Goal: Check status: Check status

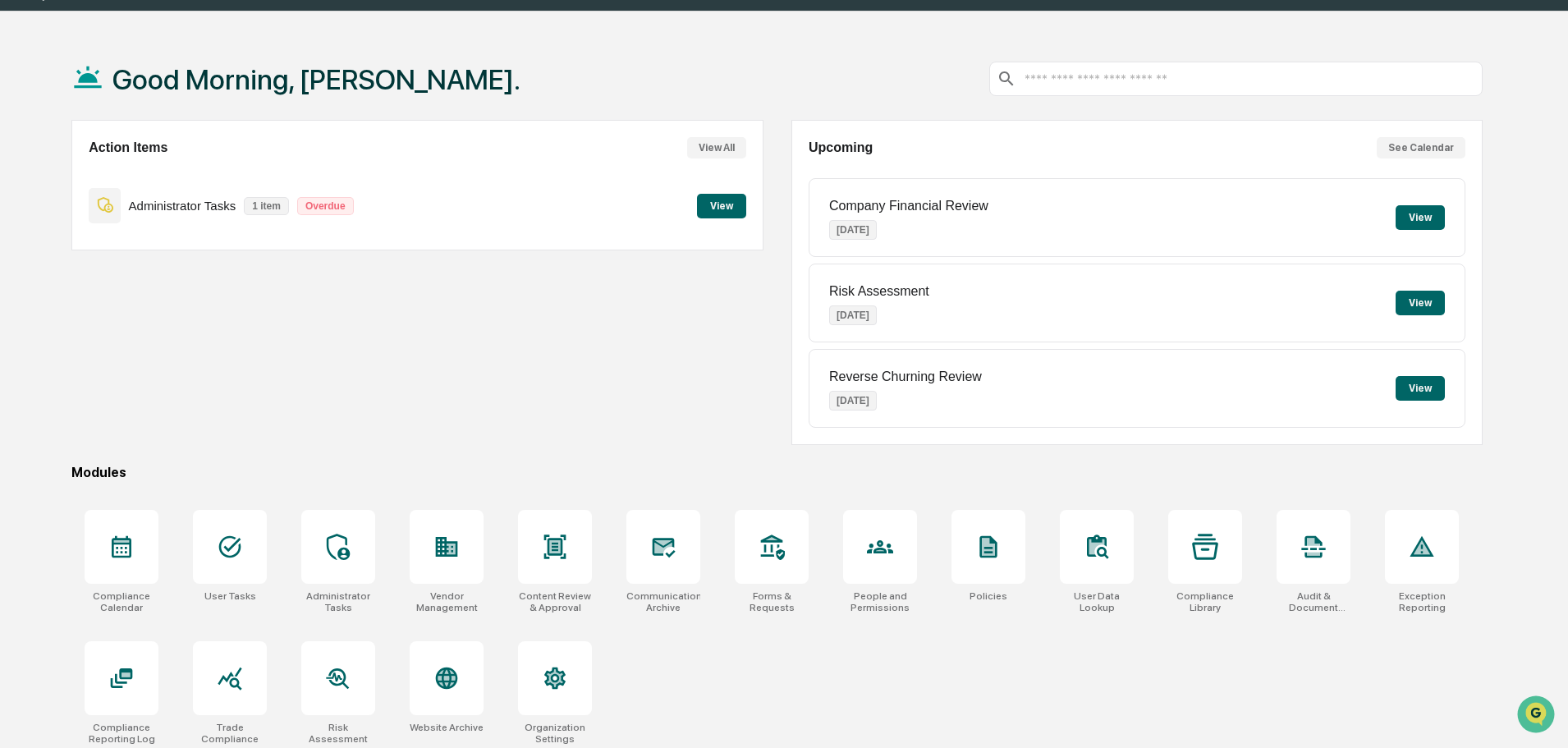
scroll to position [78, 0]
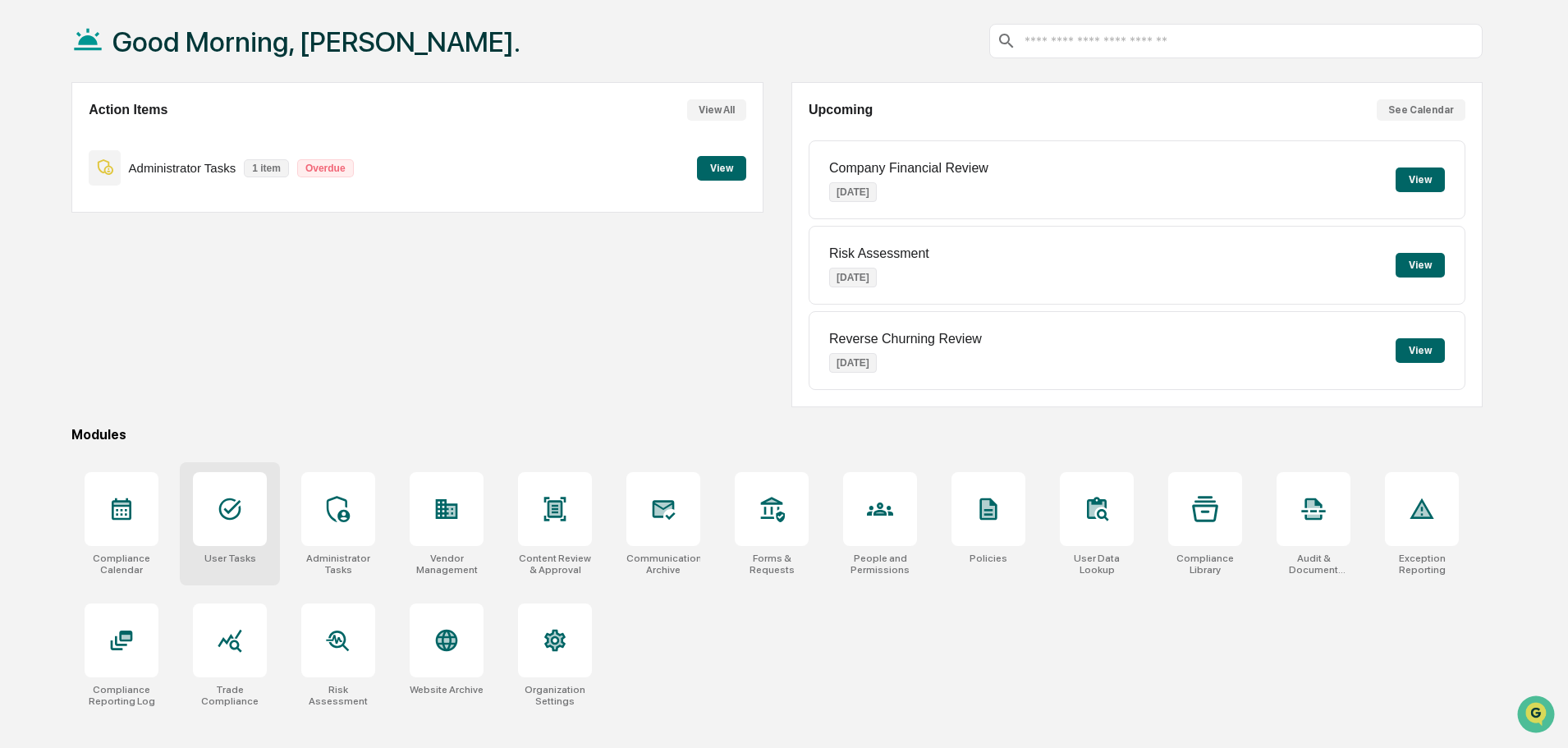
click at [232, 513] on icon at bounding box center [230, 509] width 26 height 26
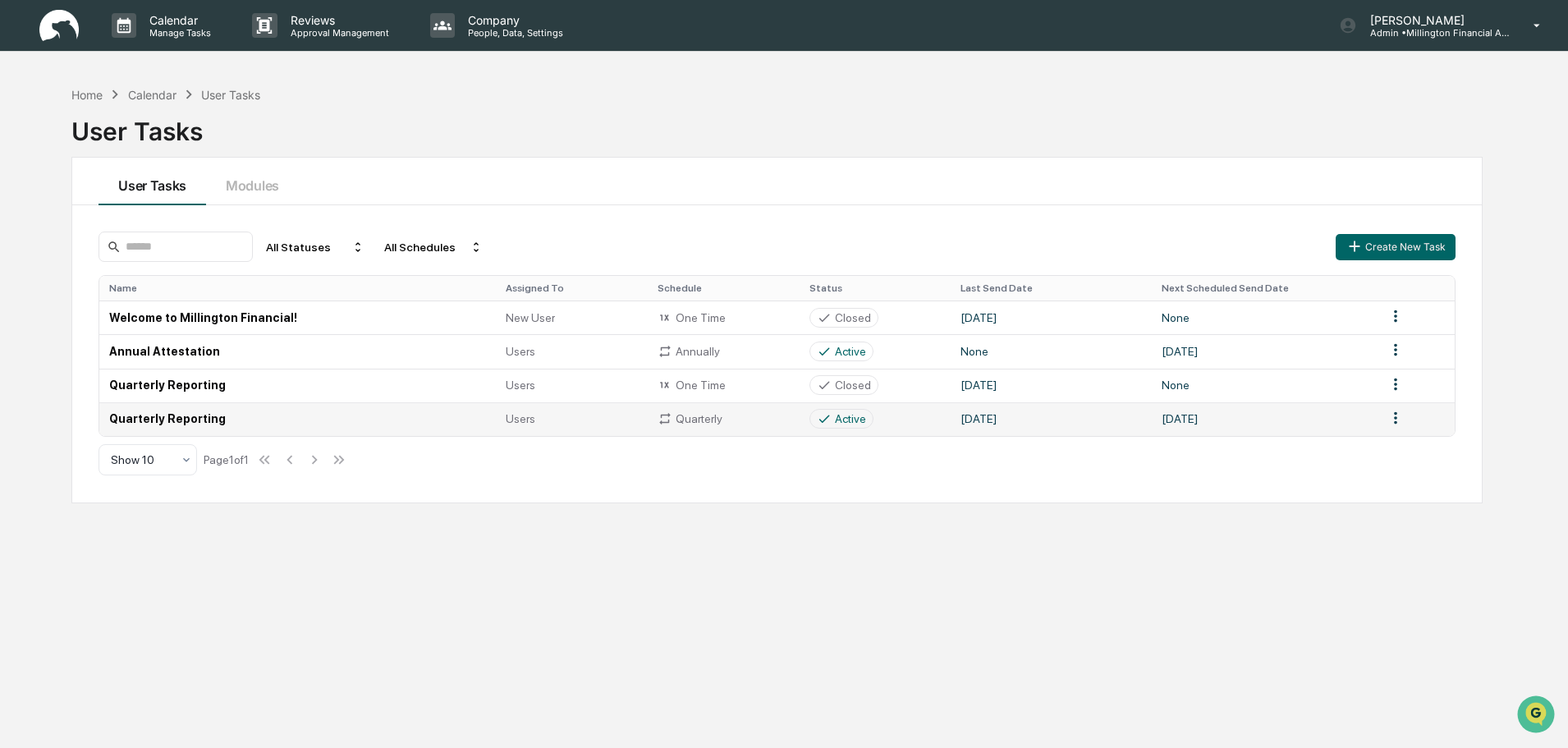
click at [293, 420] on td "Quarterly Reporting" at bounding box center [297, 419] width 396 height 34
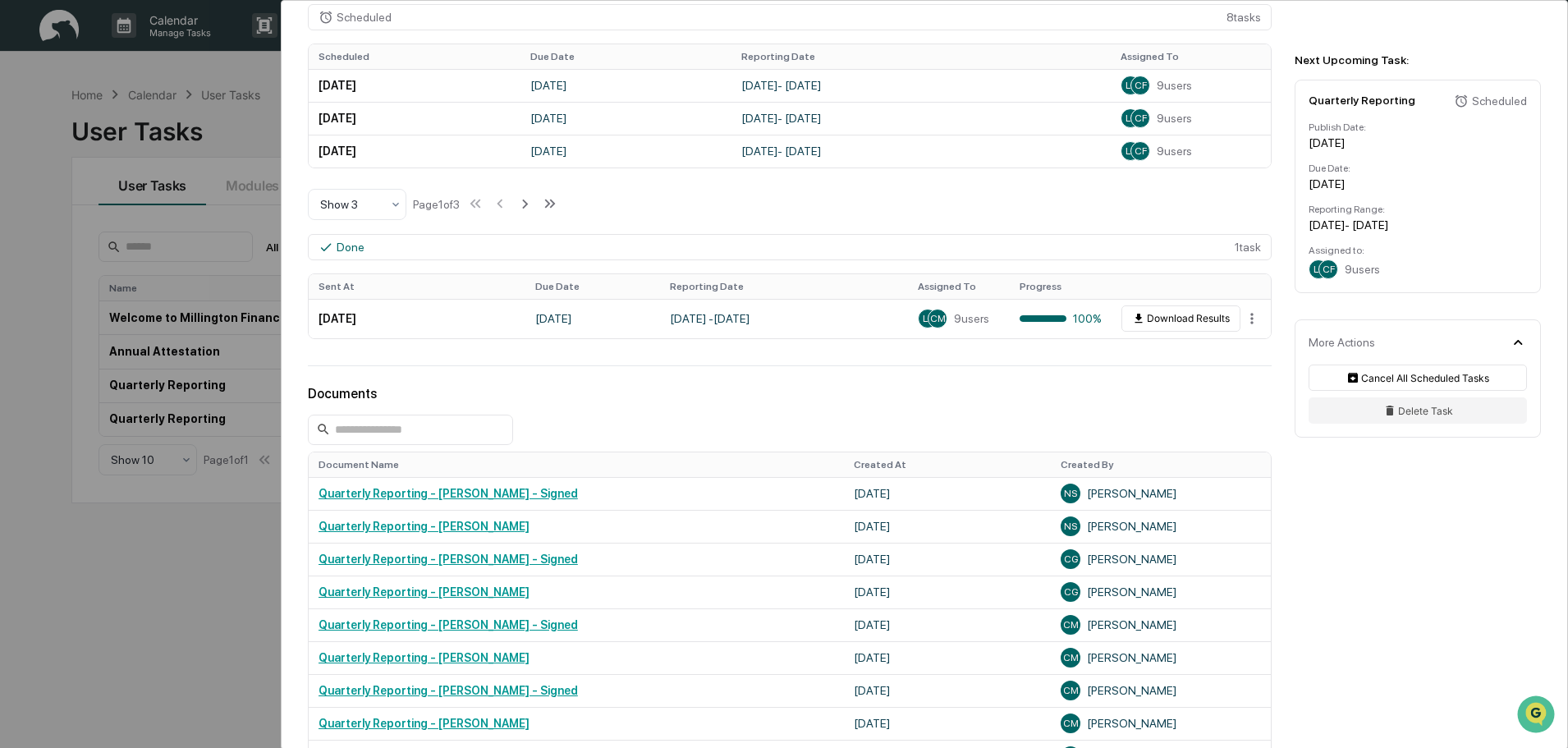
scroll to position [575, 0]
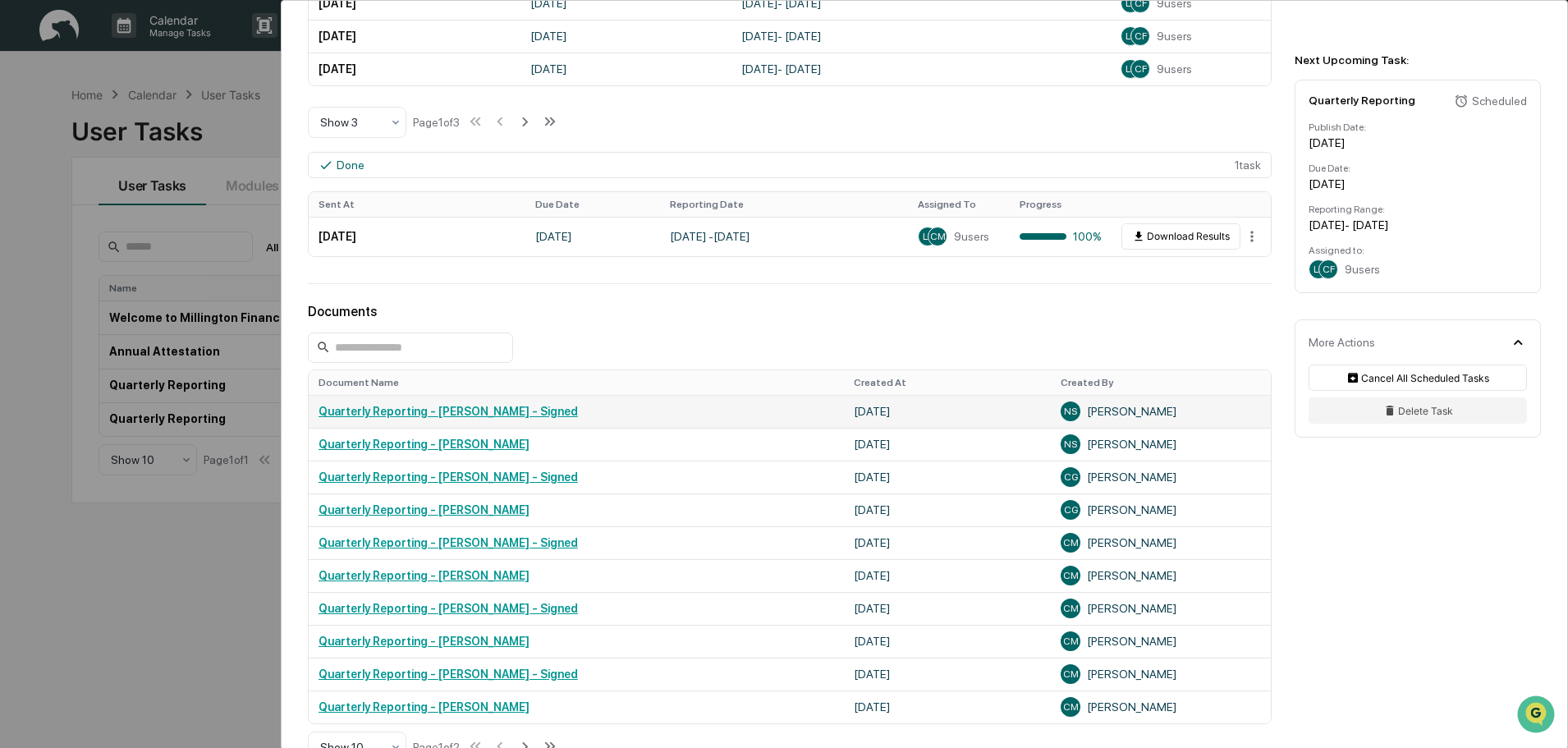
click at [483, 415] on link "Quarterly Reporting - [PERSON_NAME] - Signed" at bounding box center [448, 411] width 259 height 13
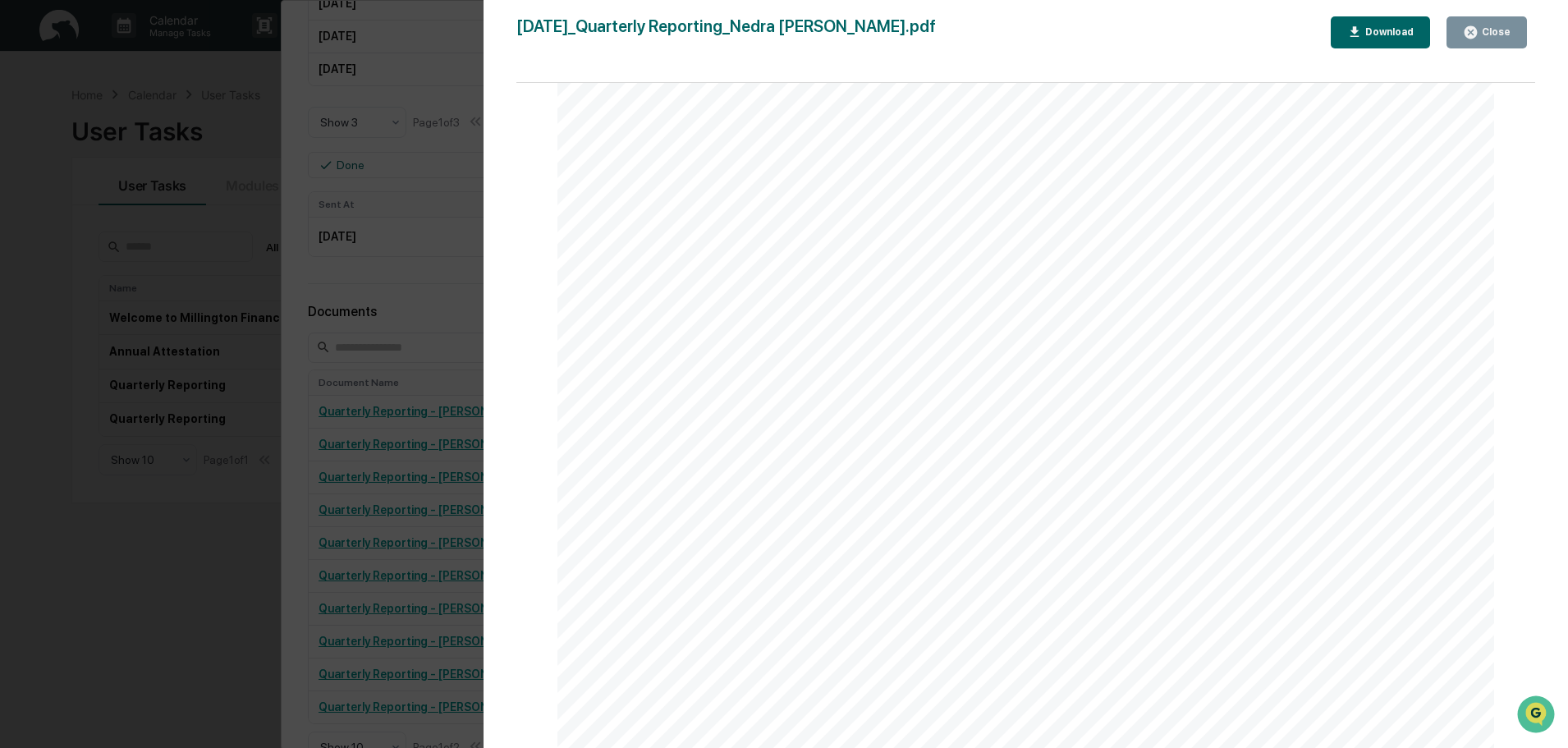
scroll to position [0, 0]
click at [846, 492] on link at bounding box center [820, 485] width 79 height 20
click at [1490, 37] on div "Close" at bounding box center [1494, 32] width 32 height 11
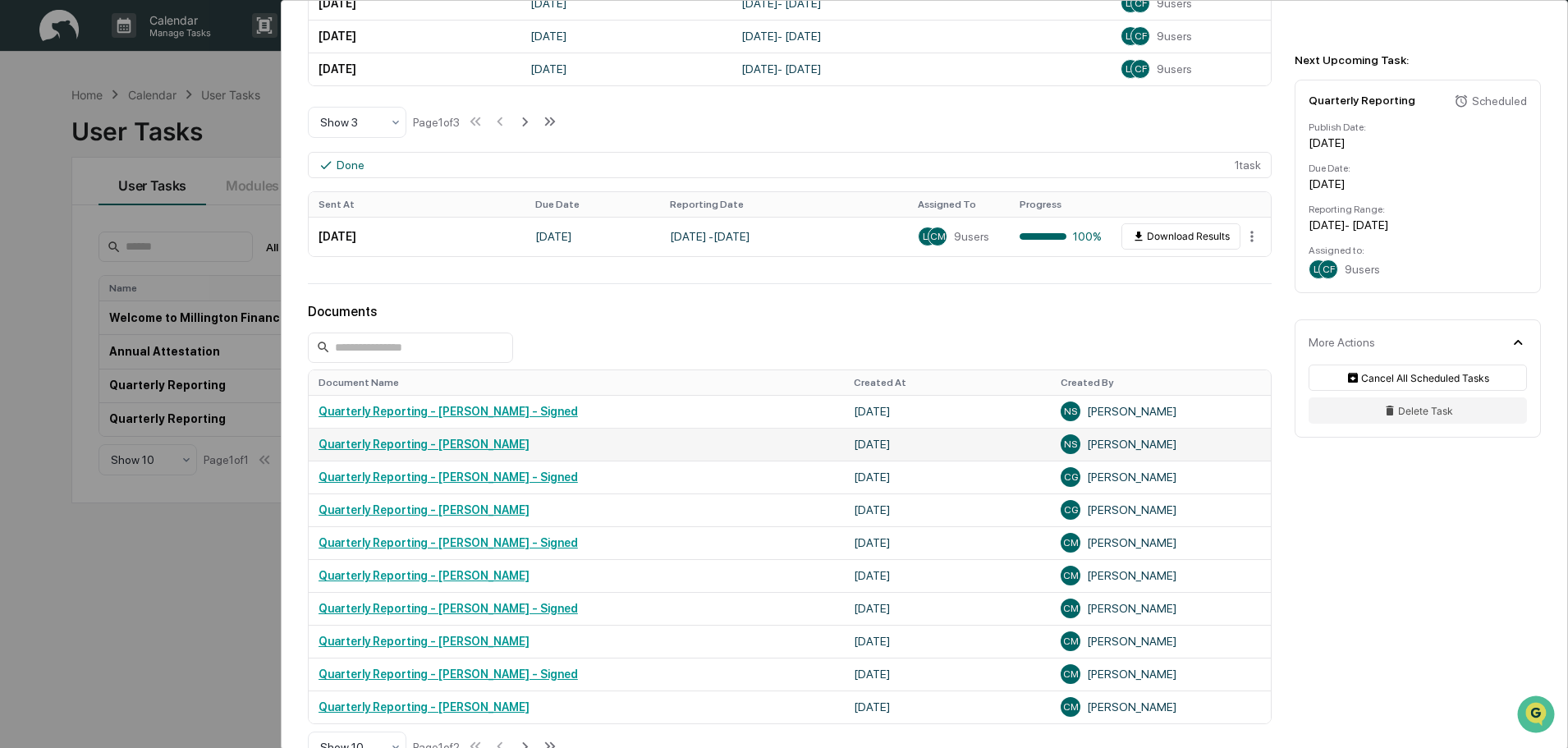
click at [472, 444] on link "Quarterly Reporting - [PERSON_NAME]" at bounding box center [424, 444] width 211 height 13
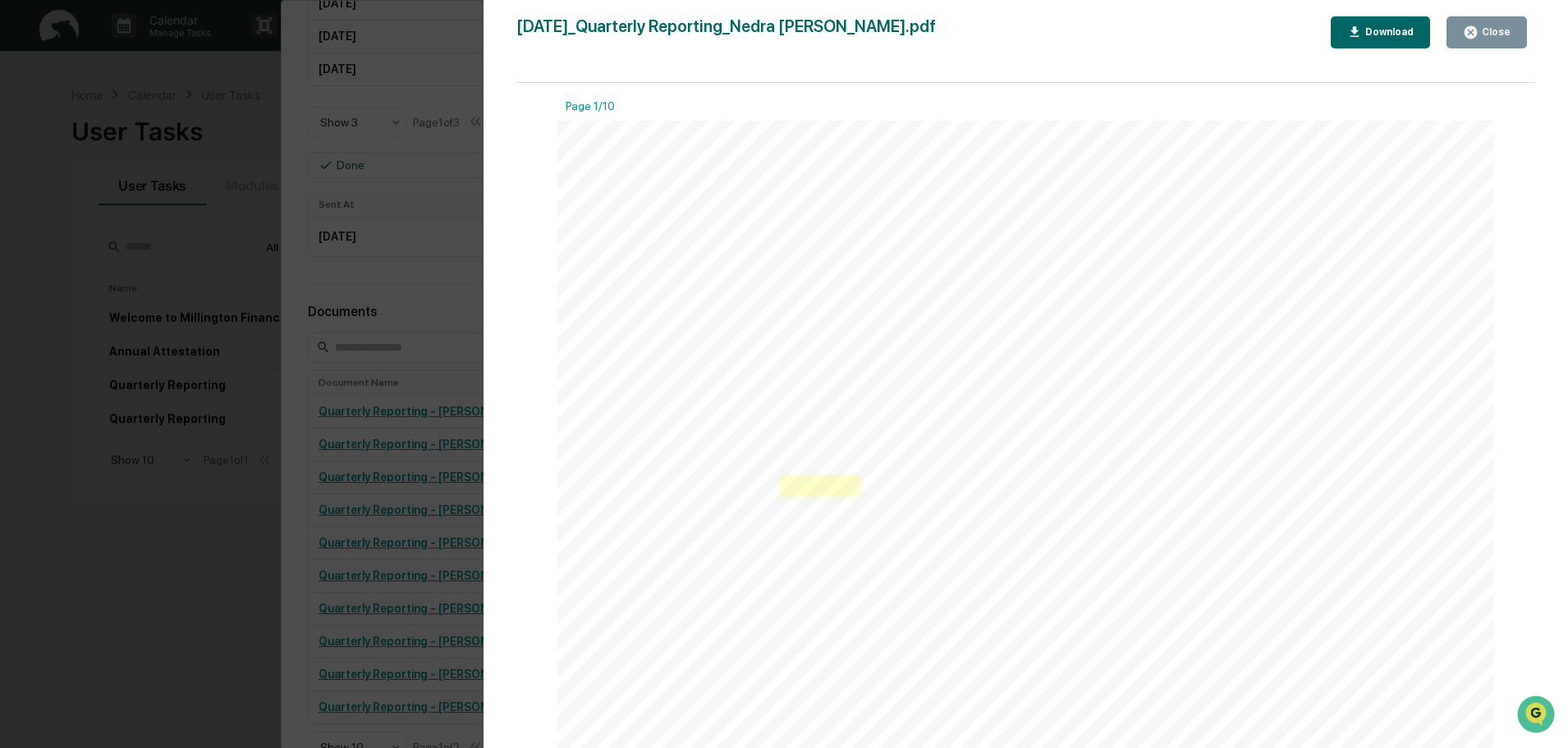
click at [847, 485] on link at bounding box center [820, 485] width 79 height 20
click at [1476, 34] on icon "button" at bounding box center [1471, 32] width 15 height 15
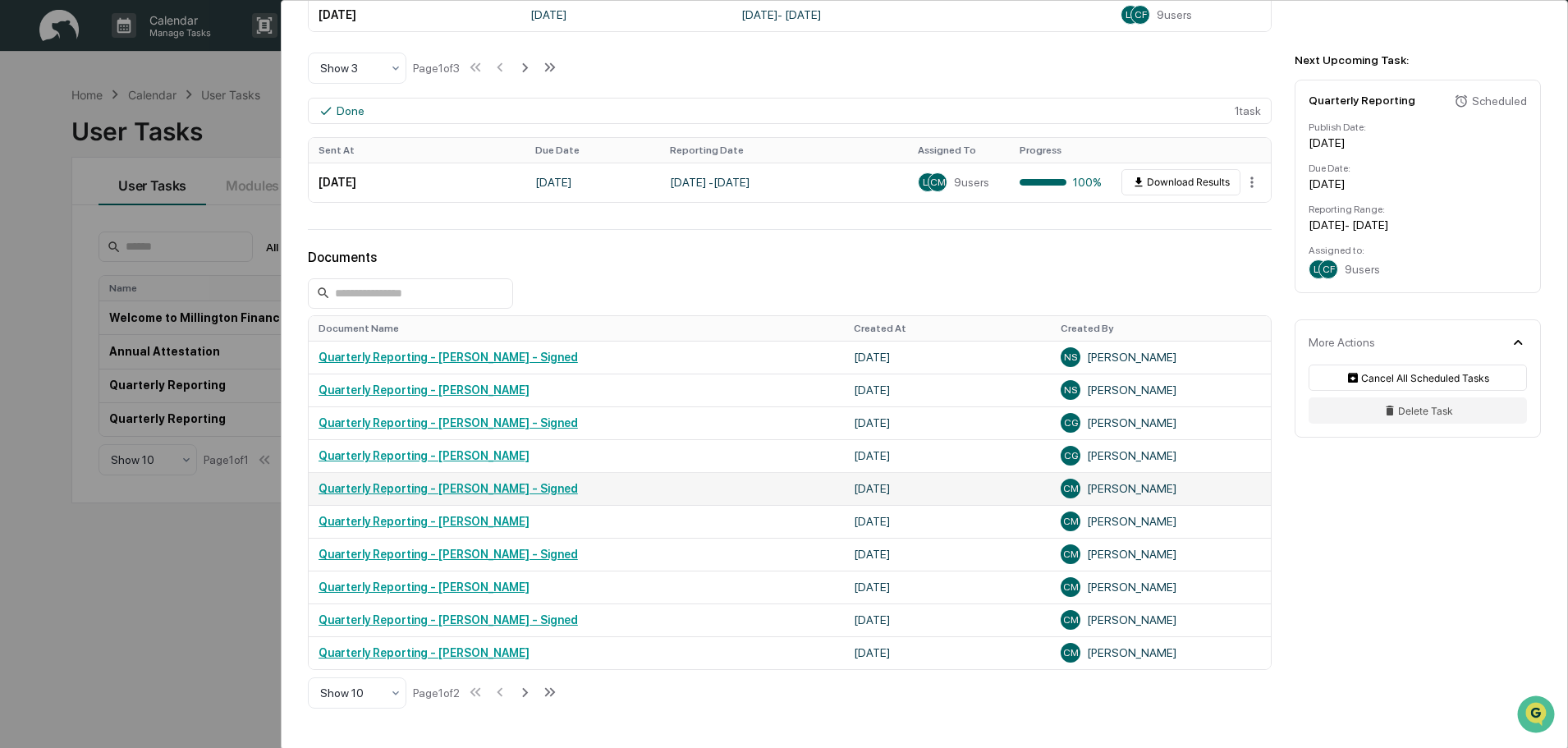
scroll to position [656, 0]
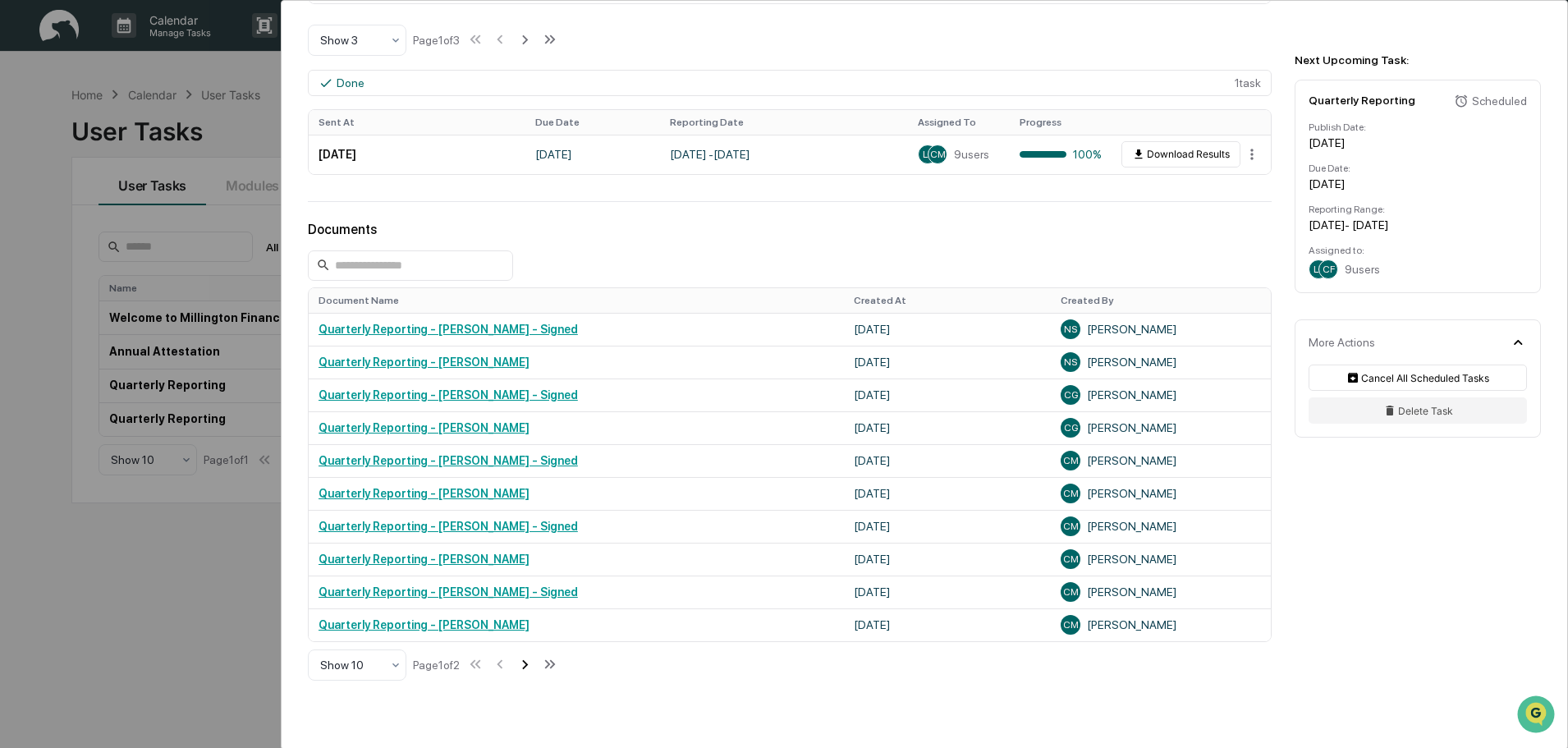
click at [531, 663] on icon at bounding box center [524, 664] width 18 height 18
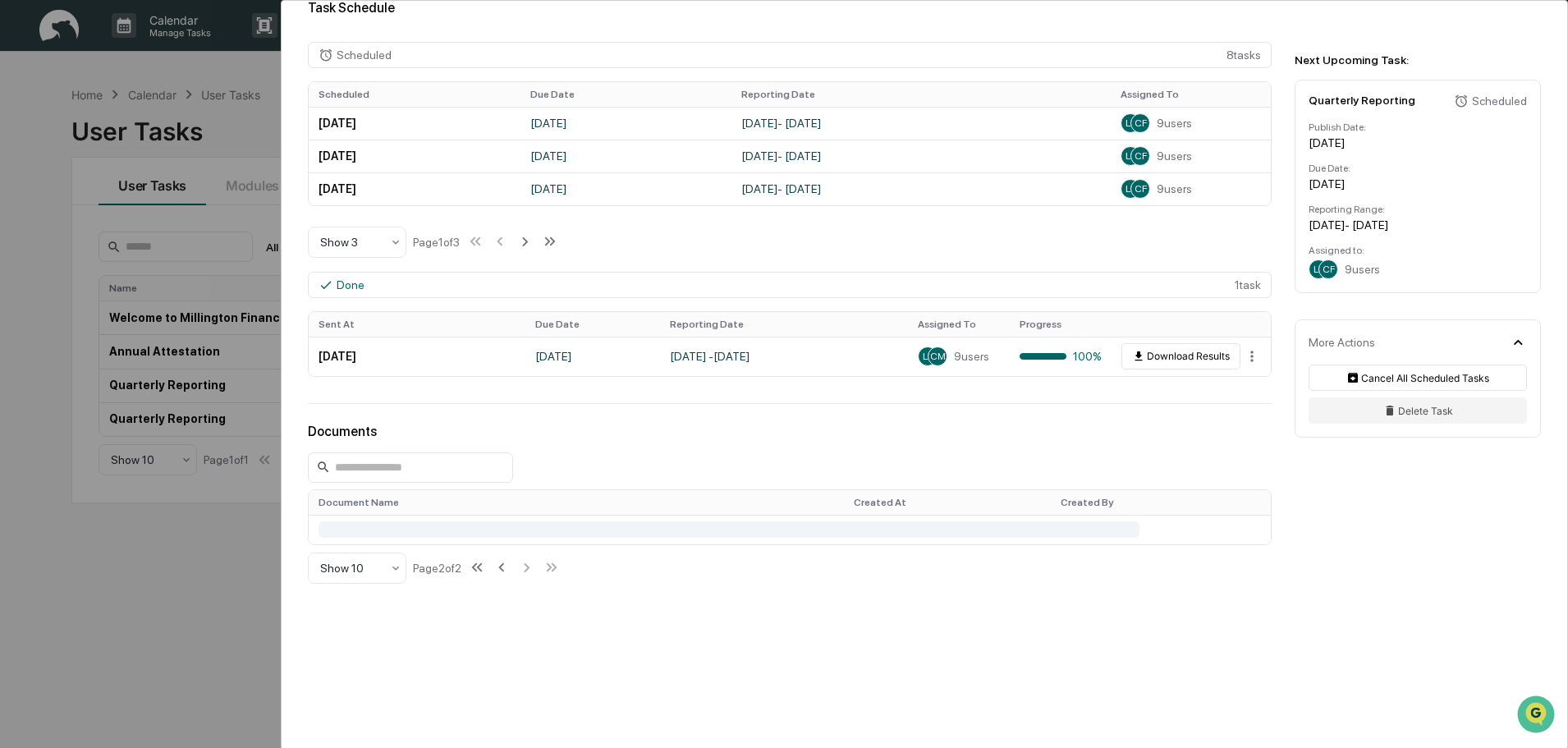
scroll to position [623, 0]
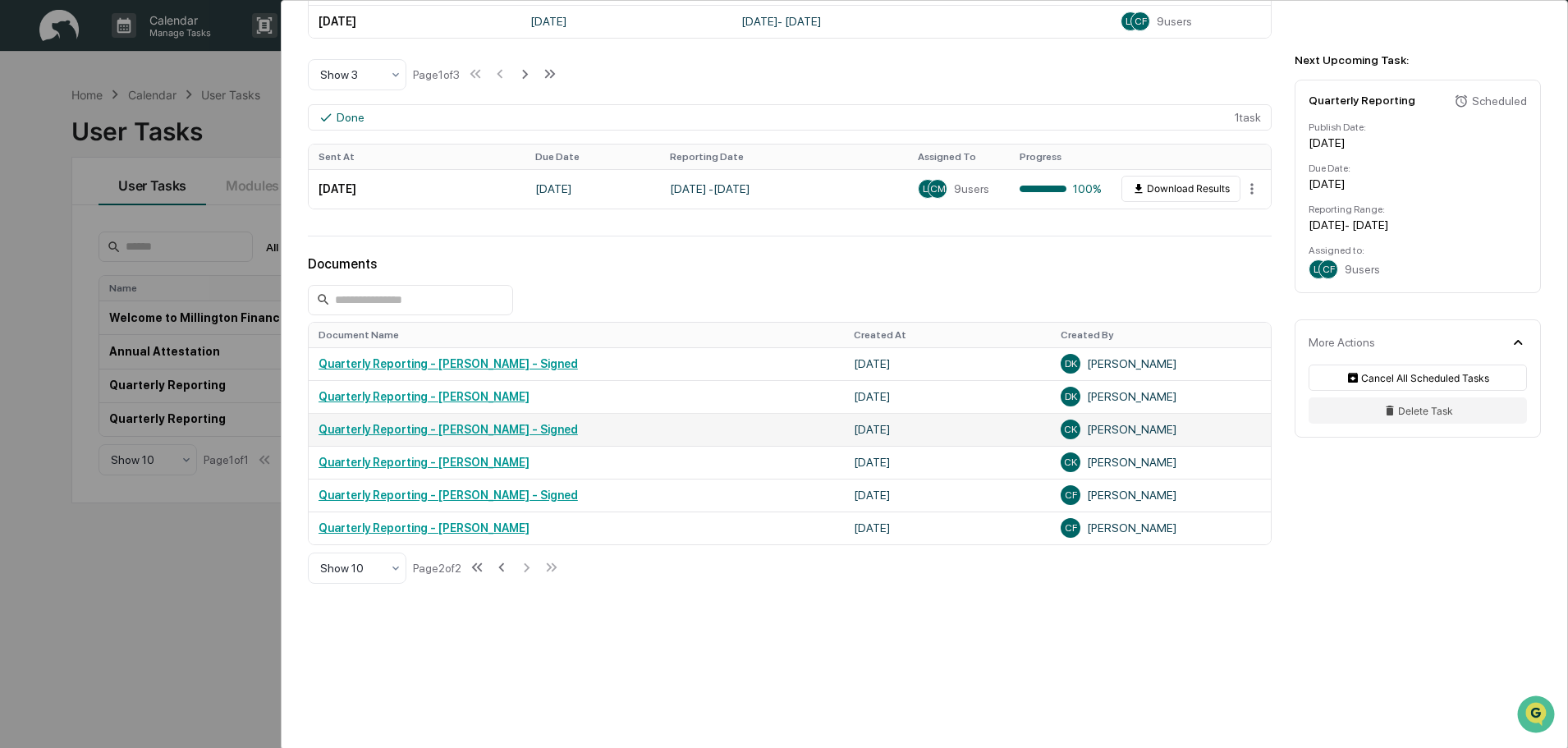
click at [494, 429] on link "Quarterly Reporting - [PERSON_NAME] - Signed" at bounding box center [448, 429] width 259 height 13
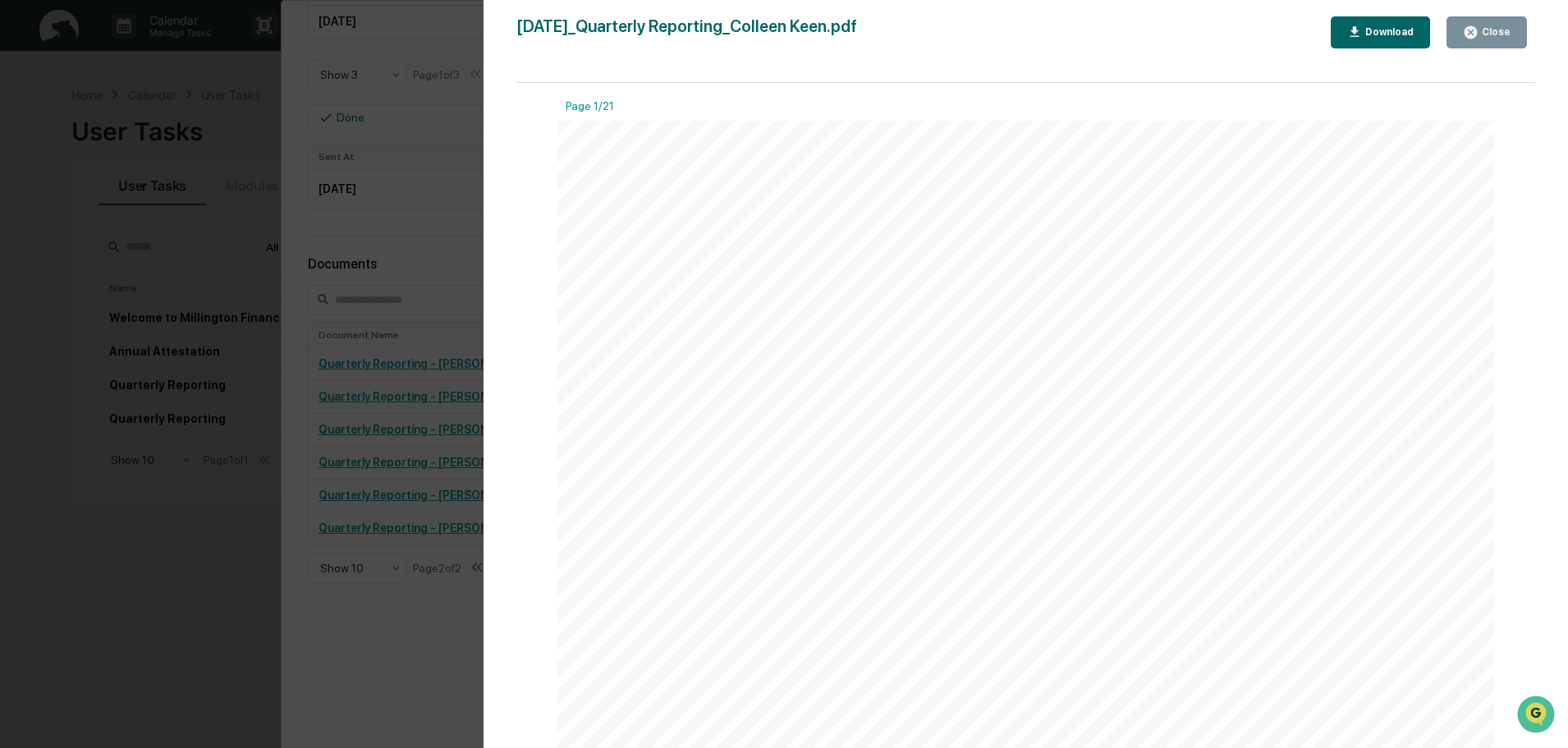
scroll to position [246, 0]
click at [843, 240] on link at bounding box center [822, 238] width 84 height 20
click at [1477, 31] on icon "button" at bounding box center [1470, 32] width 12 height 12
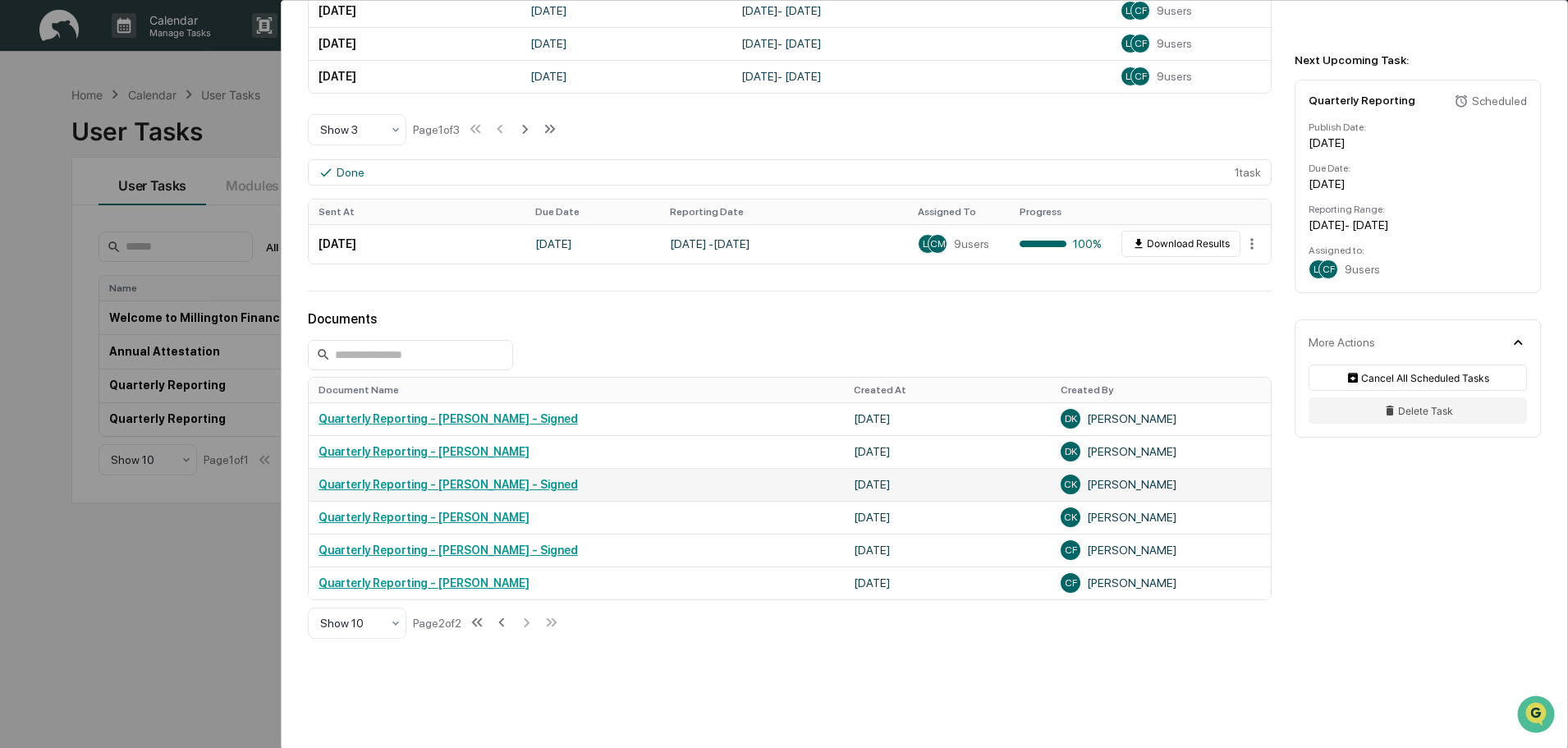
scroll to position [623, 0]
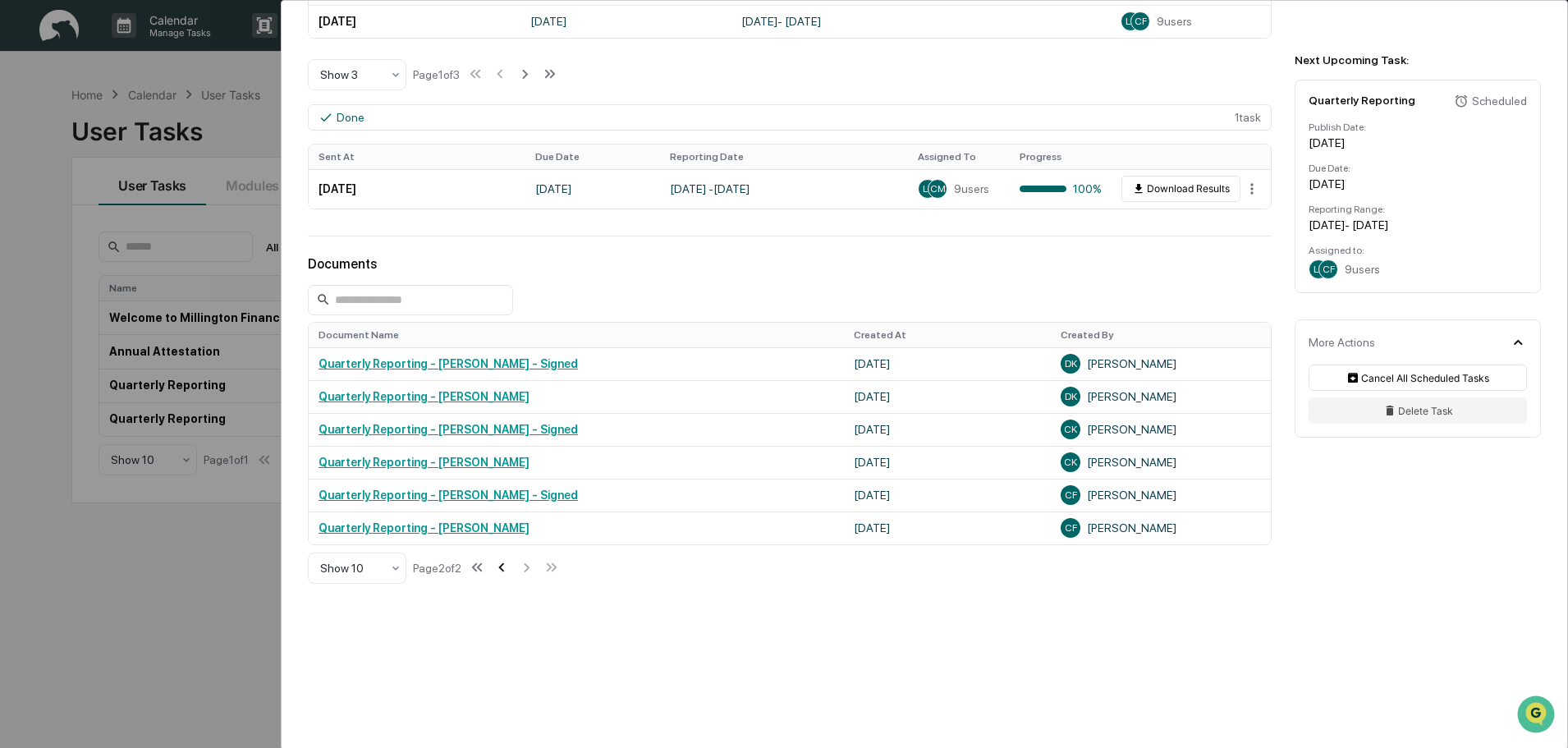
click at [510, 566] on icon at bounding box center [501, 566] width 18 height 18
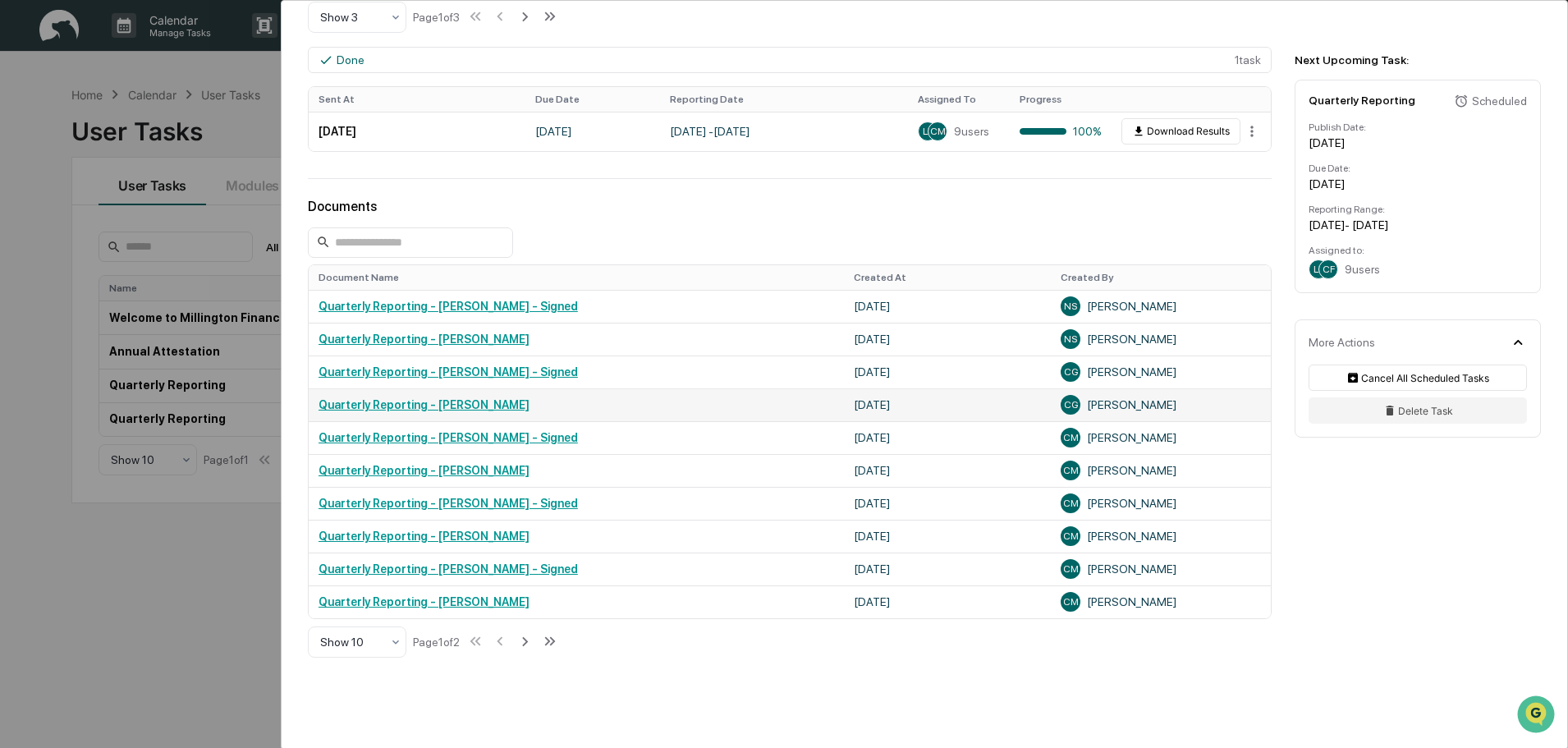
scroll to position [705, 0]
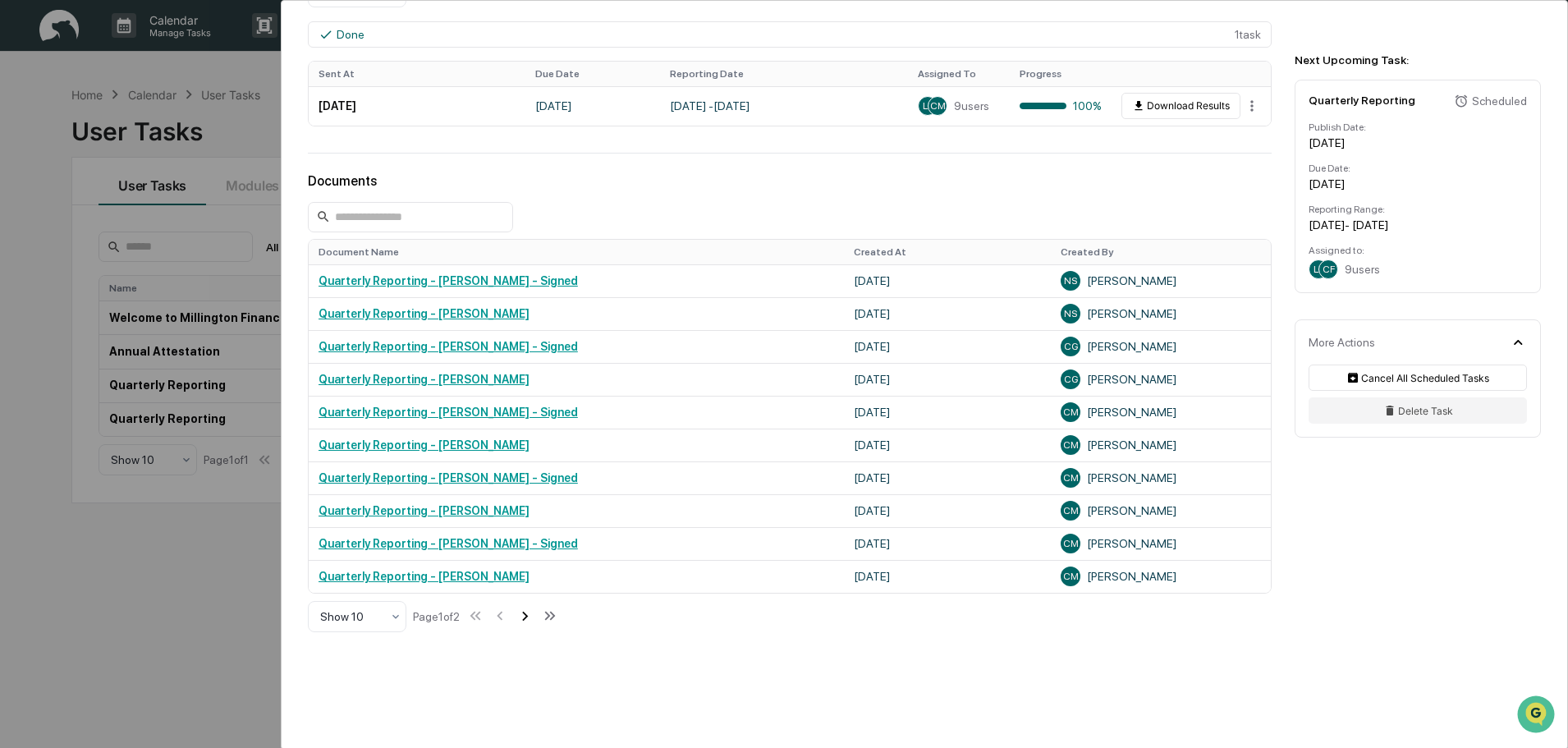
click at [530, 612] on icon at bounding box center [524, 615] width 18 height 18
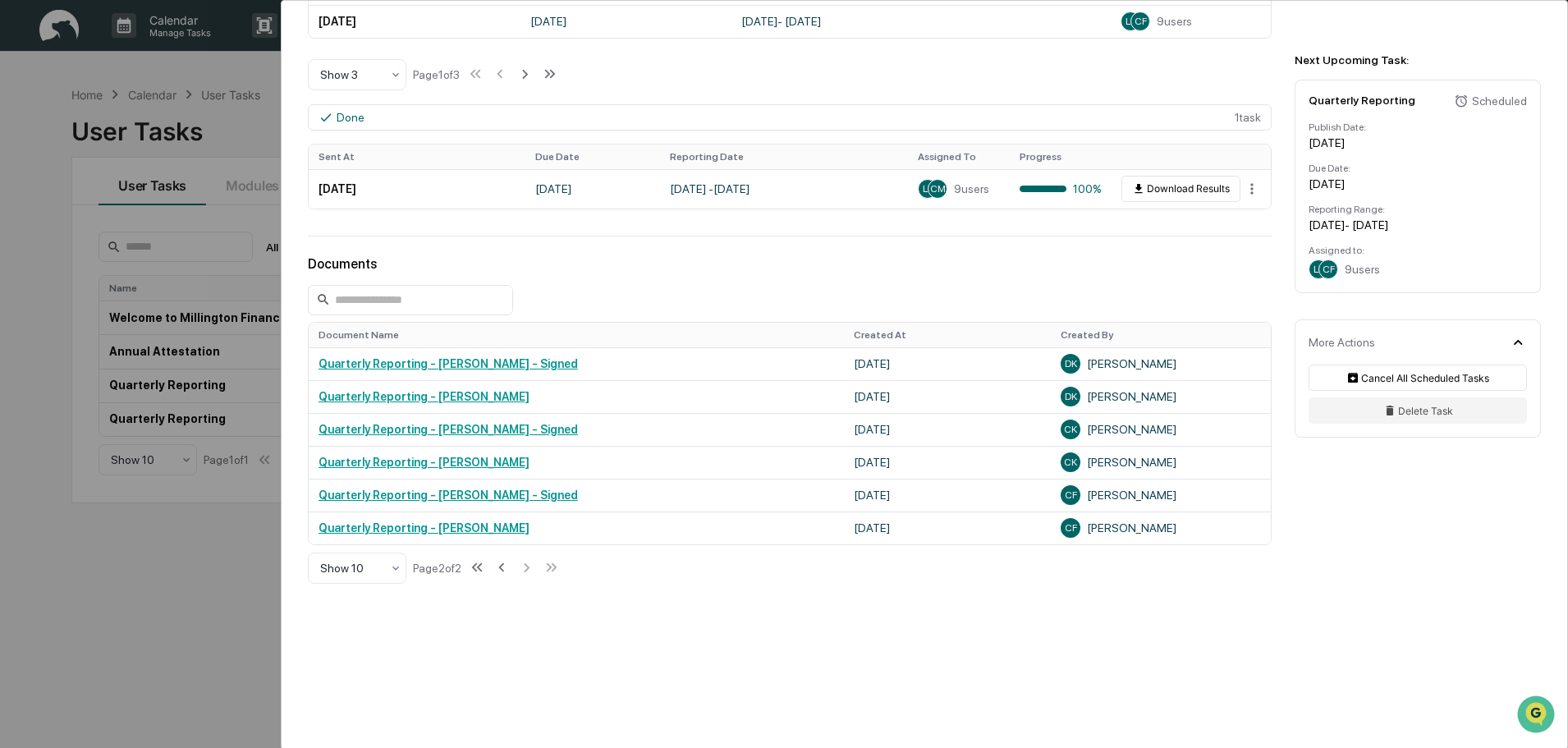
scroll to position [623, 0]
click at [505, 569] on icon at bounding box center [502, 567] width 6 height 9
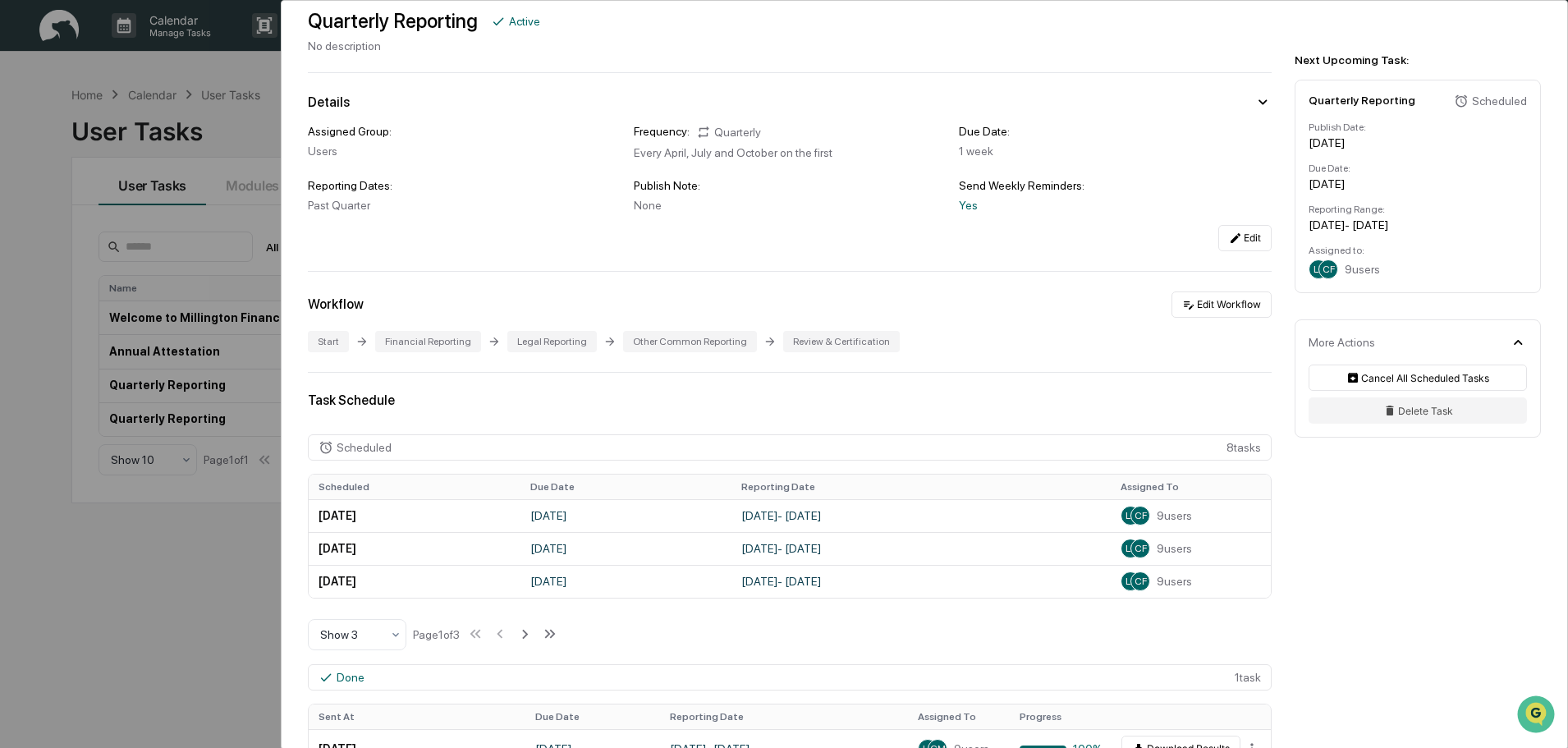
scroll to position [0, 0]
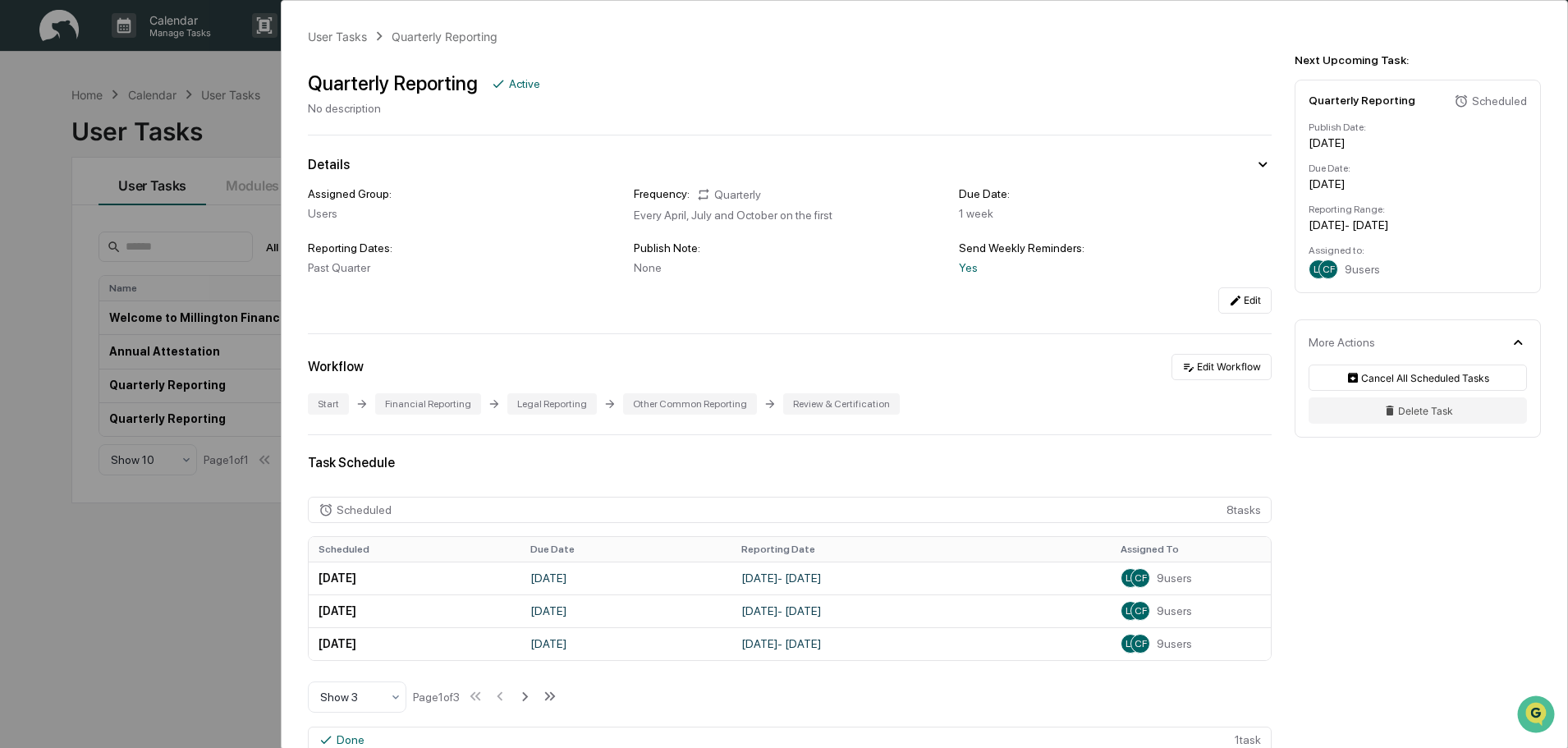
click at [131, 597] on div "User Tasks Quarterly Reporting Quarterly Reporting Active No description Detail…" at bounding box center [784, 374] width 1568 height 748
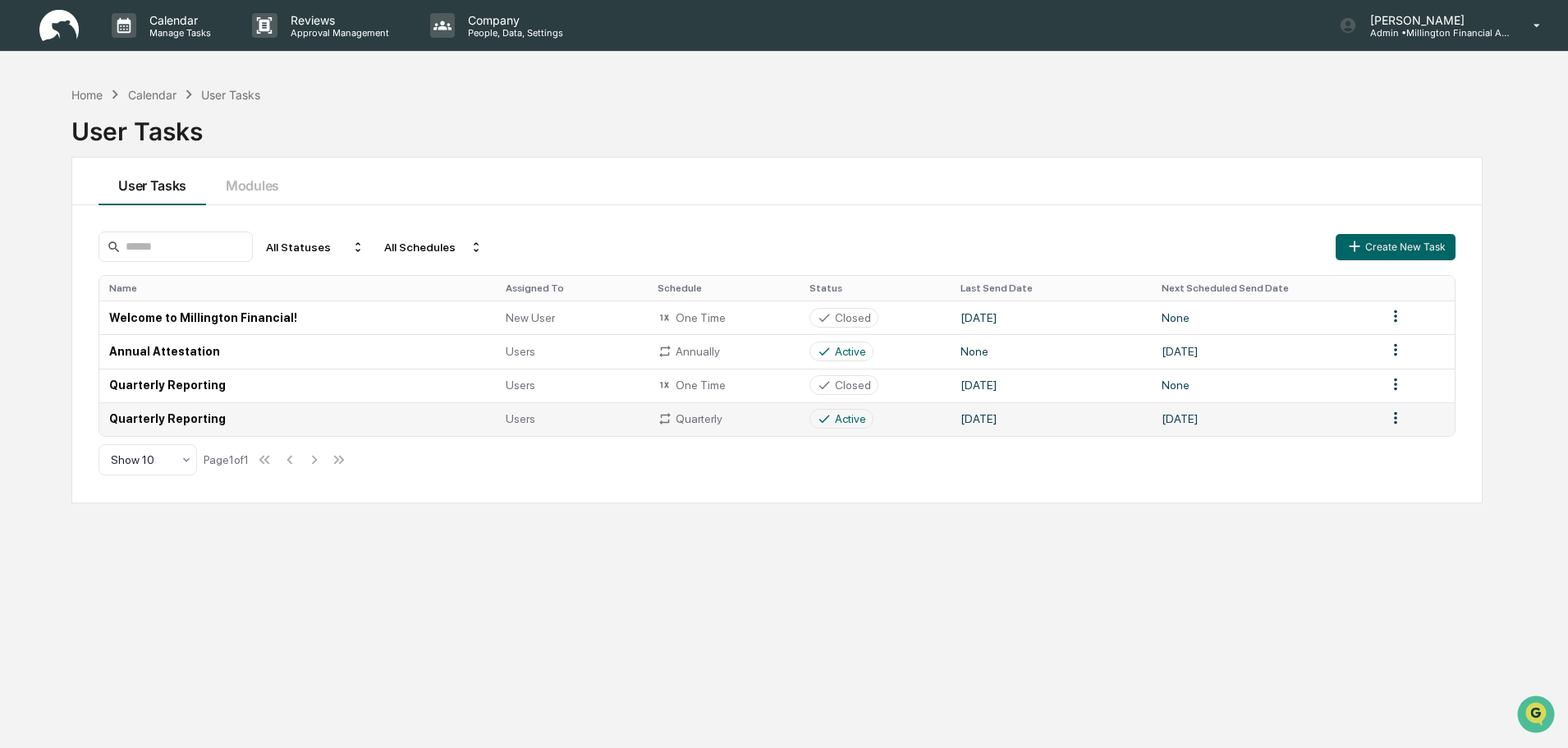
click at [190, 415] on td "Quarterly Reporting" at bounding box center [297, 419] width 396 height 34
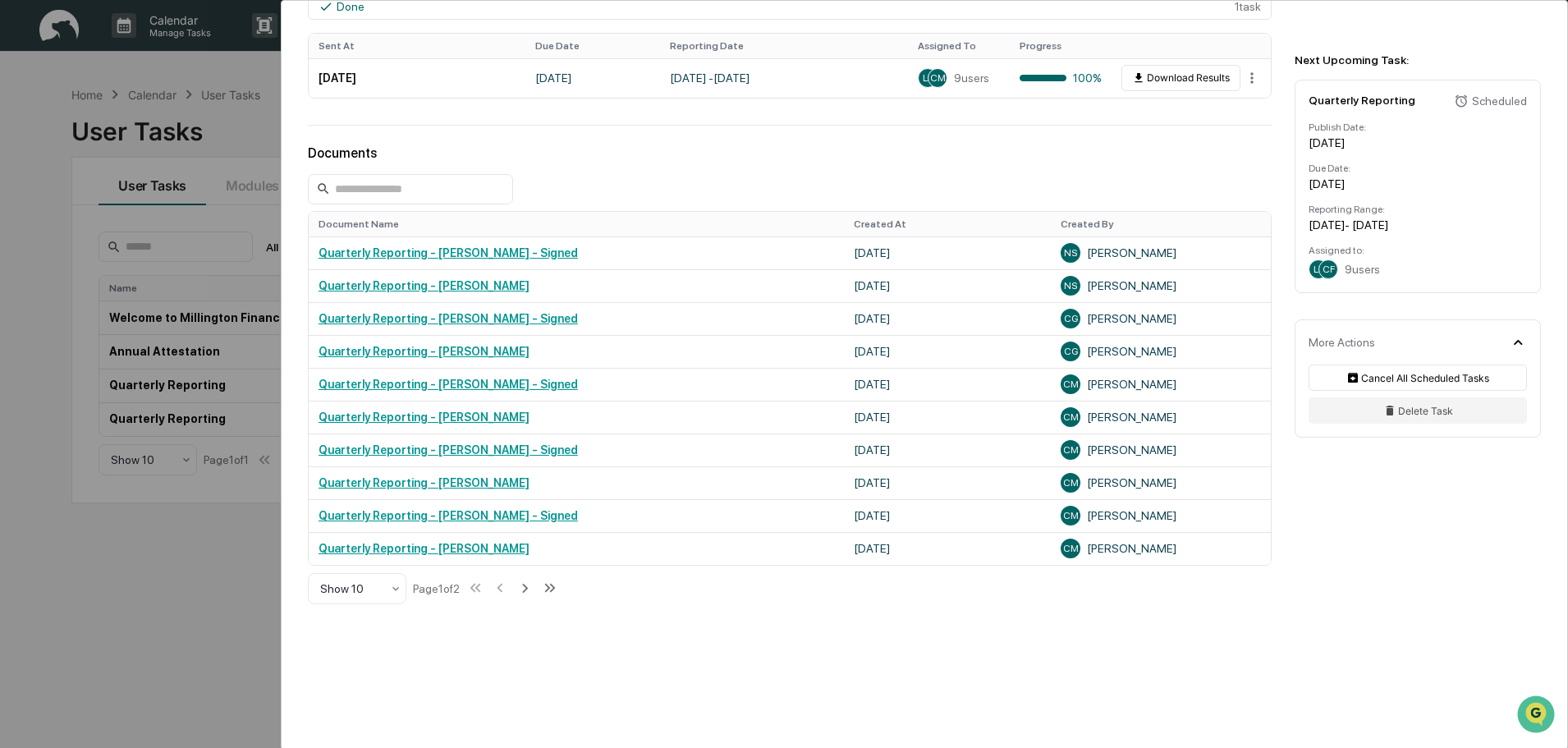
scroll to position [739, 0]
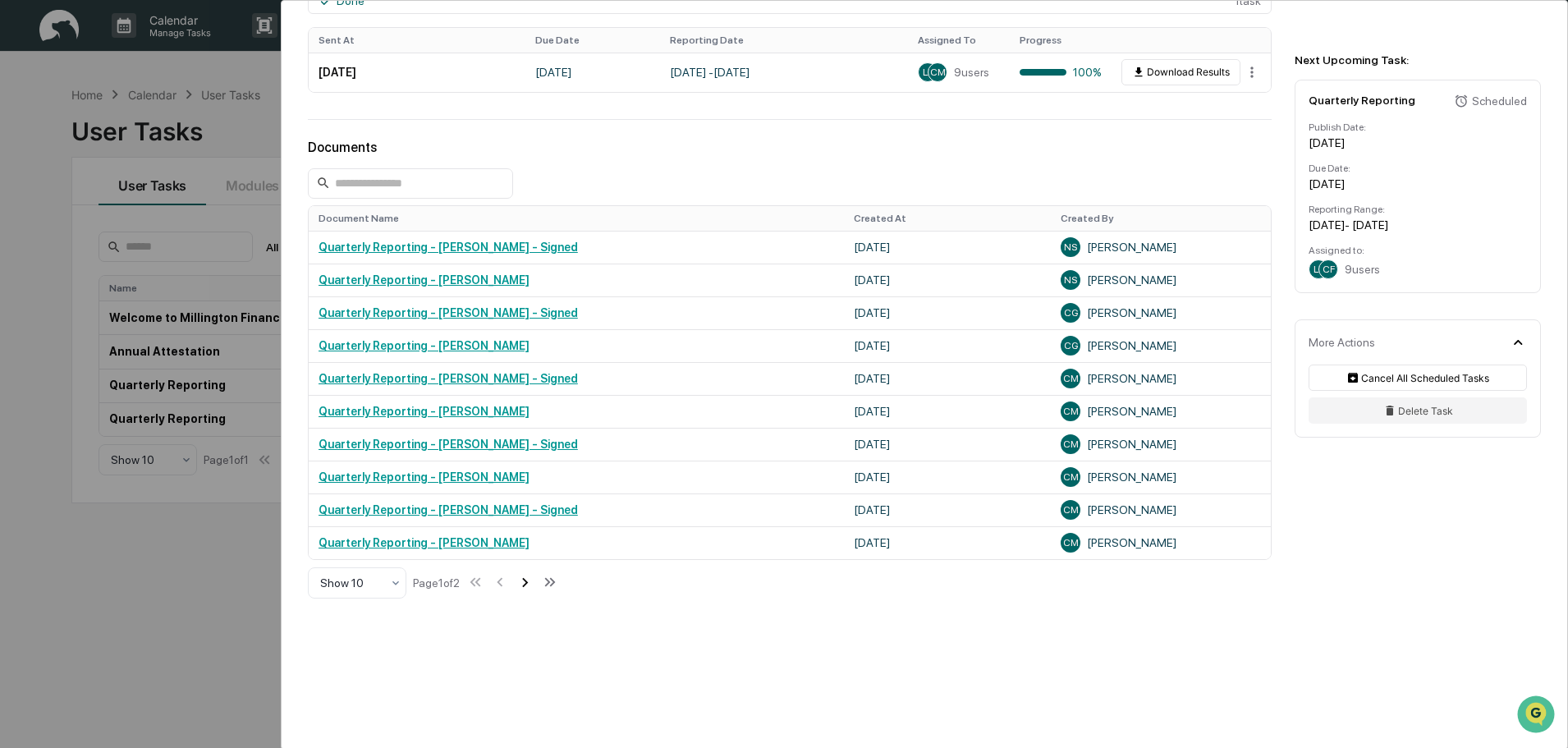
click at [528, 583] on icon at bounding box center [525, 583] width 6 height 9
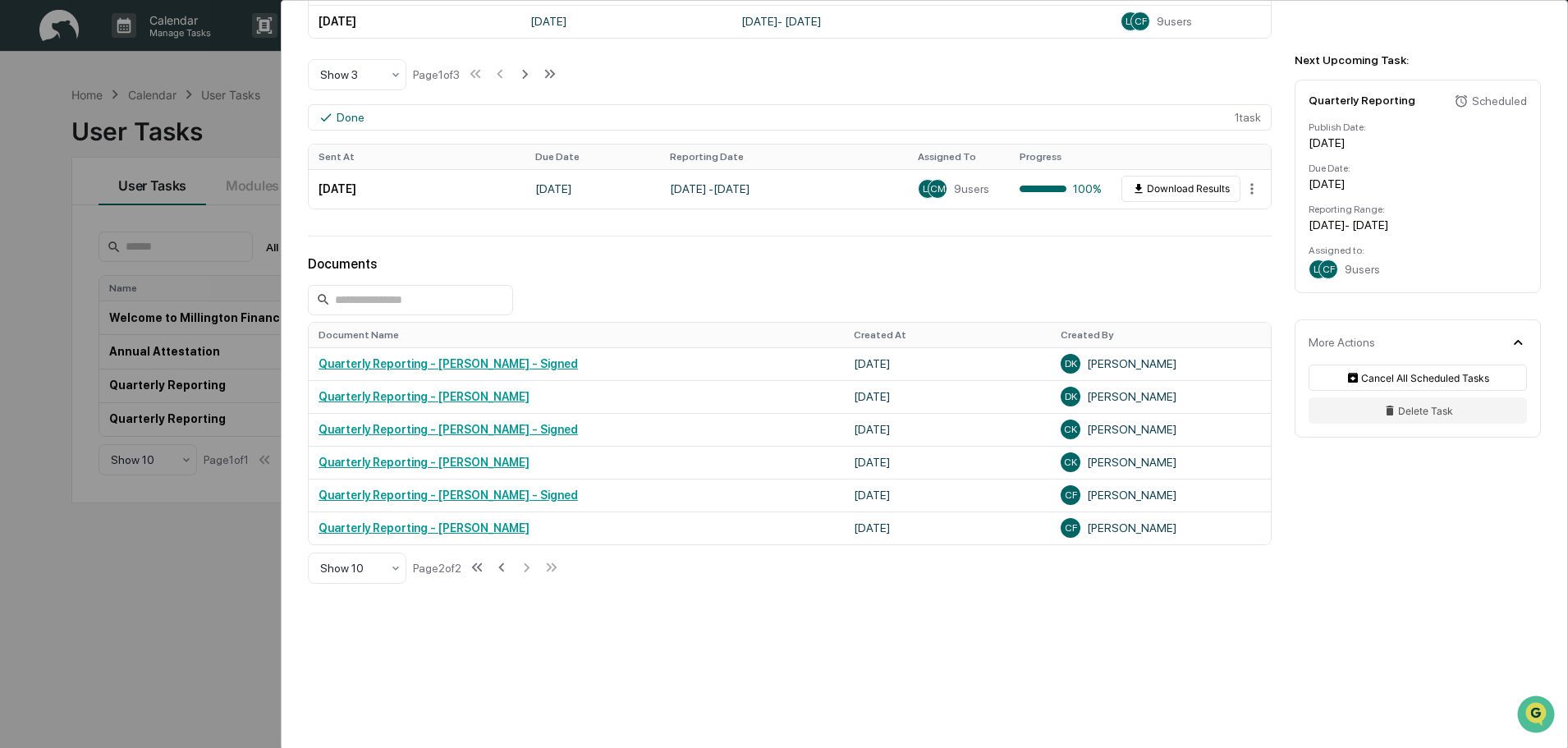
scroll to position [623, 0]
click at [505, 569] on icon at bounding box center [502, 567] width 6 height 9
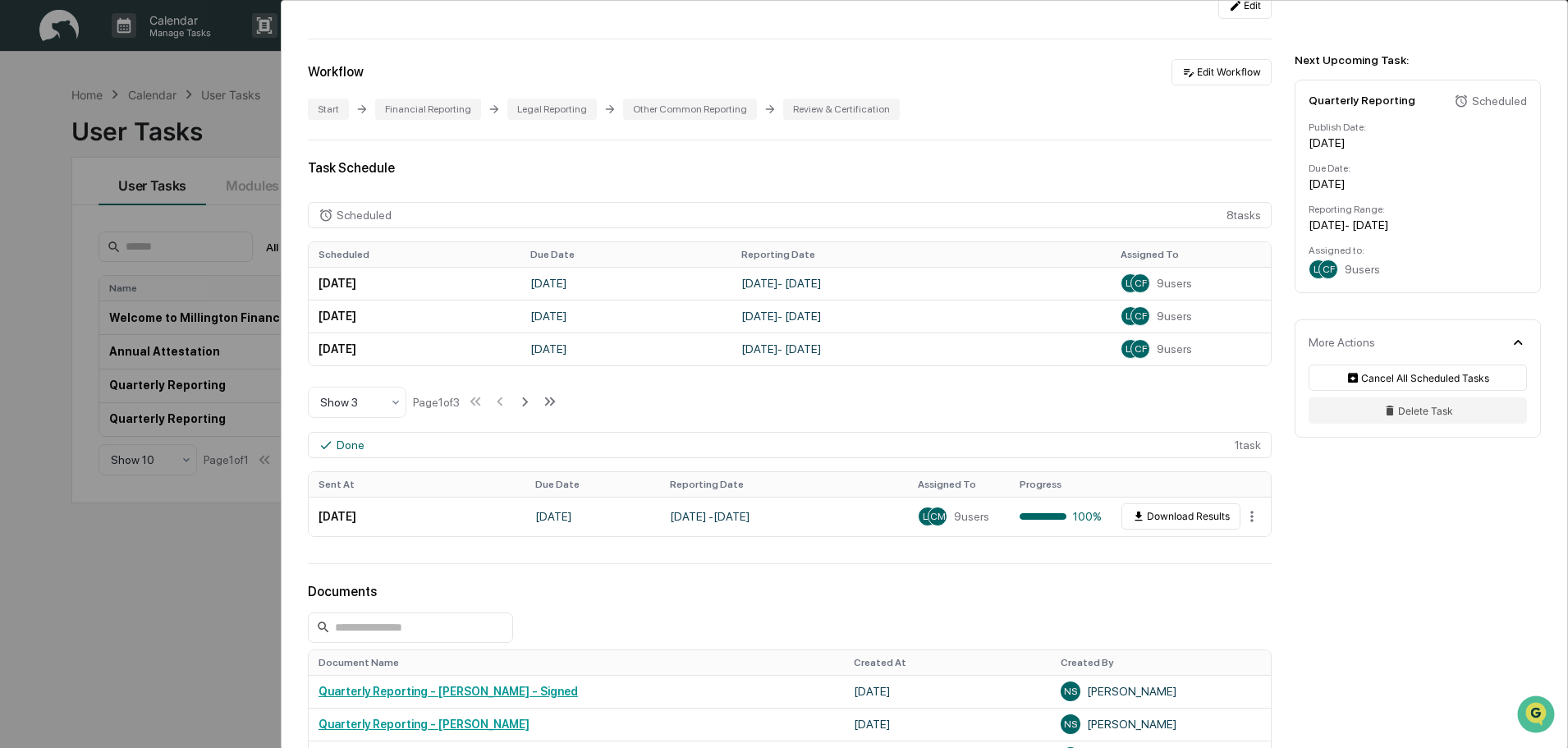
scroll to position [0, 0]
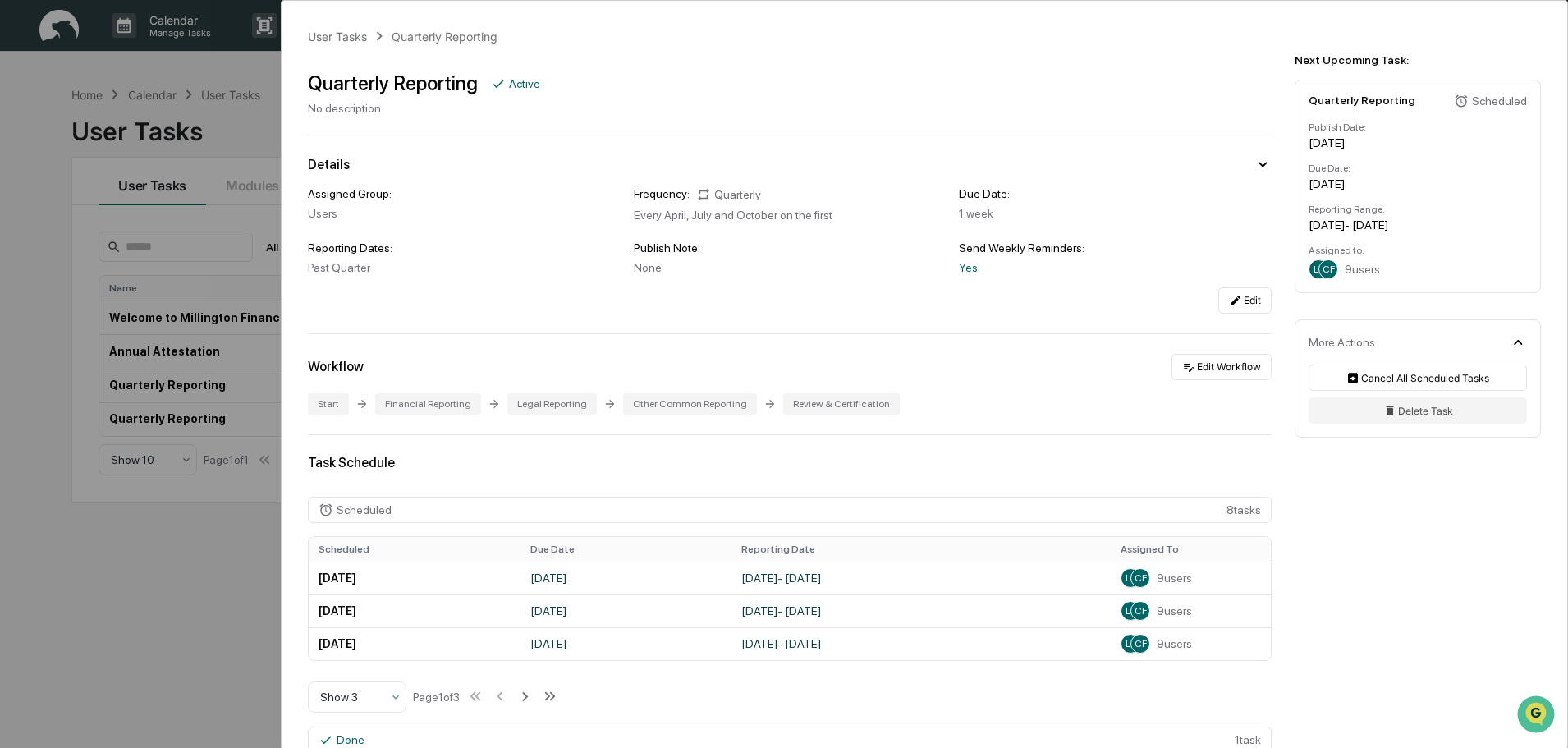
click at [160, 577] on div "User Tasks Quarterly Reporting Quarterly Reporting Active No description Detail…" at bounding box center [784, 374] width 1568 height 748
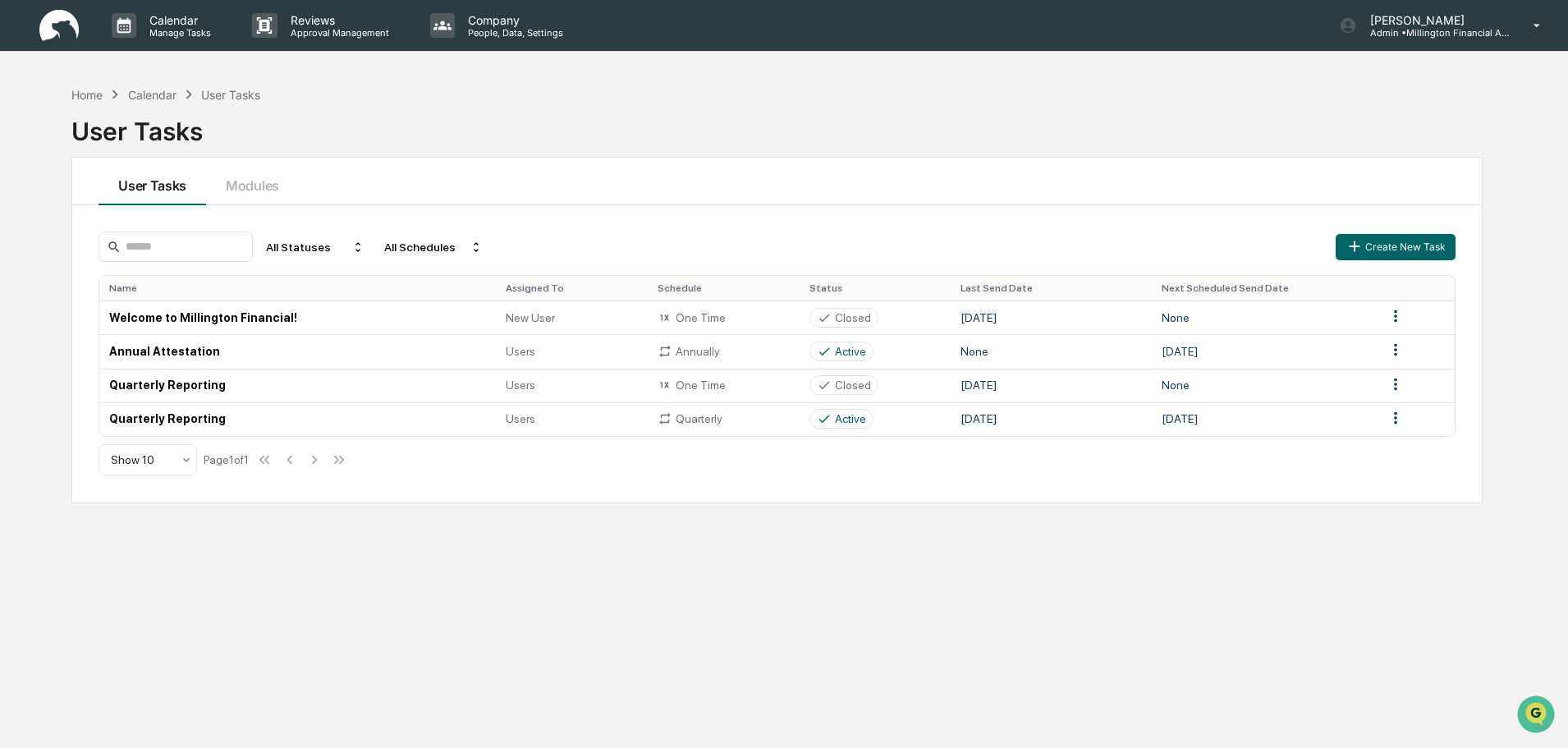
click at [152, 96] on div "Calendar" at bounding box center [151, 95] width 48 height 14
click at [94, 96] on div "Home" at bounding box center [87, 95] width 31 height 14
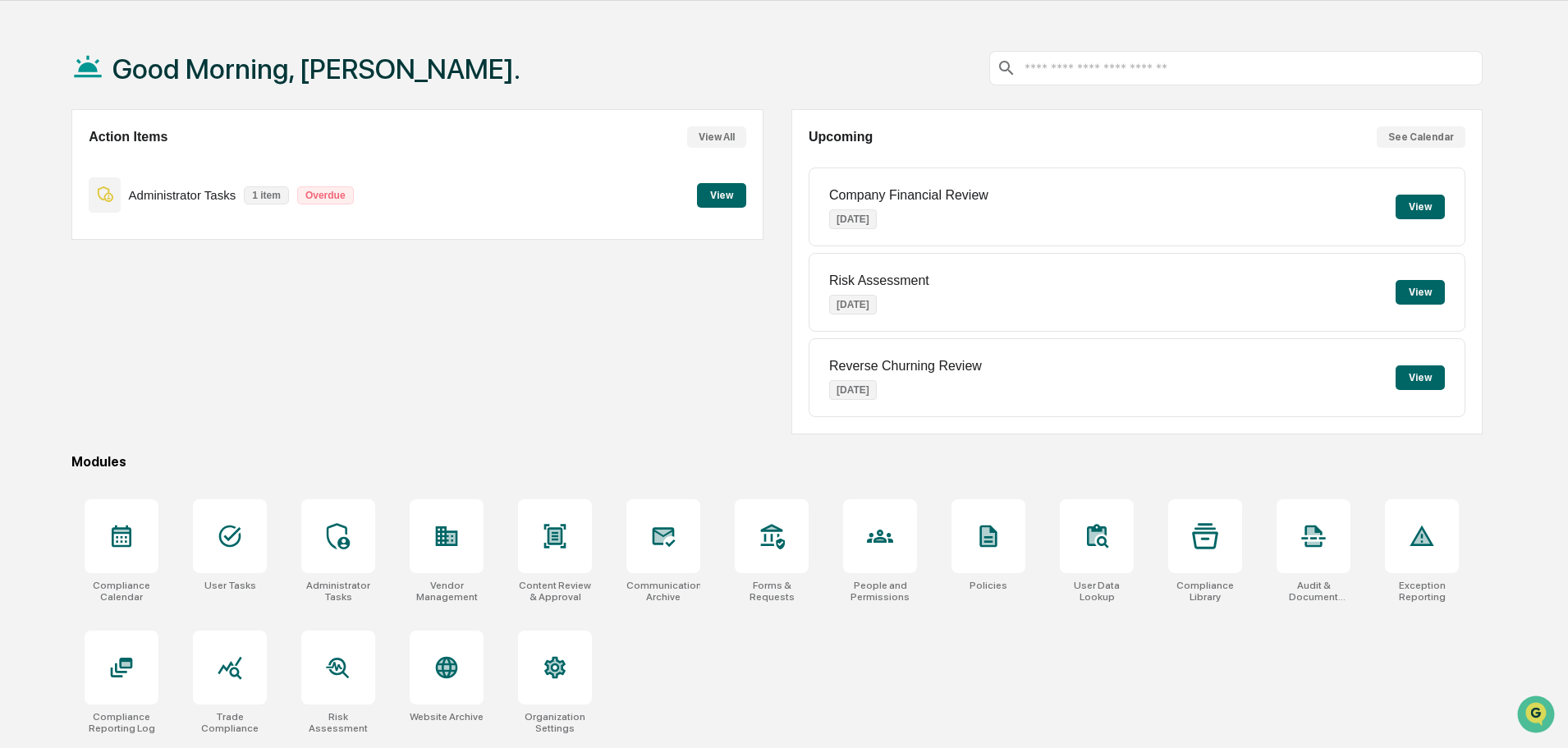
scroll to position [78, 0]
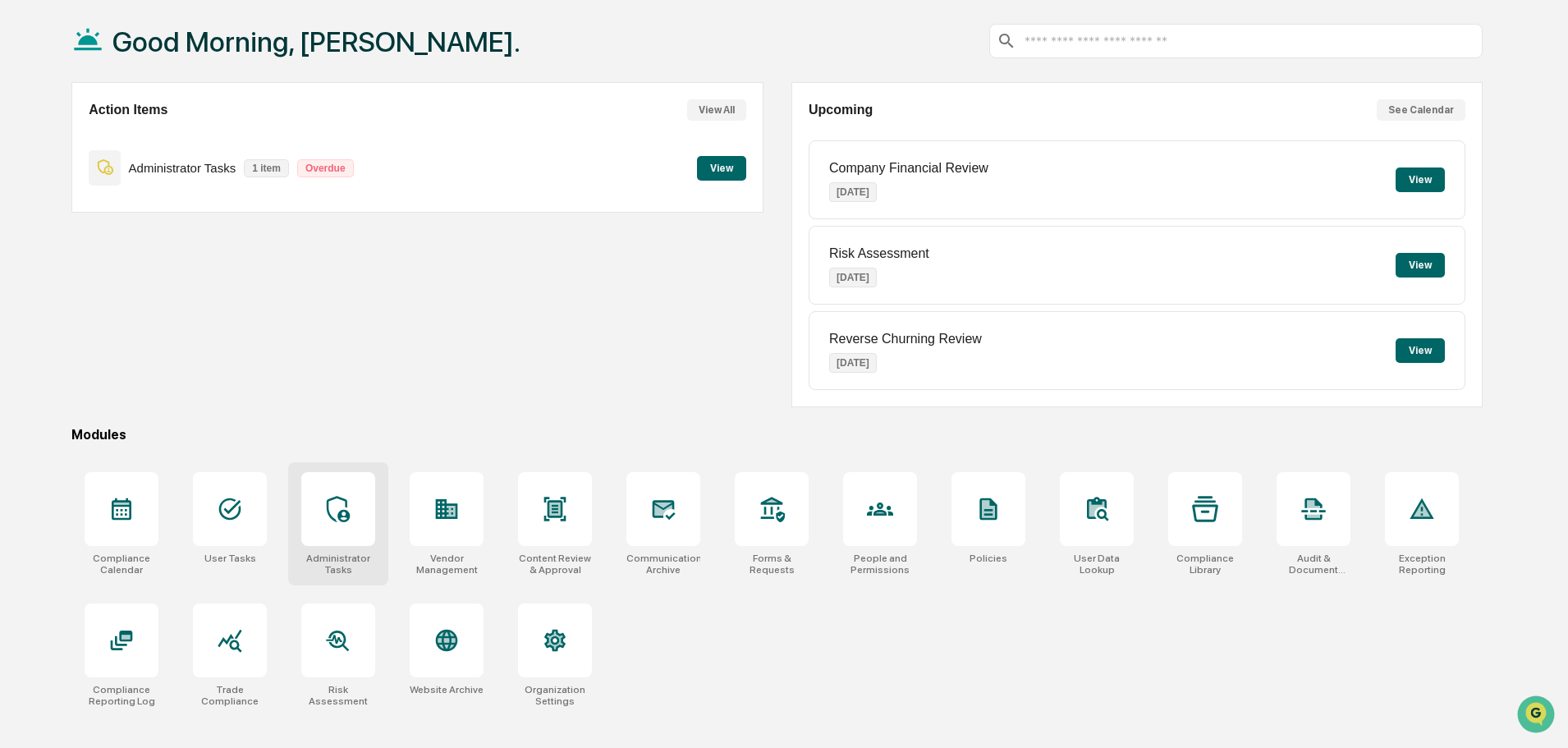
click at [348, 513] on icon at bounding box center [338, 509] width 23 height 26
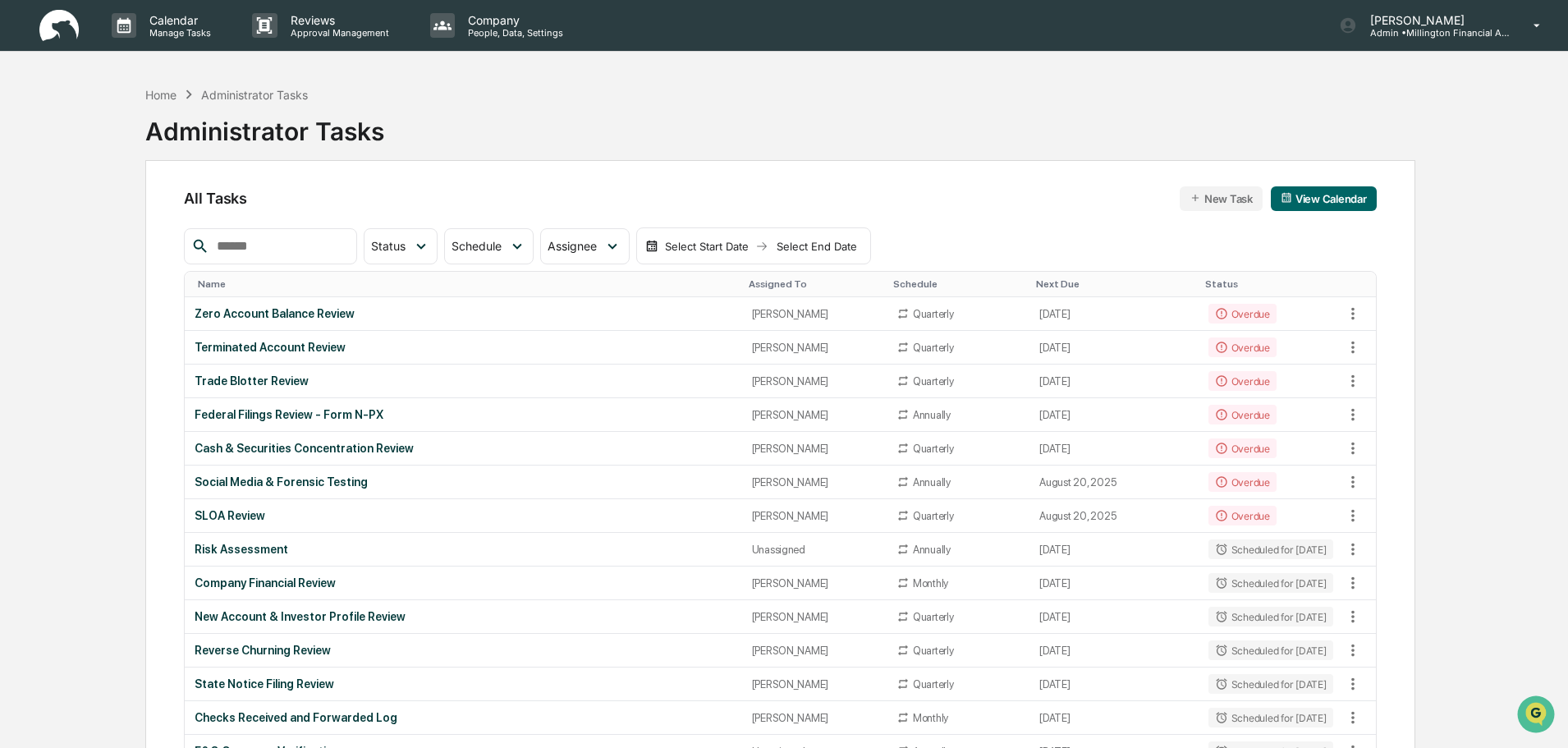
click at [501, 136] on div "Home Administrator Tasks Administrator Tasks" at bounding box center [780, 118] width 1270 height 82
click at [157, 96] on div "Home" at bounding box center [161, 95] width 31 height 14
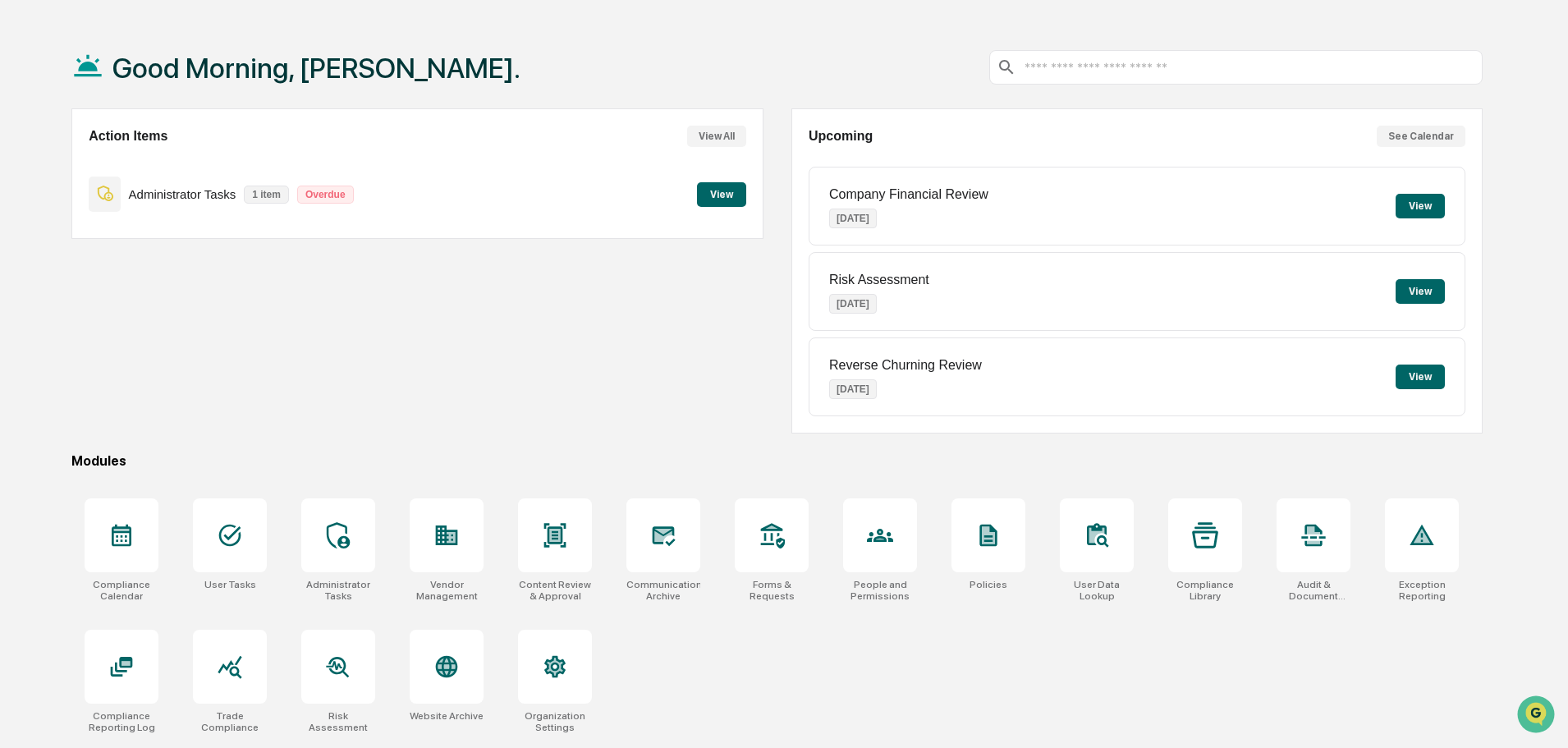
scroll to position [78, 0]
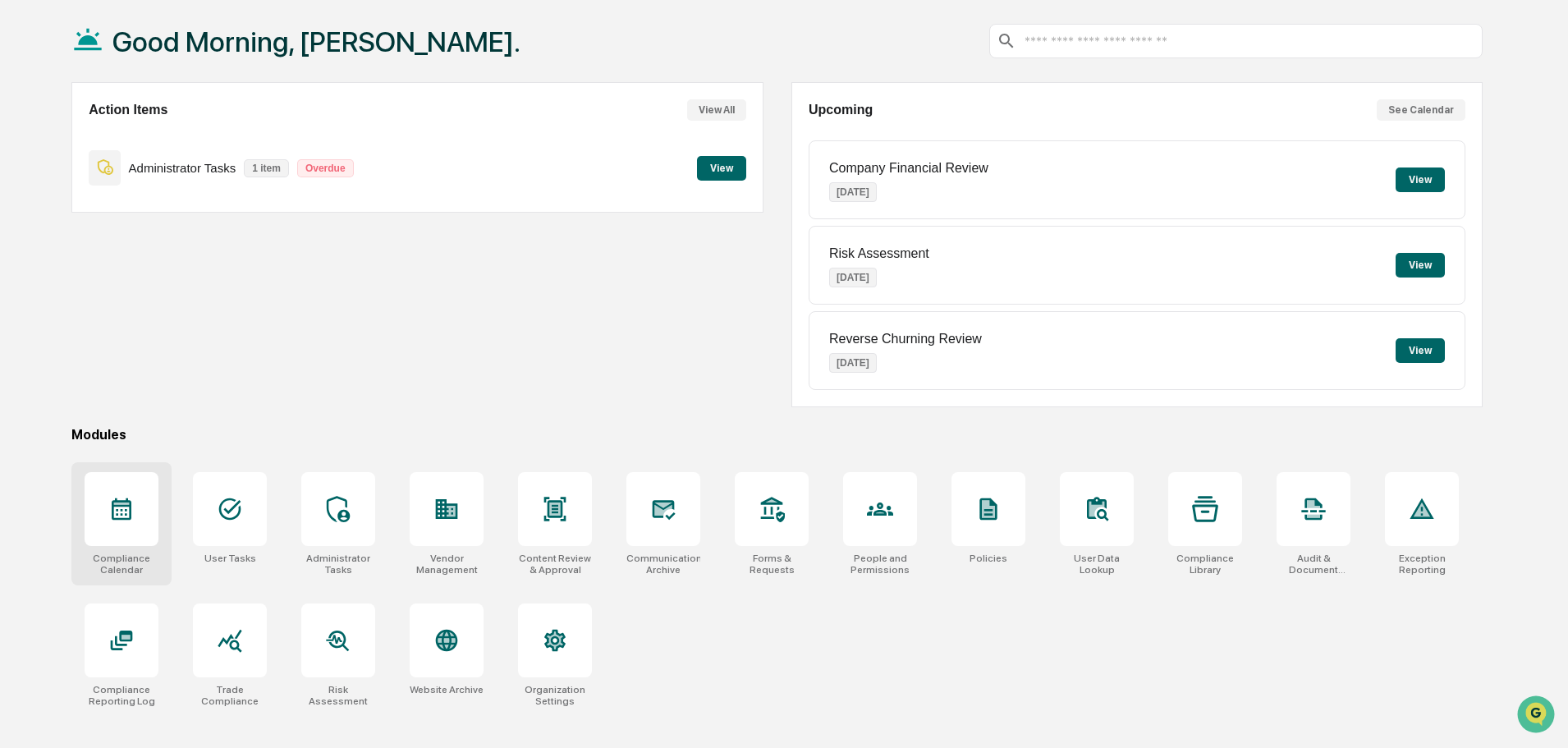
click at [118, 510] on icon at bounding box center [121, 509] width 20 height 22
click at [121, 634] on icon at bounding box center [121, 640] width 22 height 20
click at [223, 513] on icon at bounding box center [230, 509] width 26 height 26
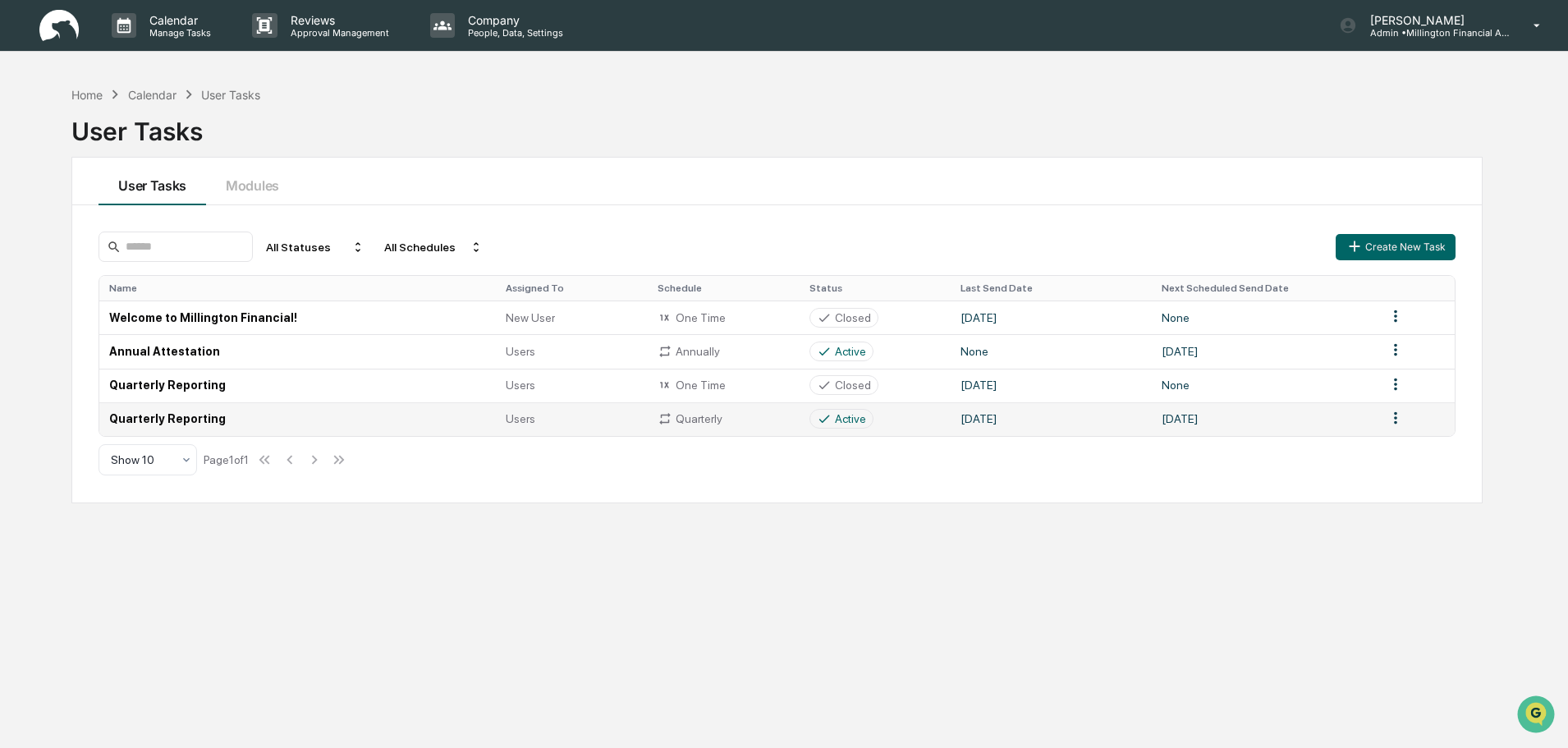
click at [200, 420] on td "Quarterly Reporting" at bounding box center [297, 419] width 396 height 34
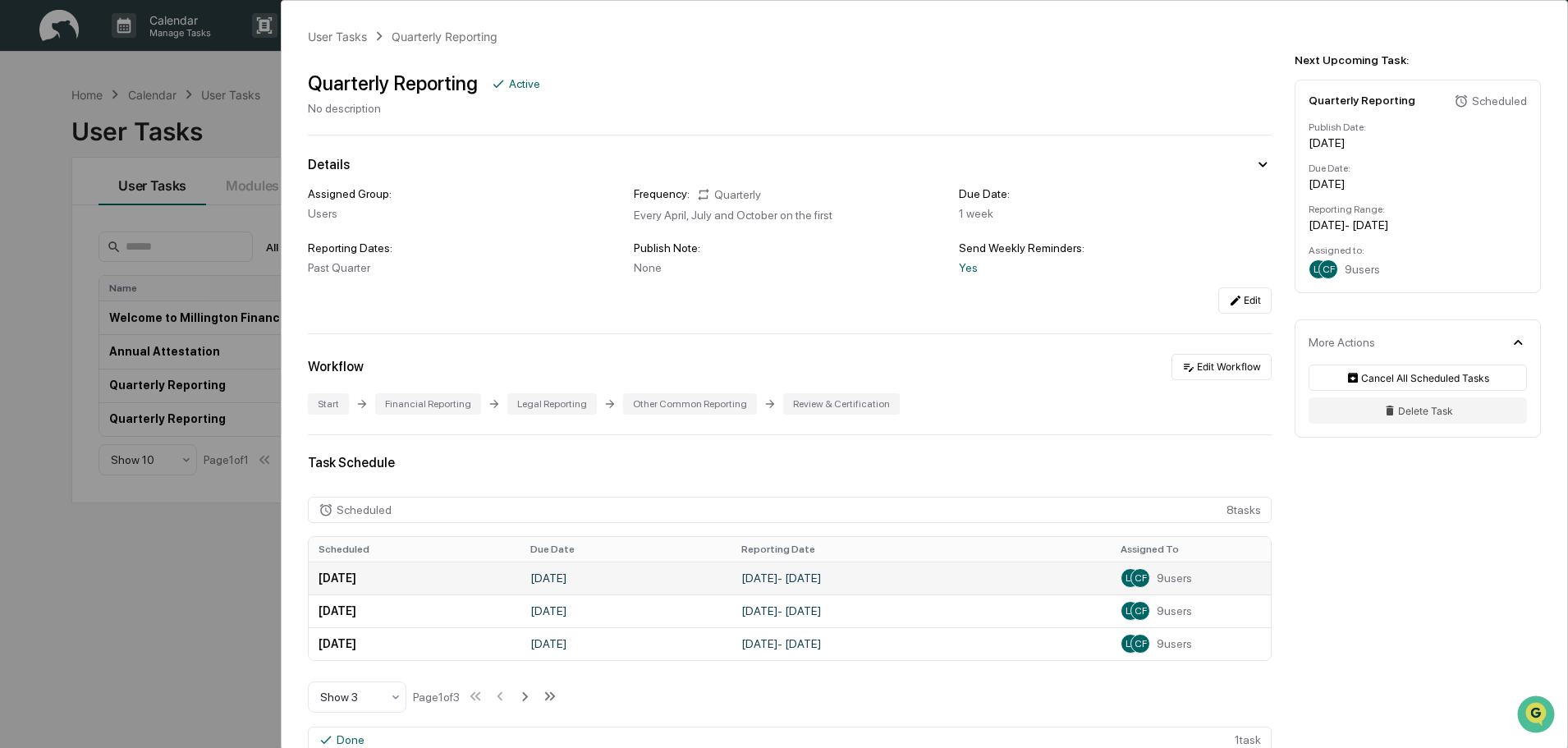
click at [1135, 580] on span "CF" at bounding box center [1141, 578] width 12 height 11
click at [530, 697] on icon at bounding box center [524, 696] width 18 height 18
click at [506, 694] on icon at bounding box center [501, 696] width 18 height 18
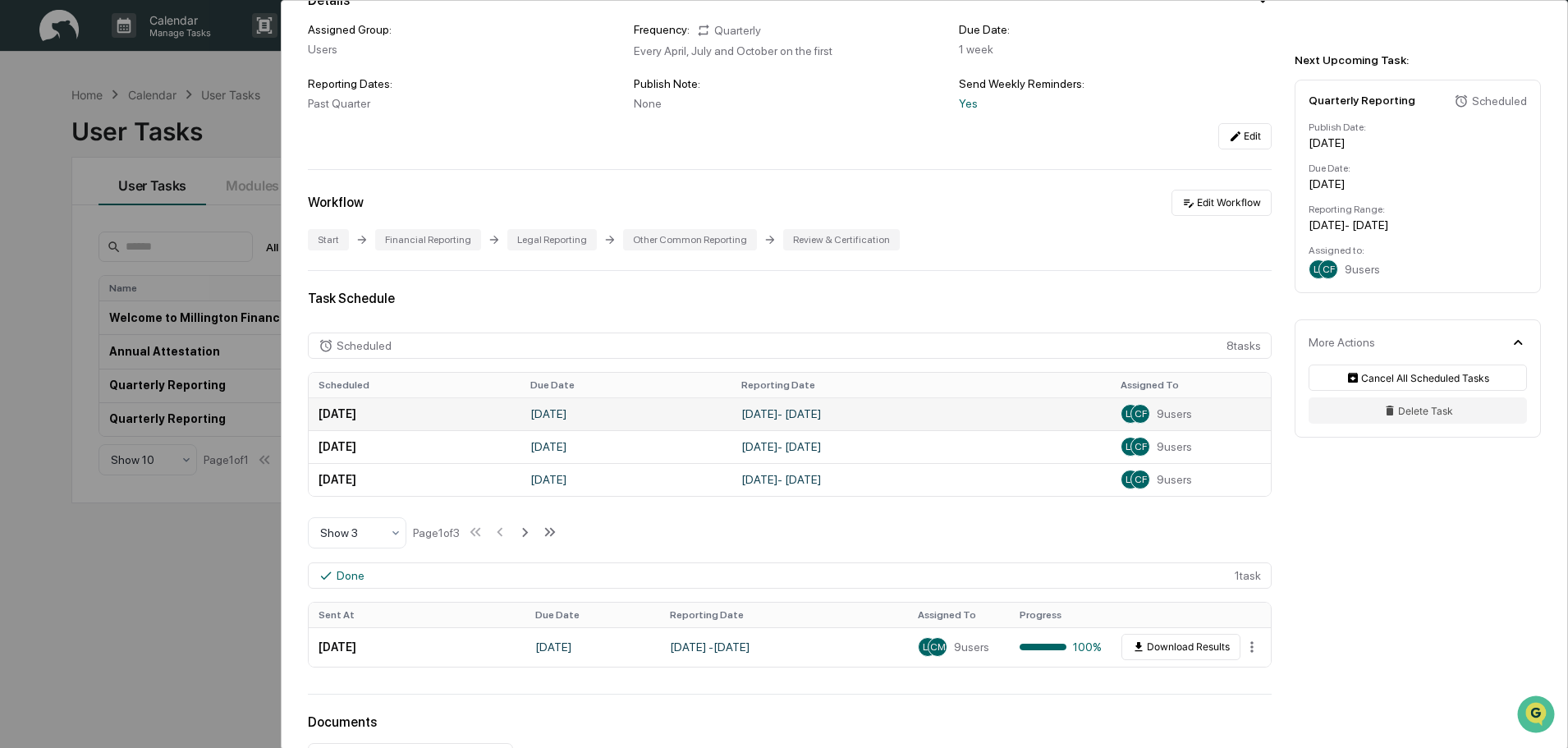
scroll to position [246, 0]
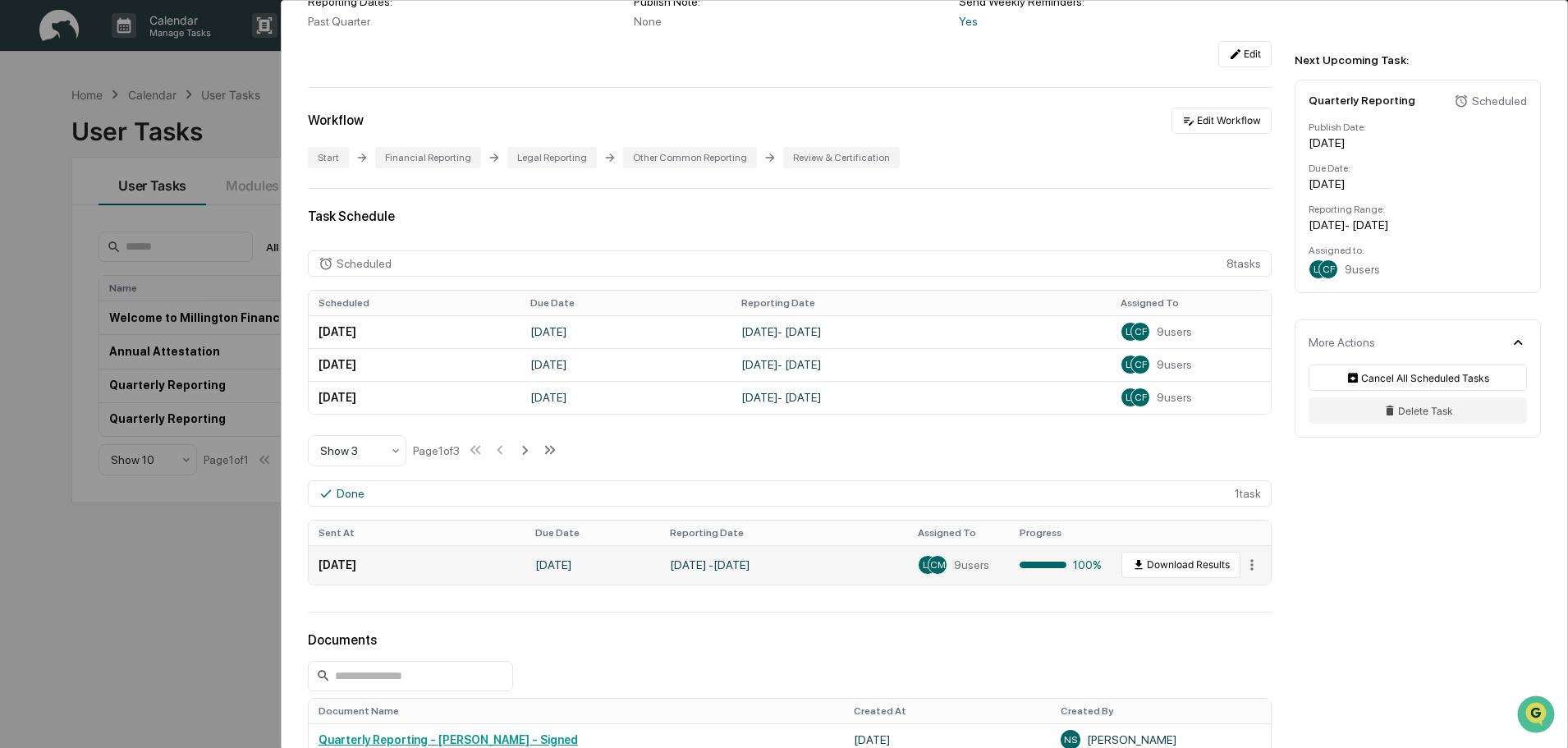
click at [935, 565] on span "CM" at bounding box center [937, 565] width 15 height 11
click at [1241, 562] on html "Calendar Manage Tasks Reviews Approval Management Company People, Data, Setting…" at bounding box center [784, 374] width 1568 height 748
click at [1243, 592] on div "View" at bounding box center [1251, 594] width 105 height 26
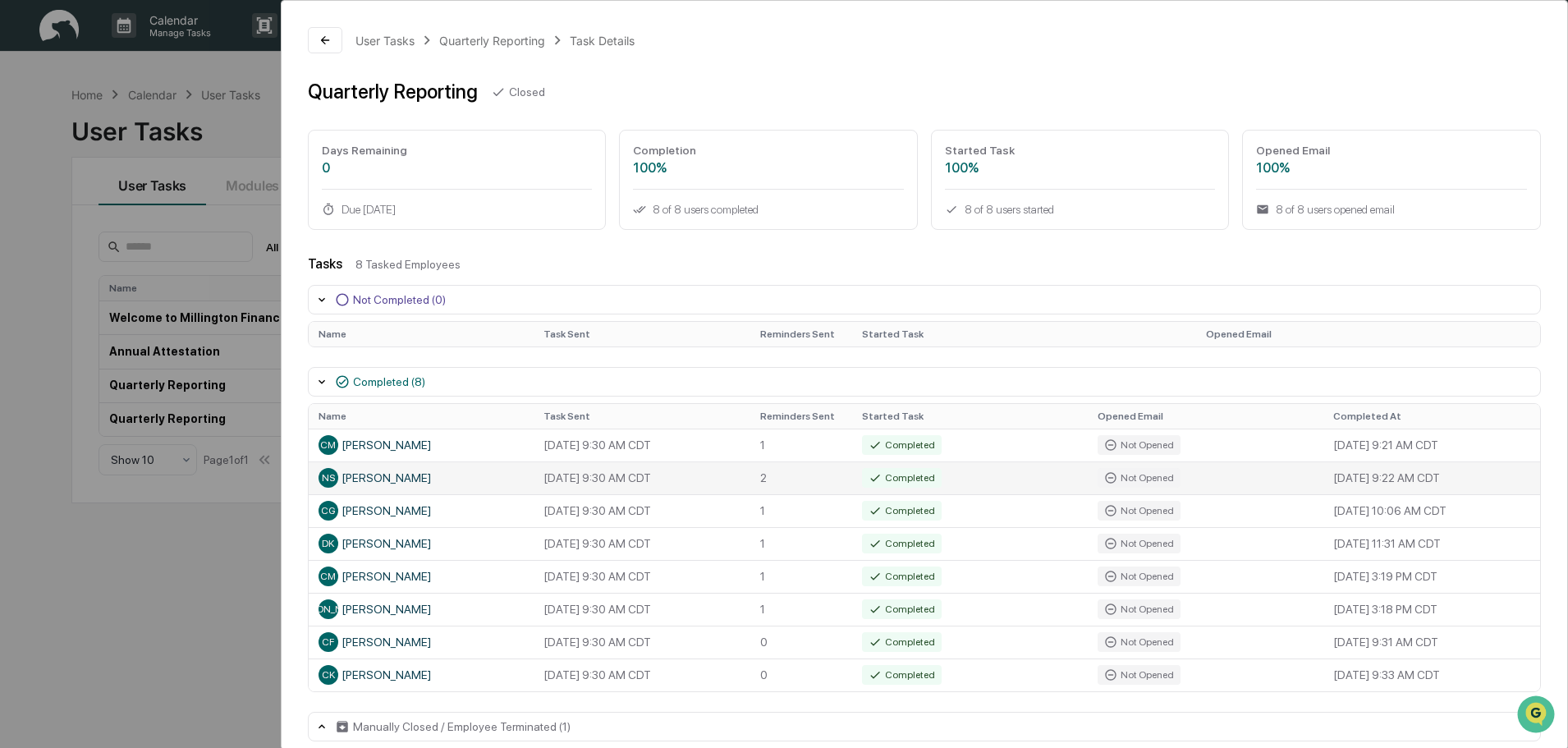
click at [392, 482] on div "NS Nedra Shaw" at bounding box center [421, 478] width 205 height 20
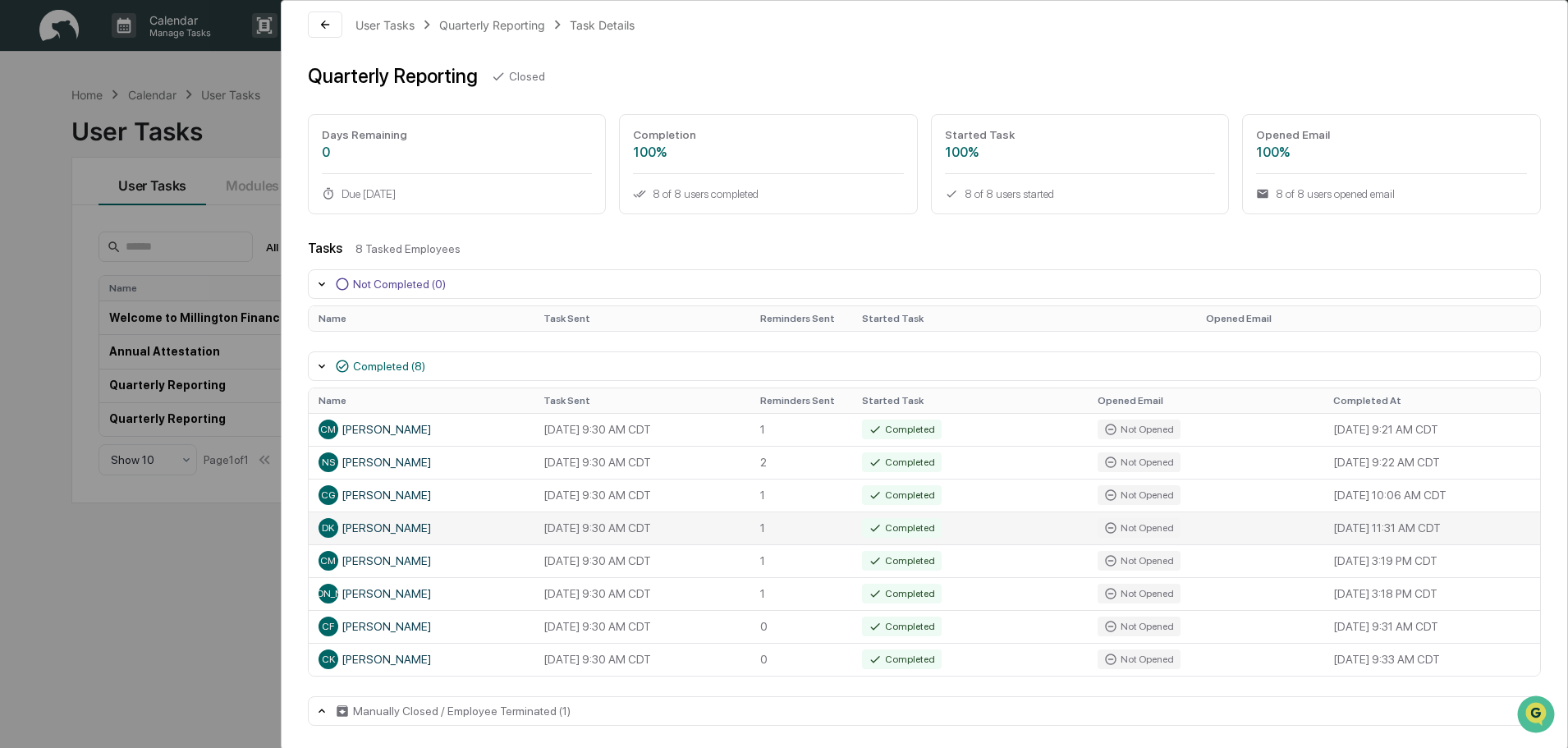
scroll to position [19, 0]
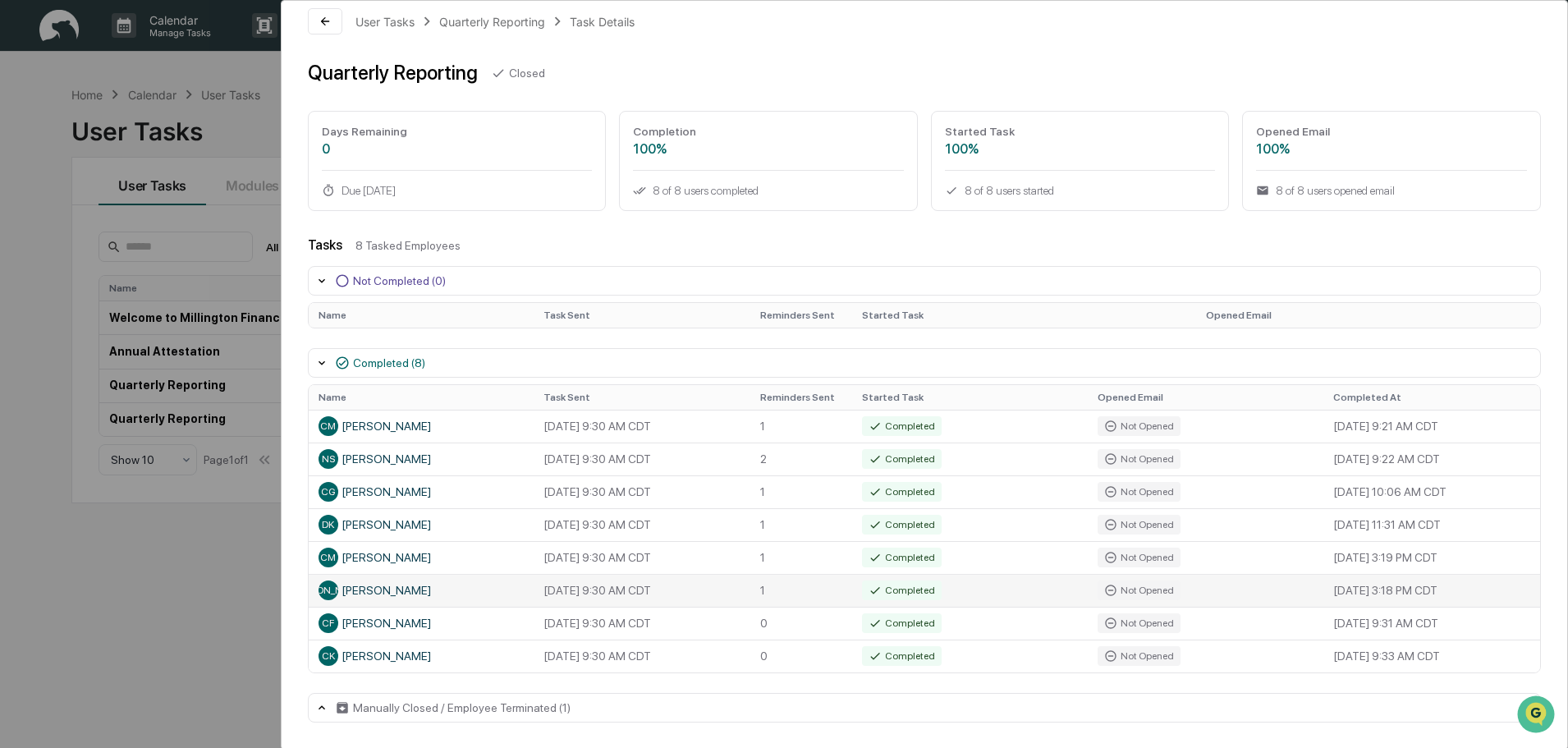
click at [959, 587] on td "Completed" at bounding box center [969, 590] width 235 height 33
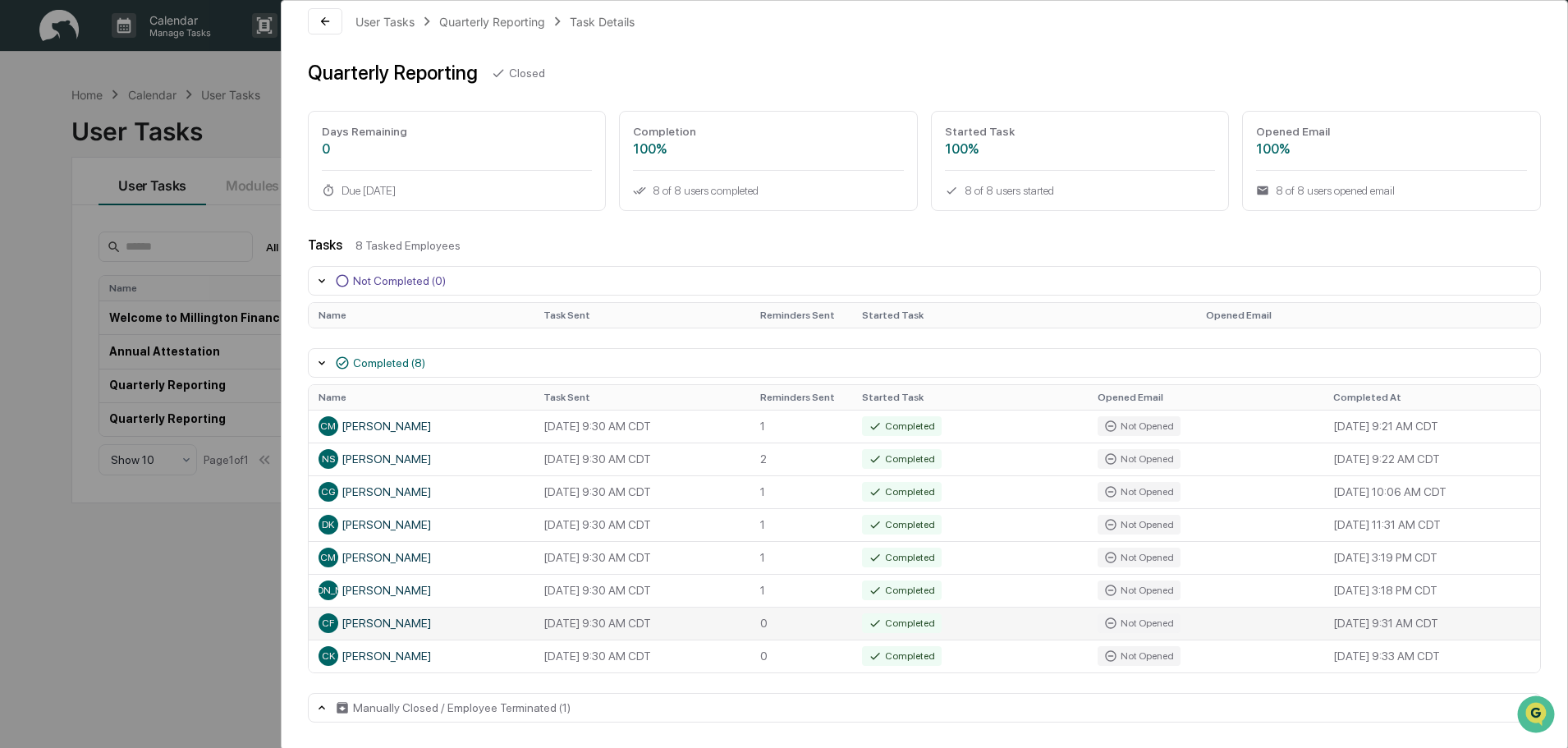
click at [960, 612] on td "Completed" at bounding box center [969, 622] width 235 height 33
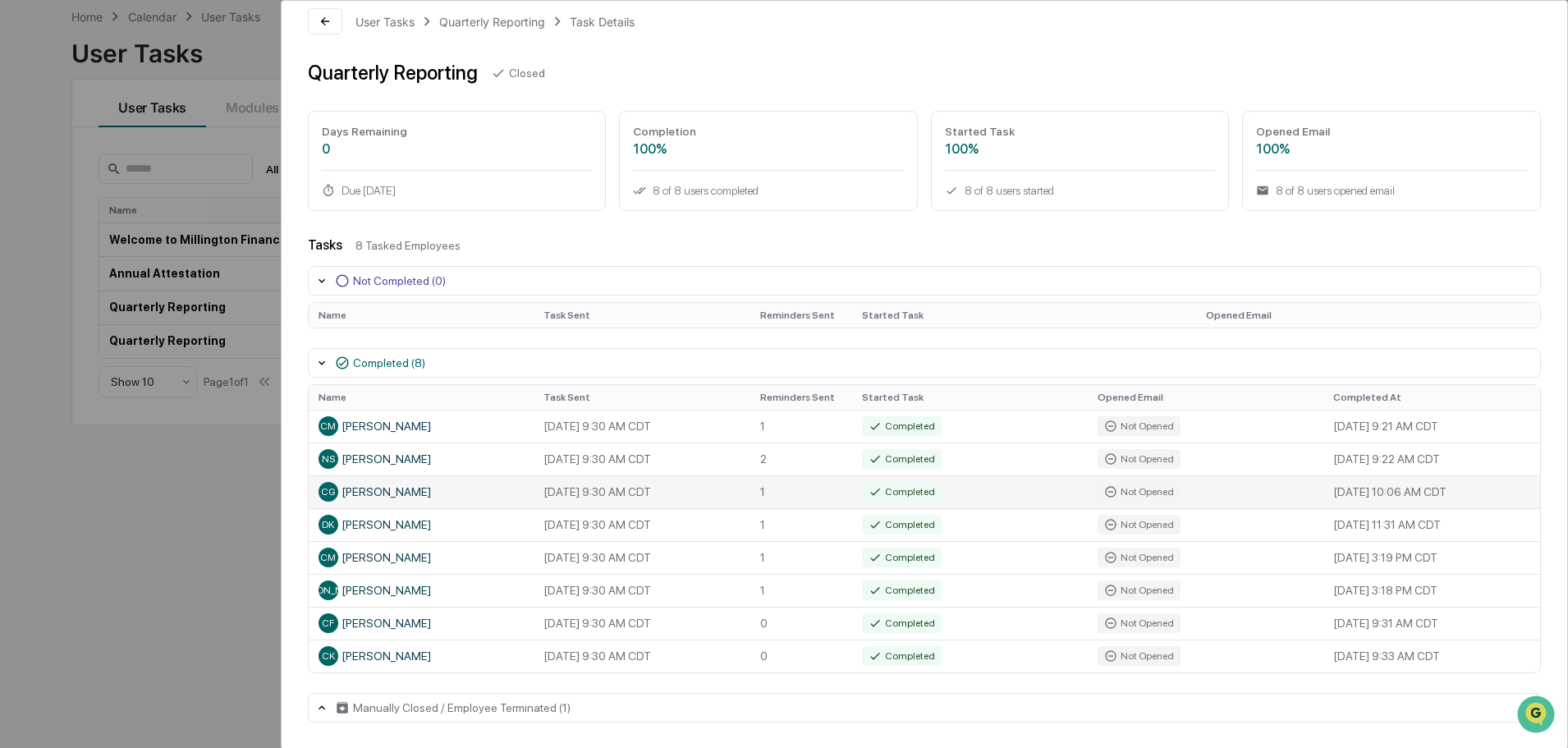
scroll to position [0, 0]
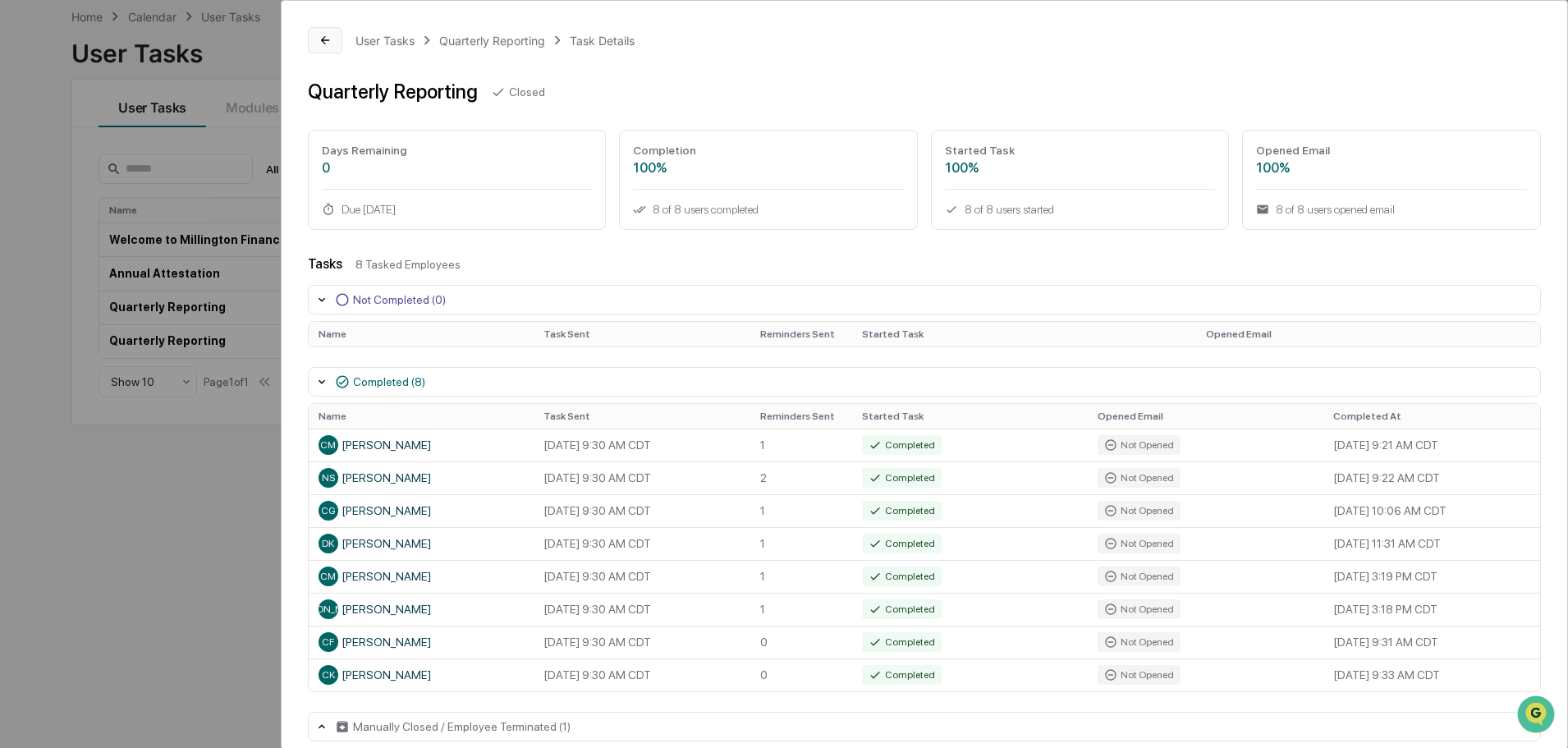
click at [330, 41] on icon at bounding box center [325, 41] width 13 height 13
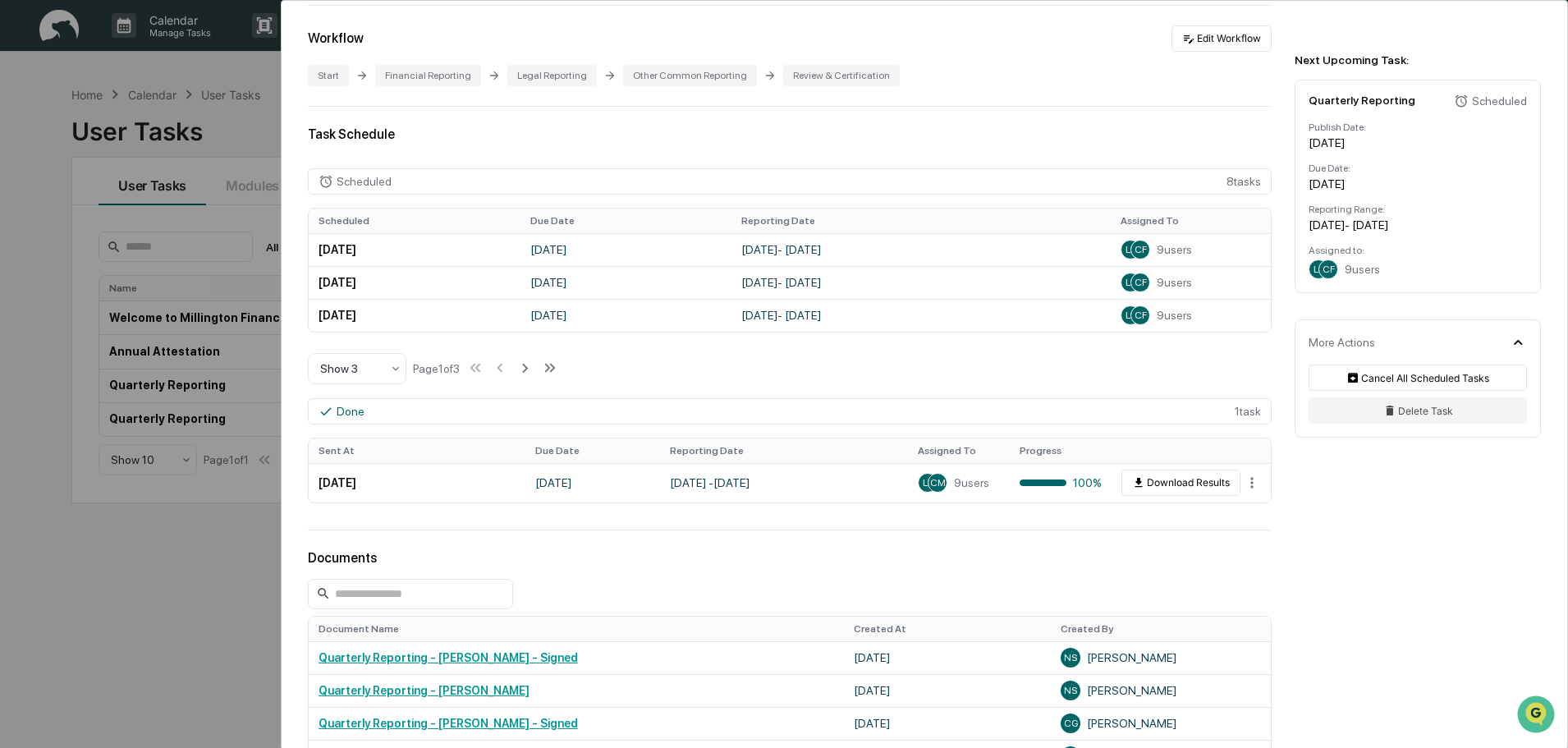
scroll to position [410, 0]
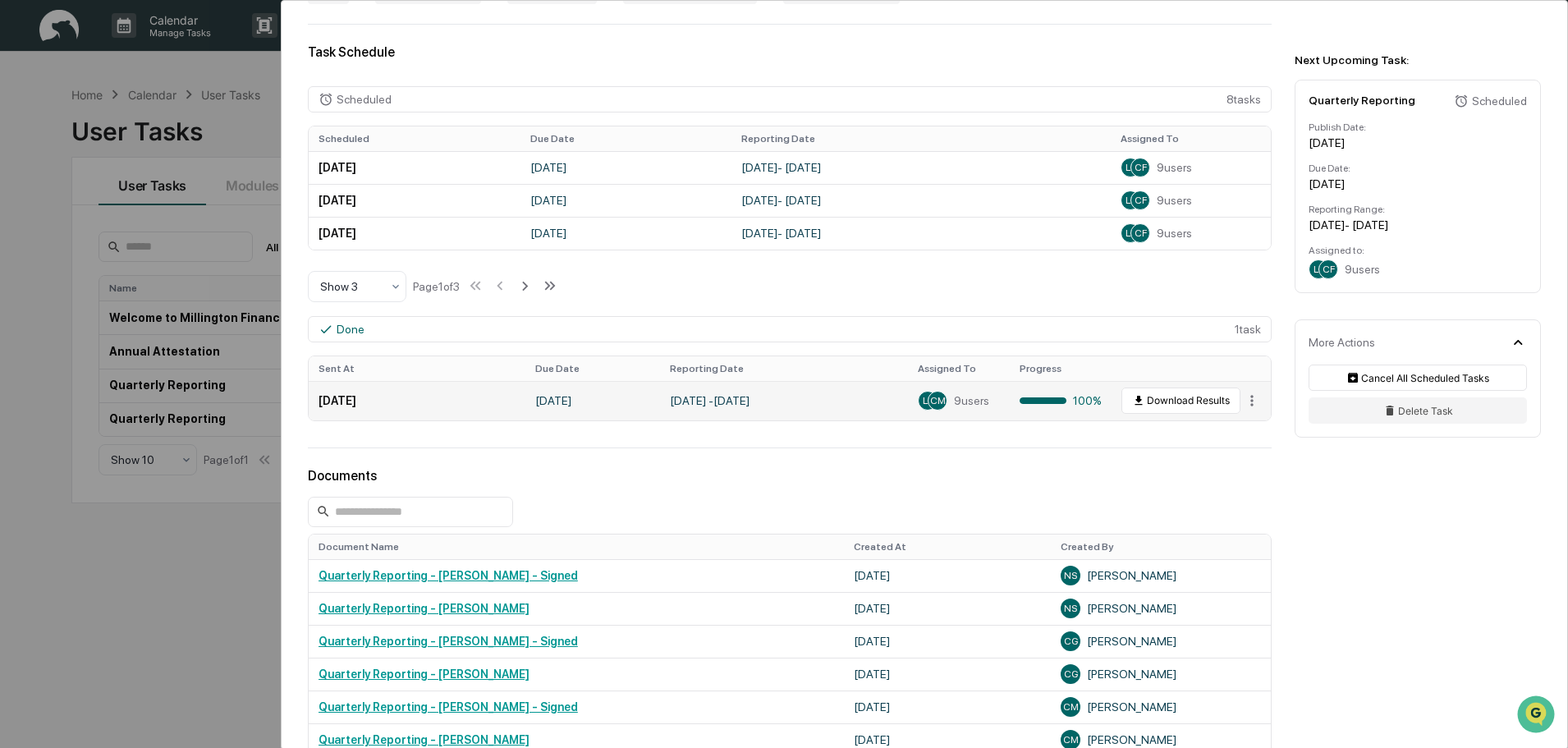
click at [930, 399] on span "CM" at bounding box center [937, 401] width 15 height 11
click at [725, 400] on td "April 1, 2025 - June 30, 2025" at bounding box center [784, 401] width 248 height 40
click at [569, 402] on td "[DATE]" at bounding box center [593, 401] width 134 height 40
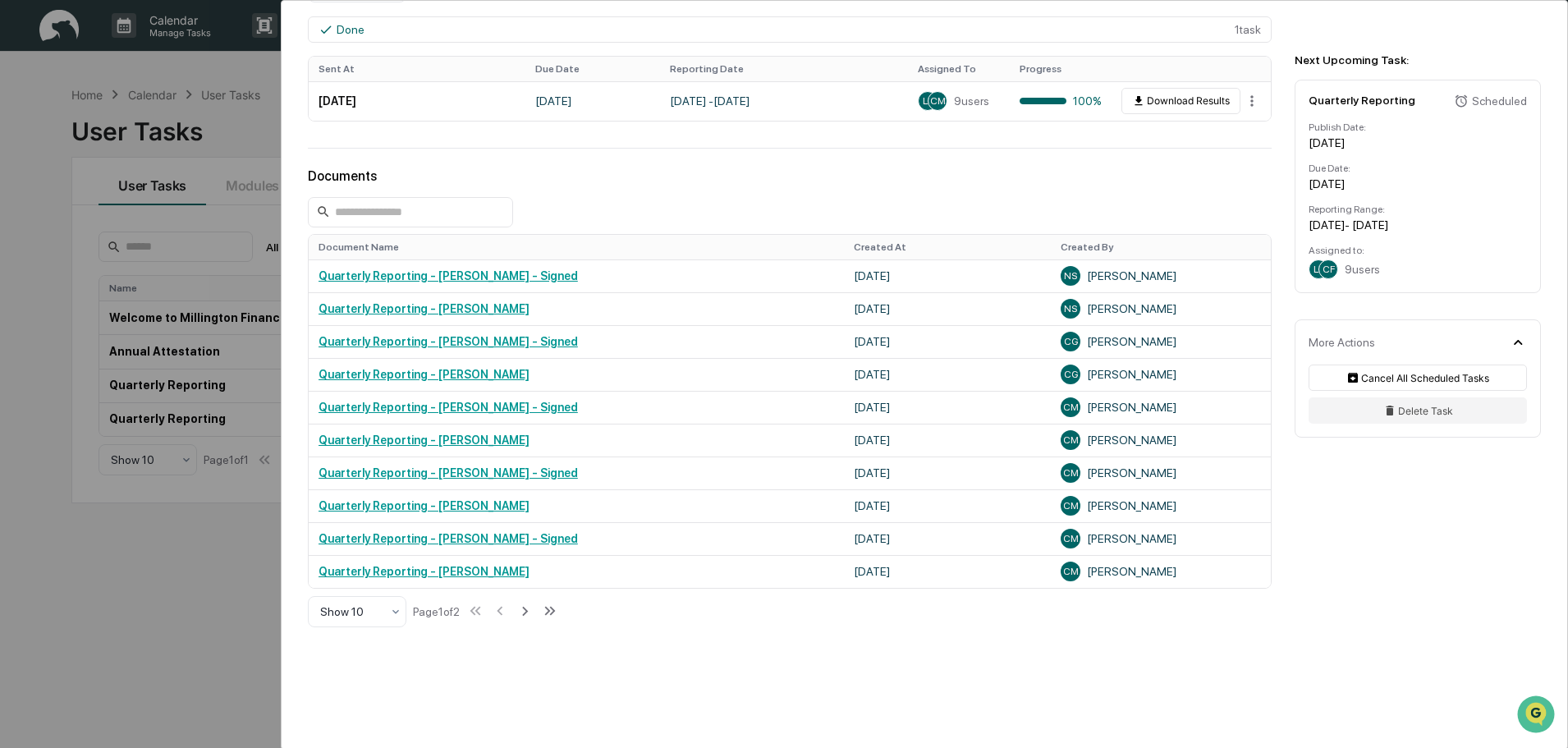
scroll to position [739, 0]
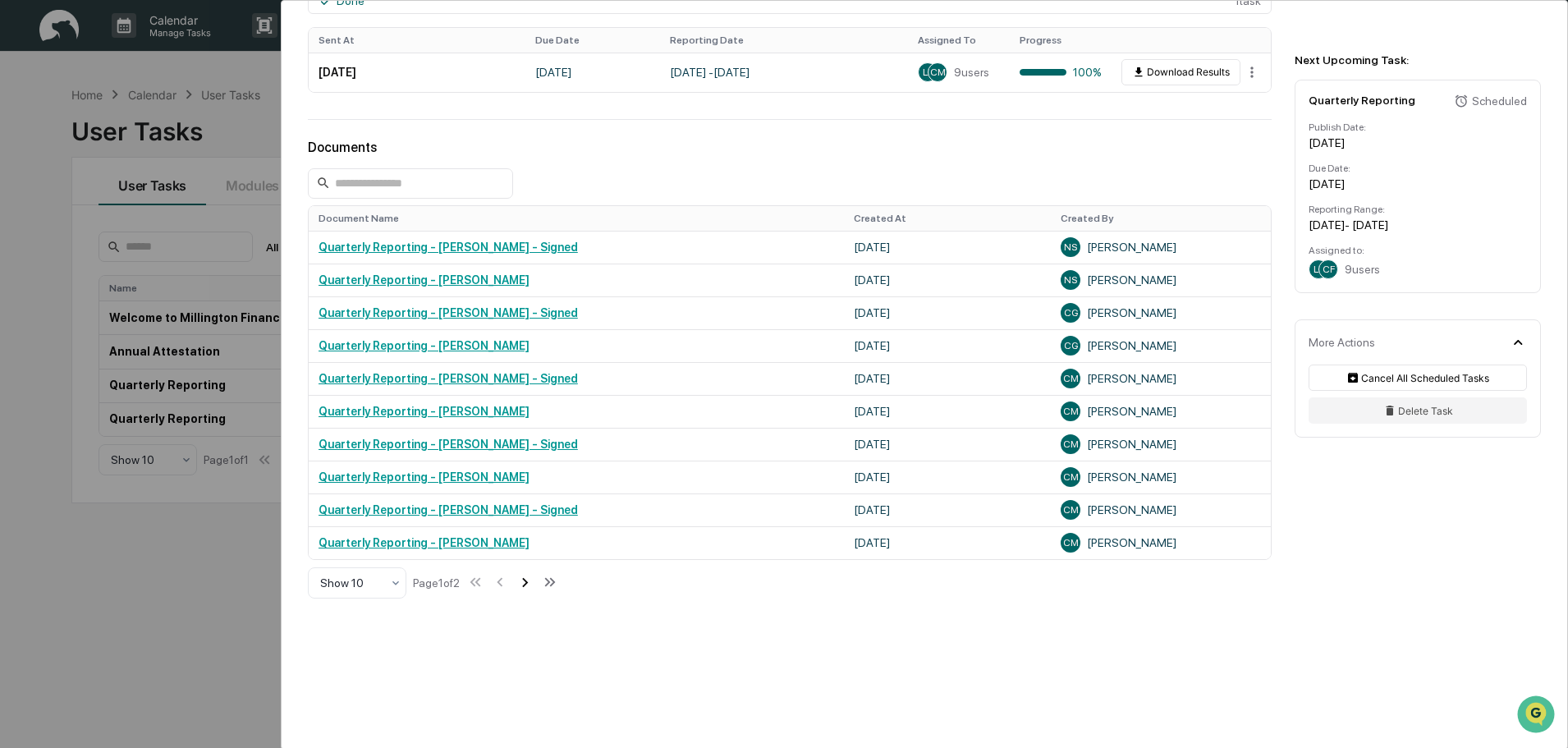
click at [528, 583] on icon at bounding box center [525, 583] width 6 height 9
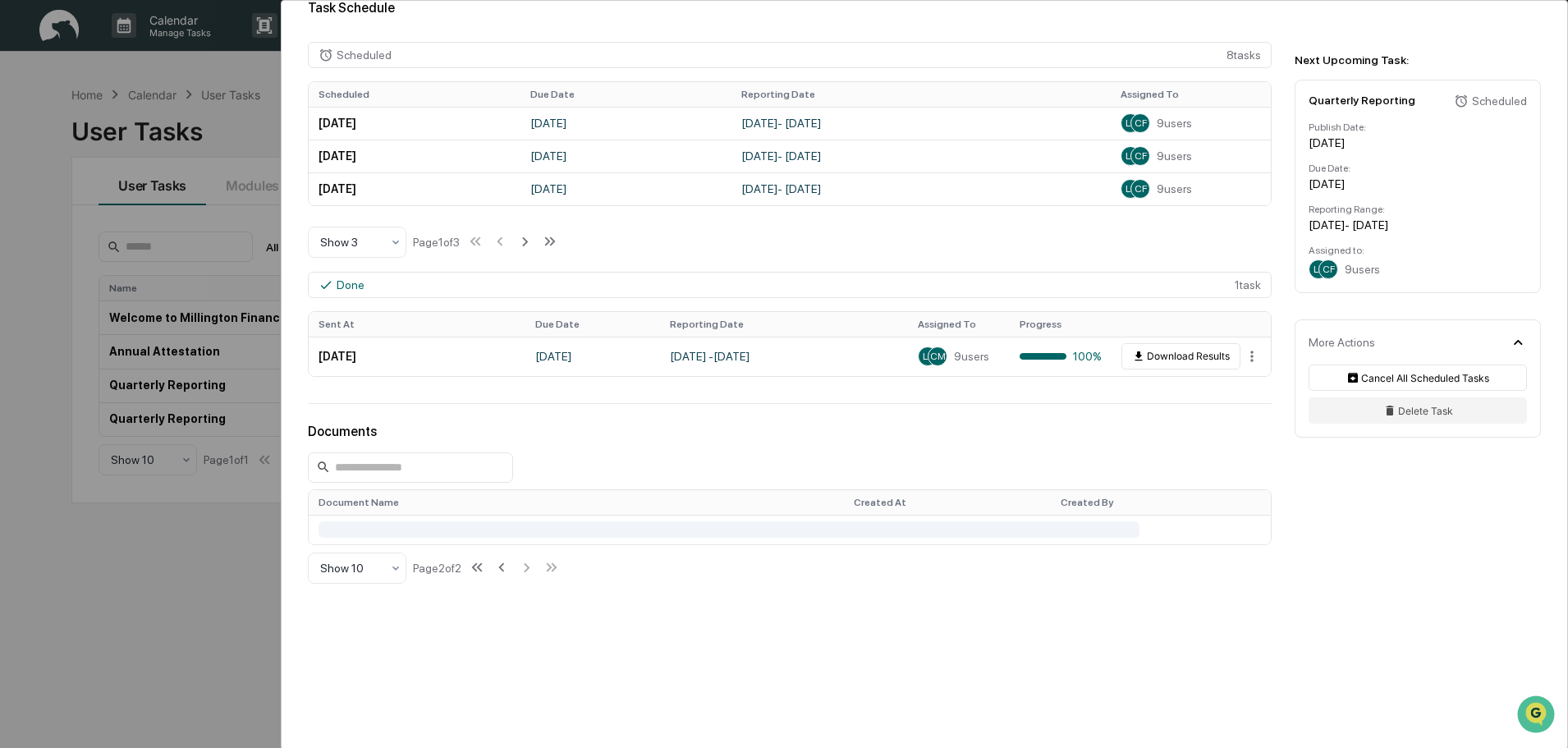
scroll to position [623, 0]
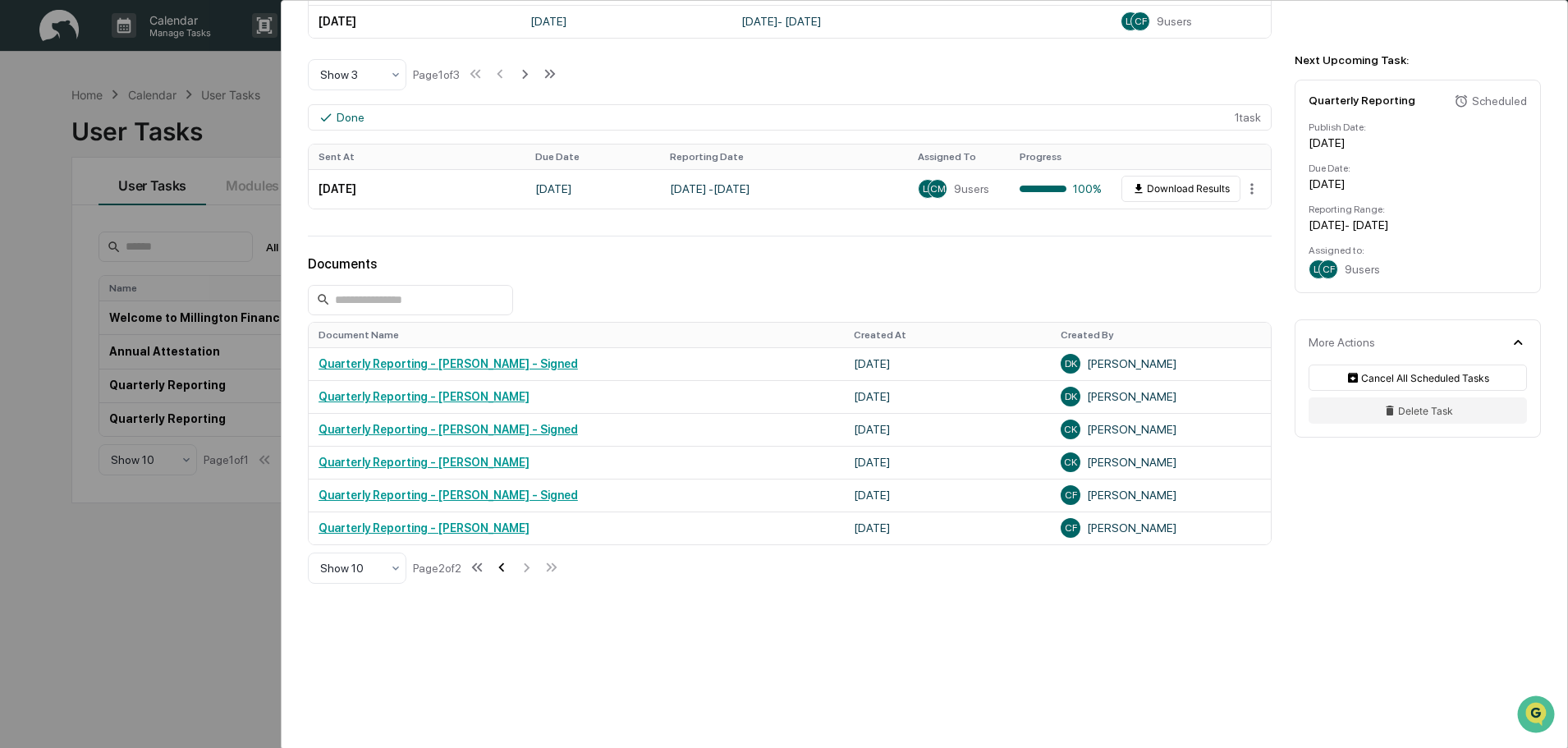
click at [505, 569] on icon at bounding box center [502, 567] width 6 height 9
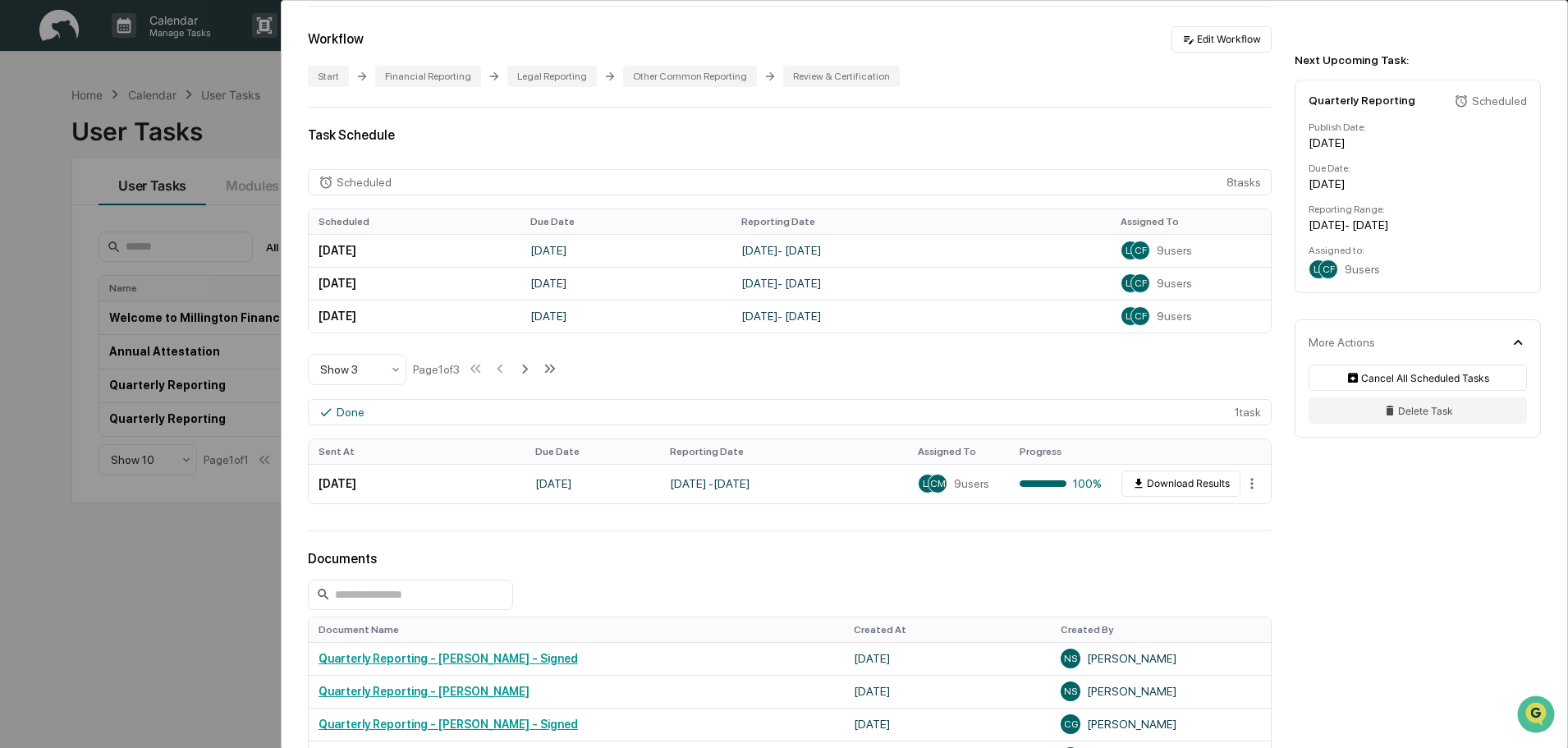
scroll to position [328, 0]
click at [1162, 488] on button "Download Results" at bounding box center [1181, 482] width 119 height 26
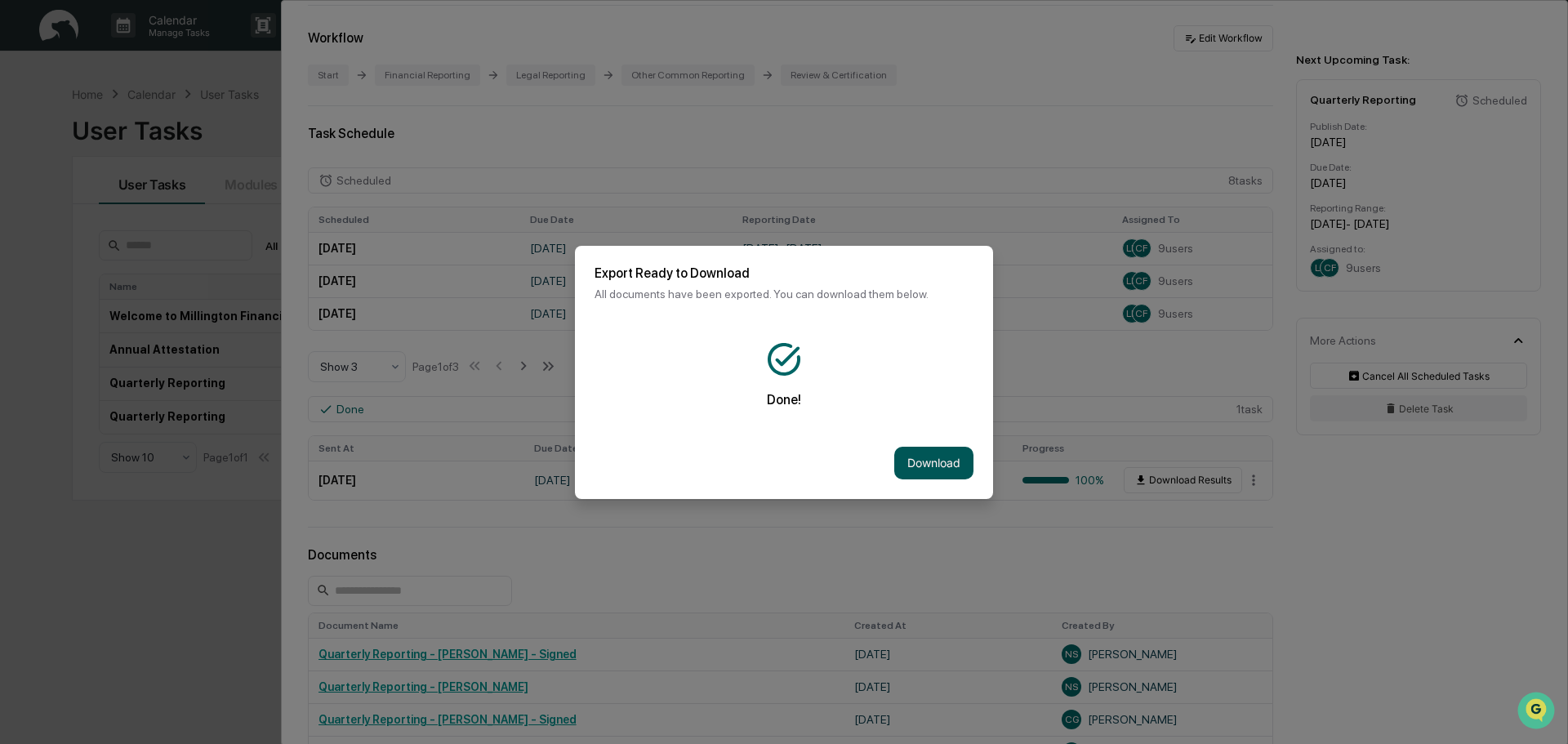
click at [945, 467] on button "Download" at bounding box center [933, 463] width 79 height 33
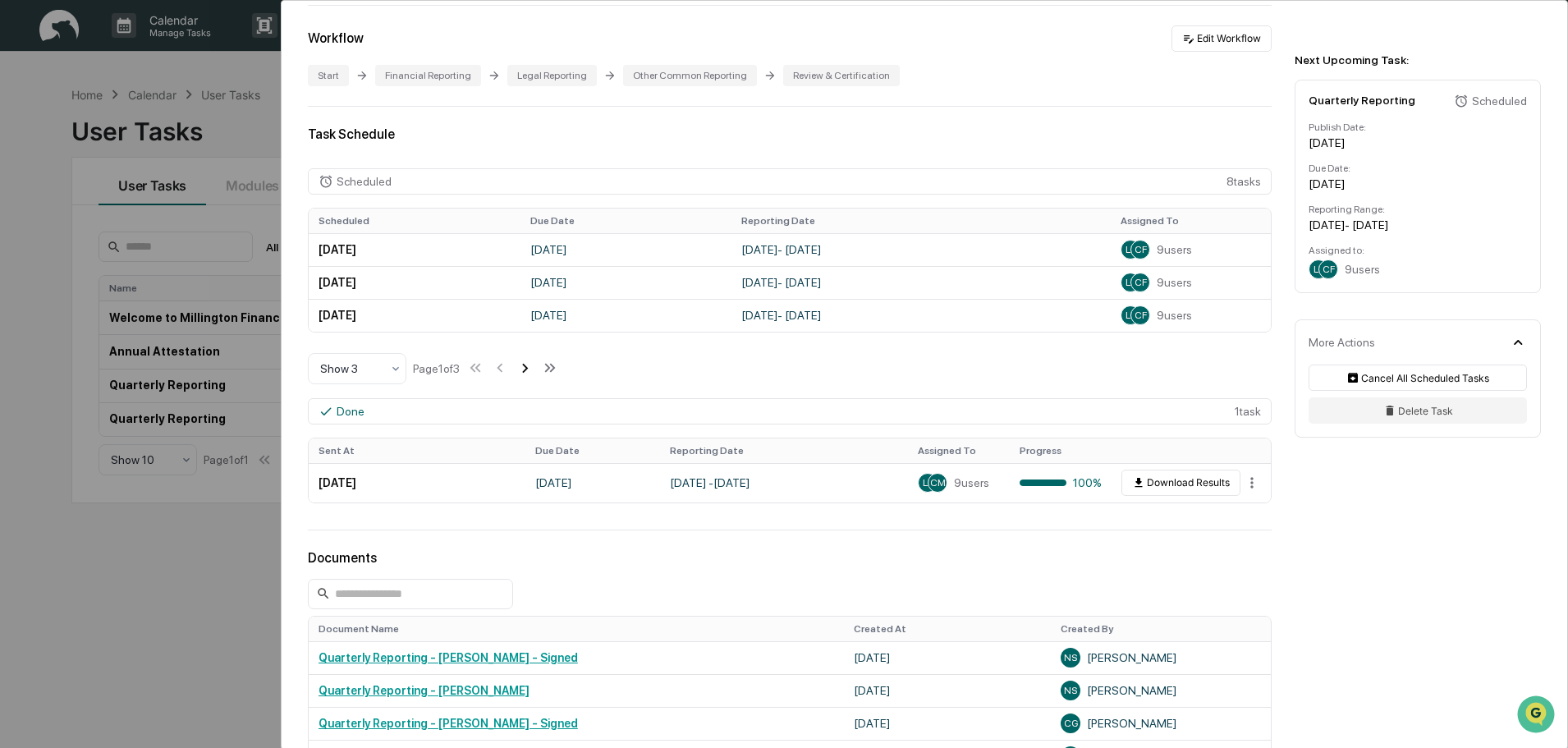
click at [530, 368] on icon at bounding box center [524, 367] width 18 height 18
click at [552, 366] on icon at bounding box center [551, 367] width 18 height 18
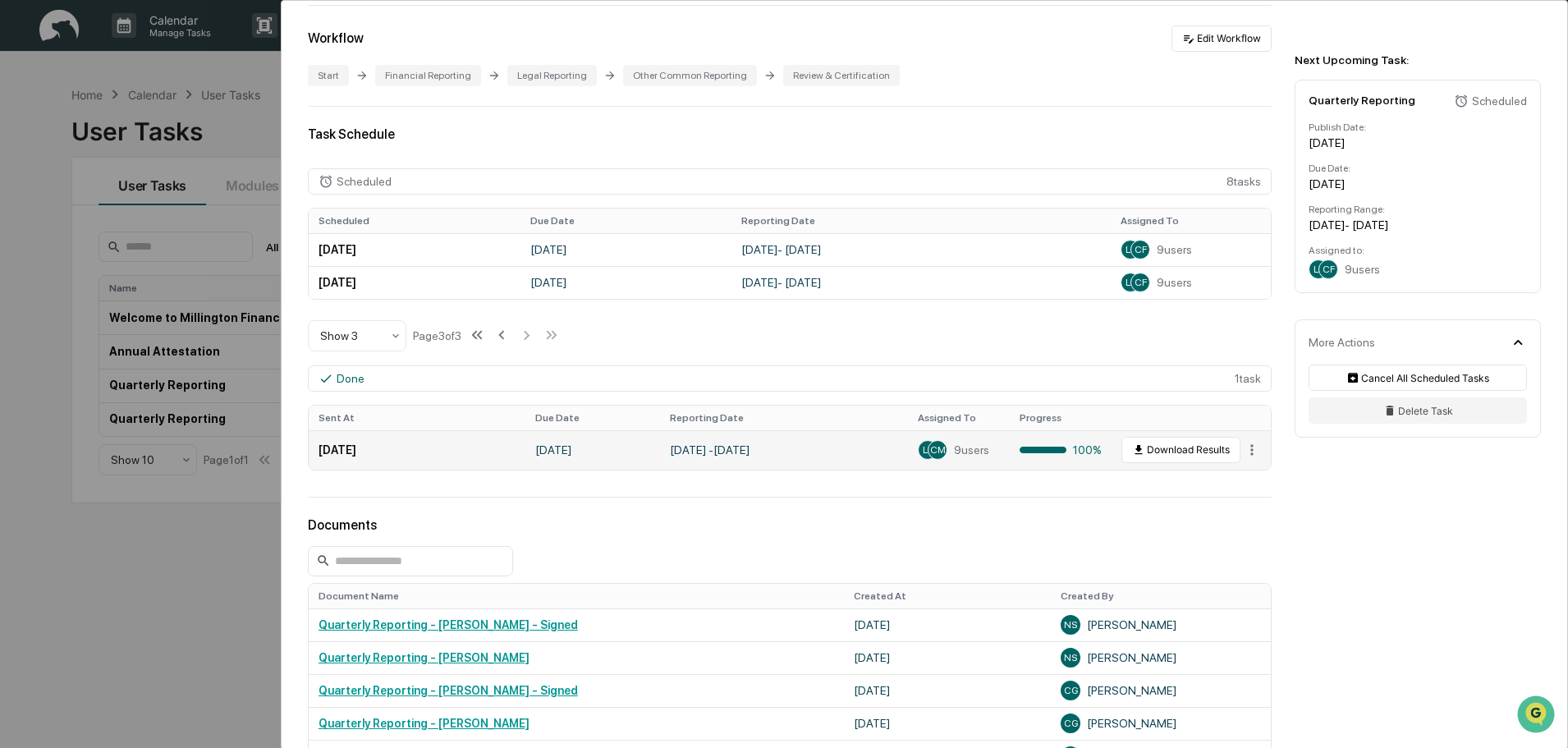
click at [930, 451] on span "CM" at bounding box center [937, 450] width 15 height 11
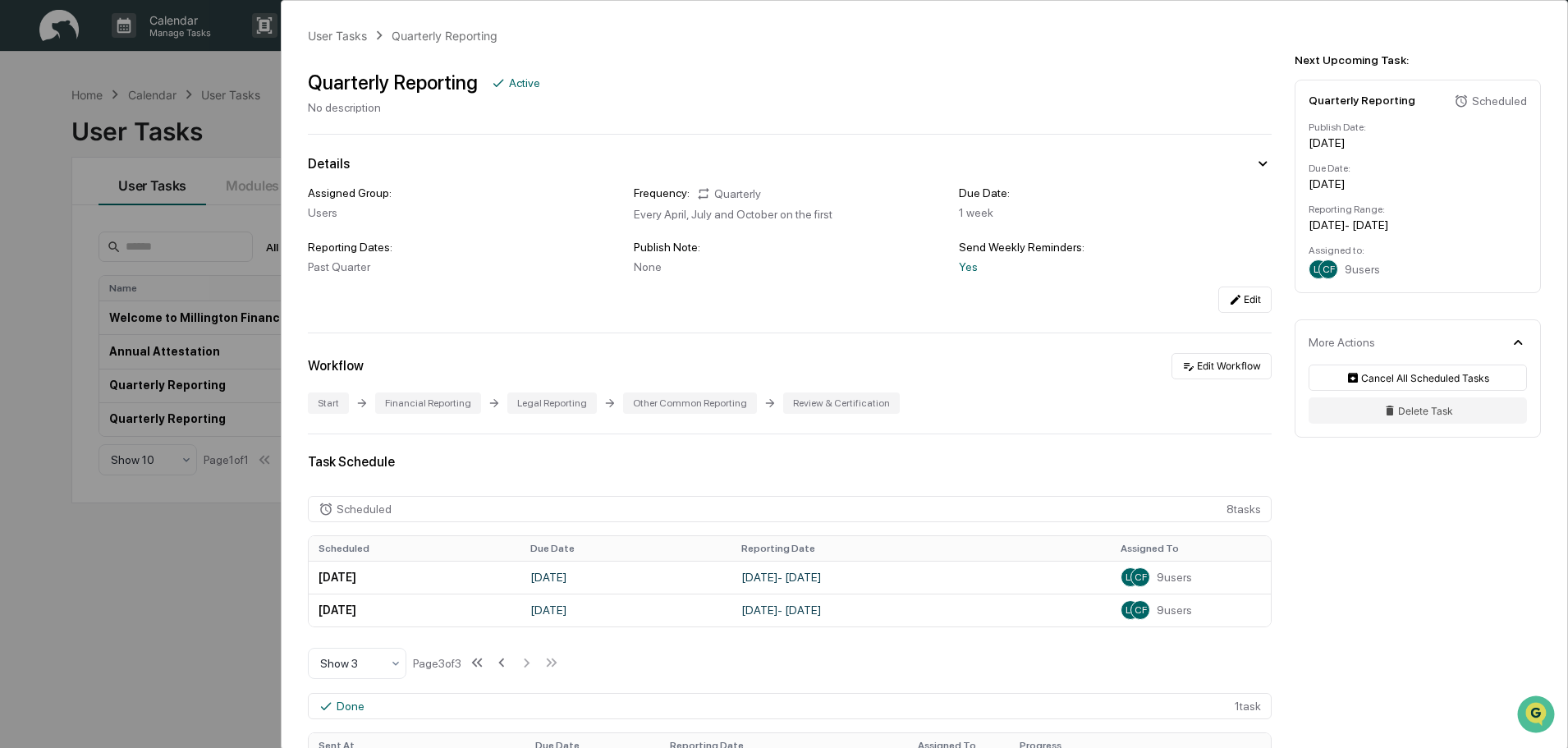
scroll to position [0, 0]
click at [1332, 270] on span "CF" at bounding box center [1328, 270] width 12 height 11
click at [1348, 556] on div "User Tasks Quarterly Reporting Quarterly Reporting Active No description Detail…" at bounding box center [924, 735] width 1285 height 1469
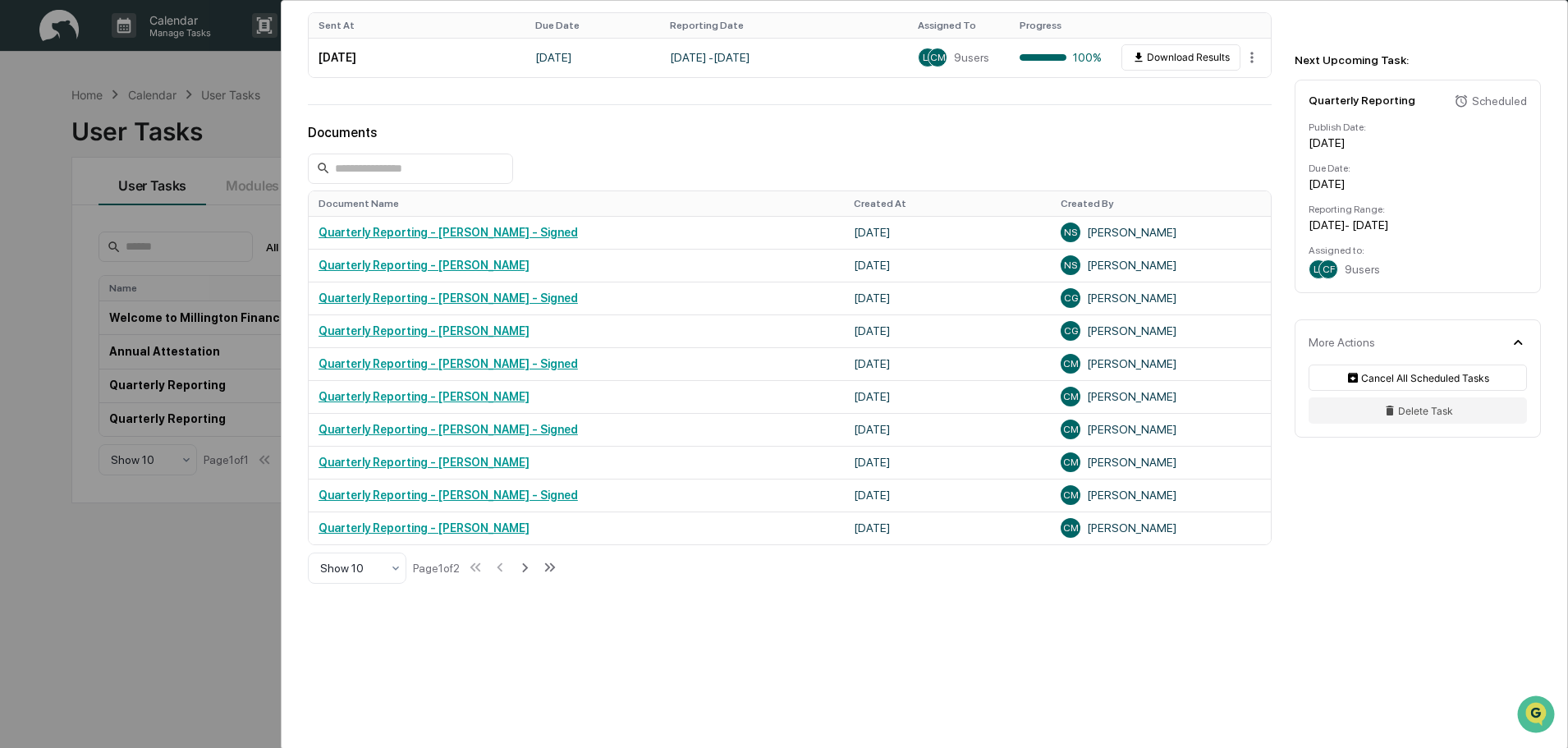
scroll to position [722, 0]
click at [428, 687] on div "User Tasks Quarterly Reporting Quarterly Reporting Active No description Detail…" at bounding box center [924, 14] width 1285 height 1469
click at [194, 598] on div "User Tasks Quarterly Reporting Quarterly Reporting Active No description Detail…" at bounding box center [784, 374] width 1568 height 748
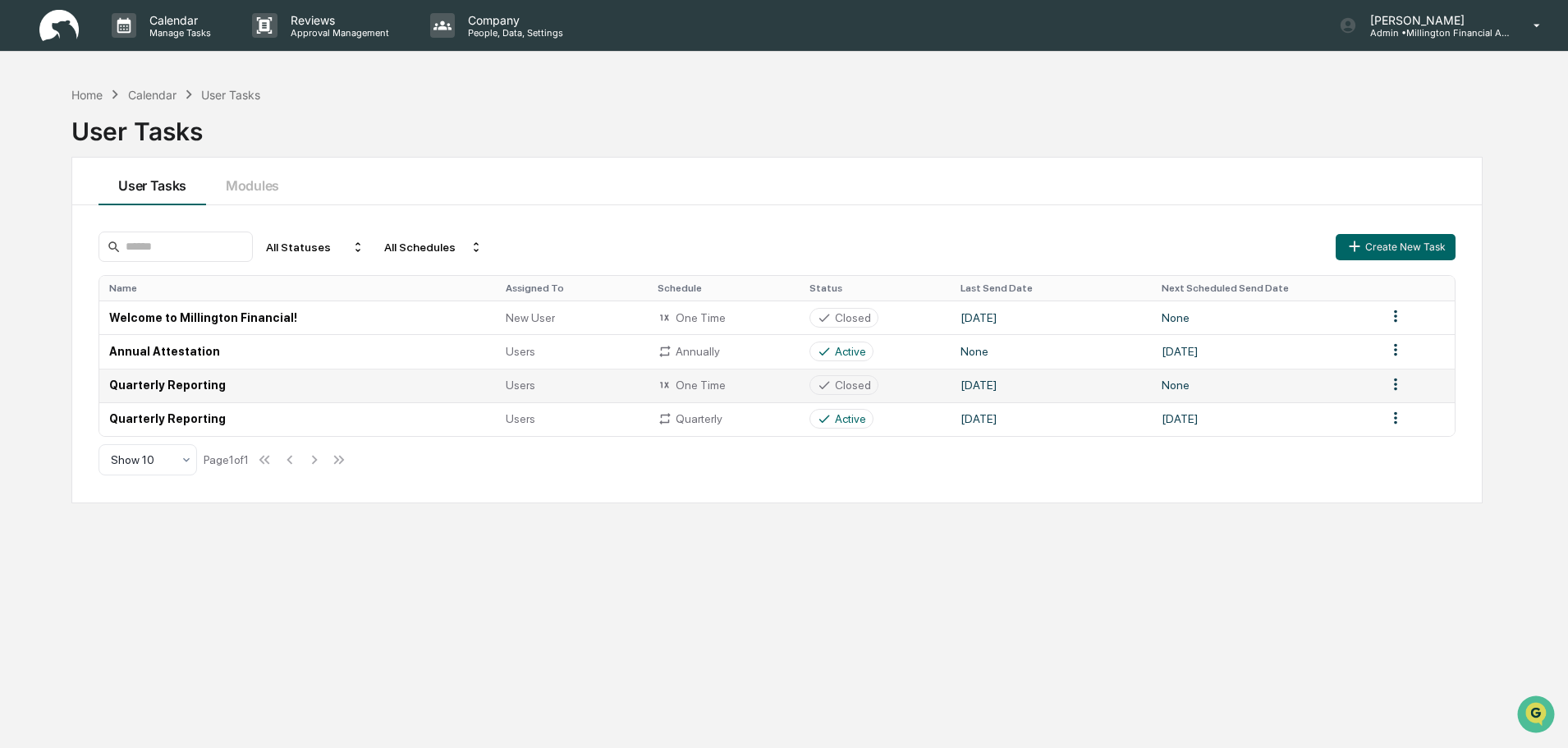
click at [203, 386] on td "Quarterly Reporting" at bounding box center [297, 386] width 396 height 34
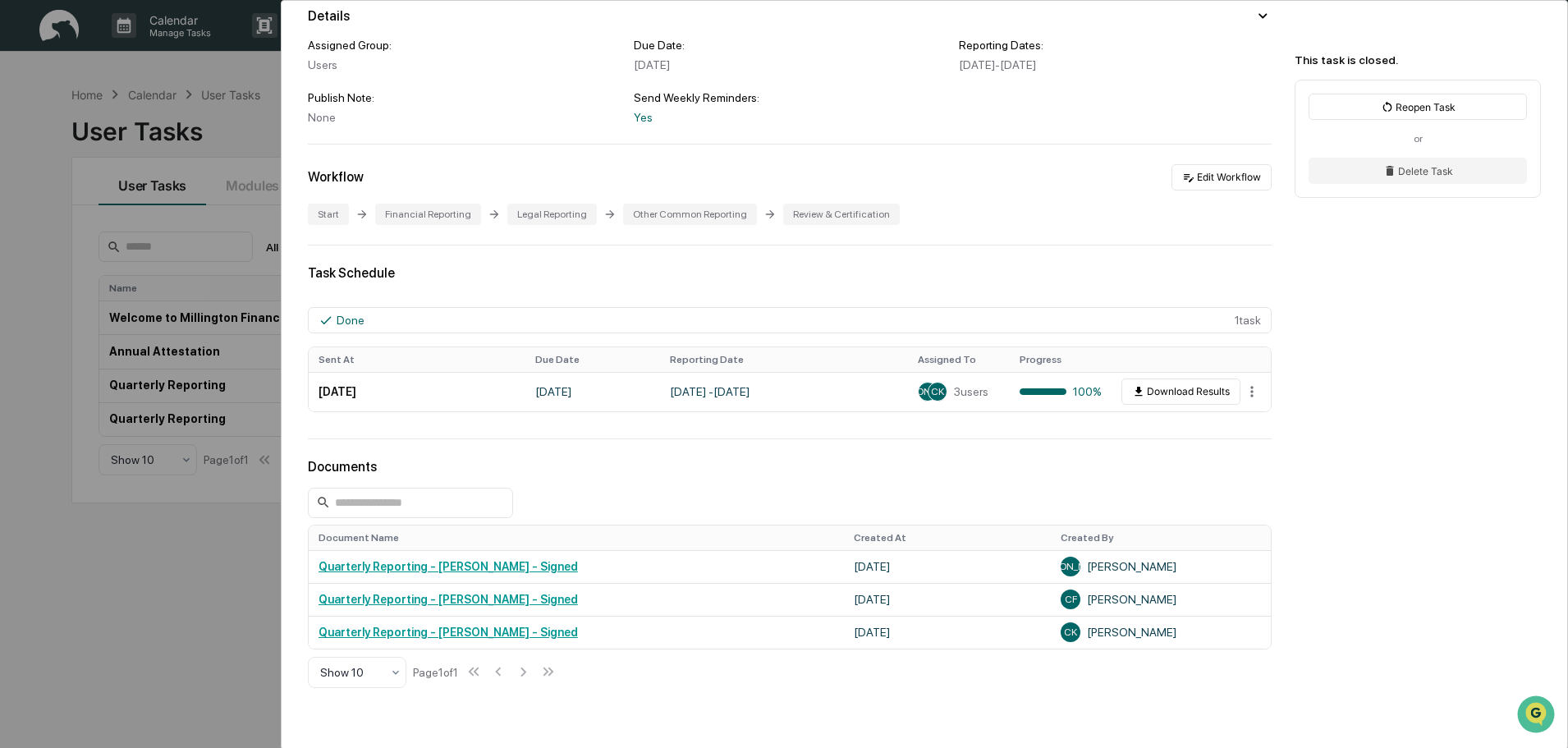
scroll to position [246, 0]
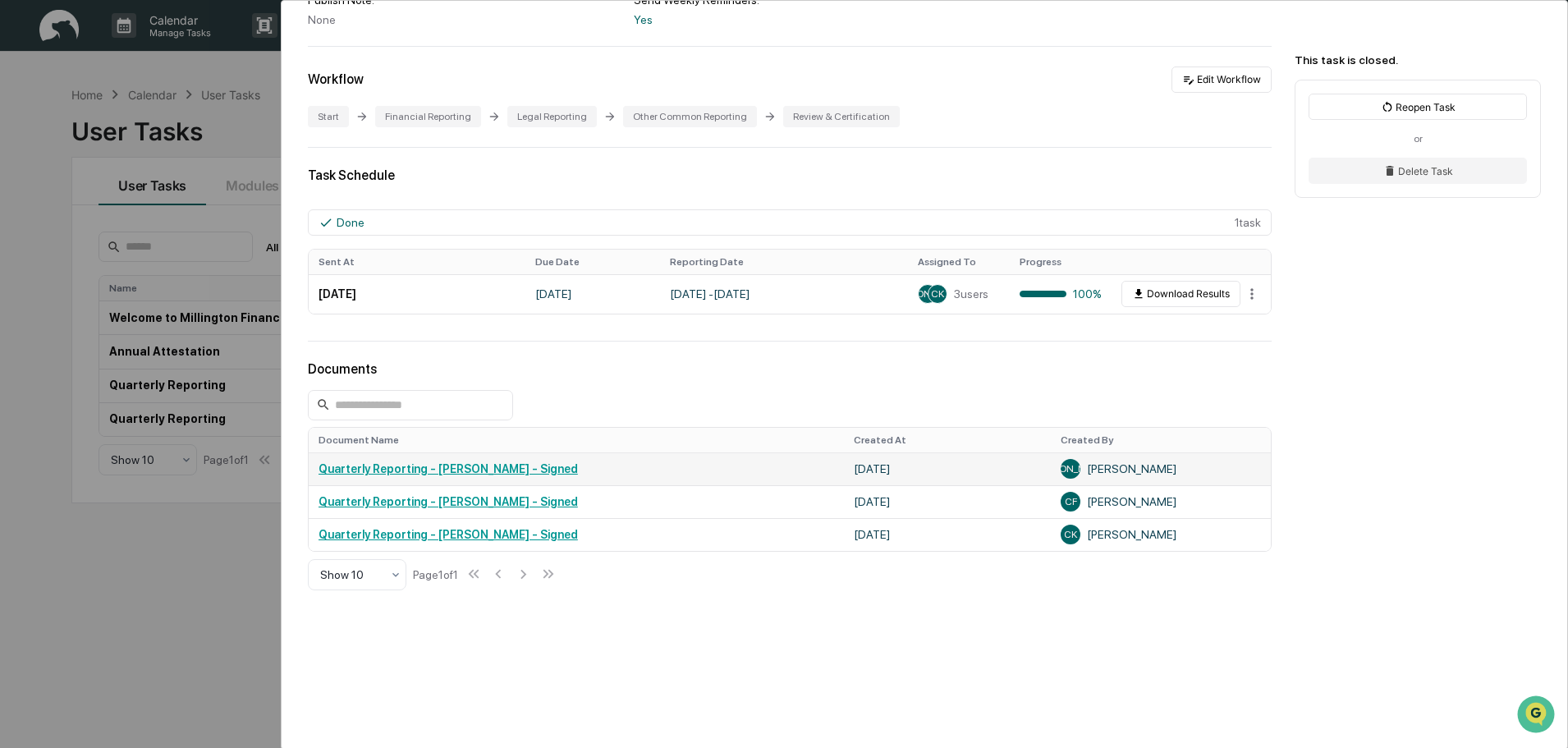
click at [500, 471] on link "Quarterly Reporting - Julie O'Keefe - Signed" at bounding box center [448, 469] width 259 height 13
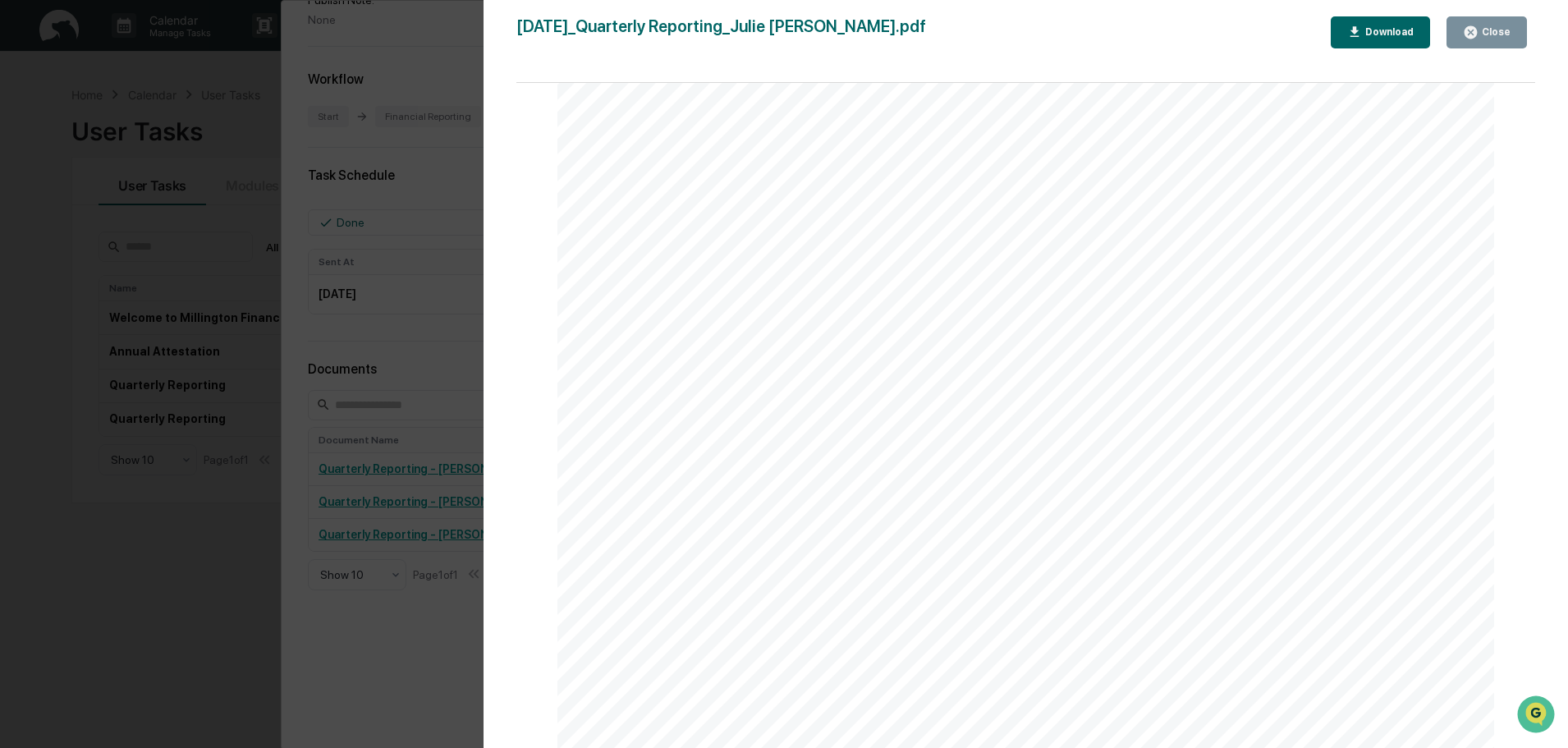
scroll to position [9439, 0]
click at [1477, 31] on icon "button" at bounding box center [1470, 32] width 12 height 12
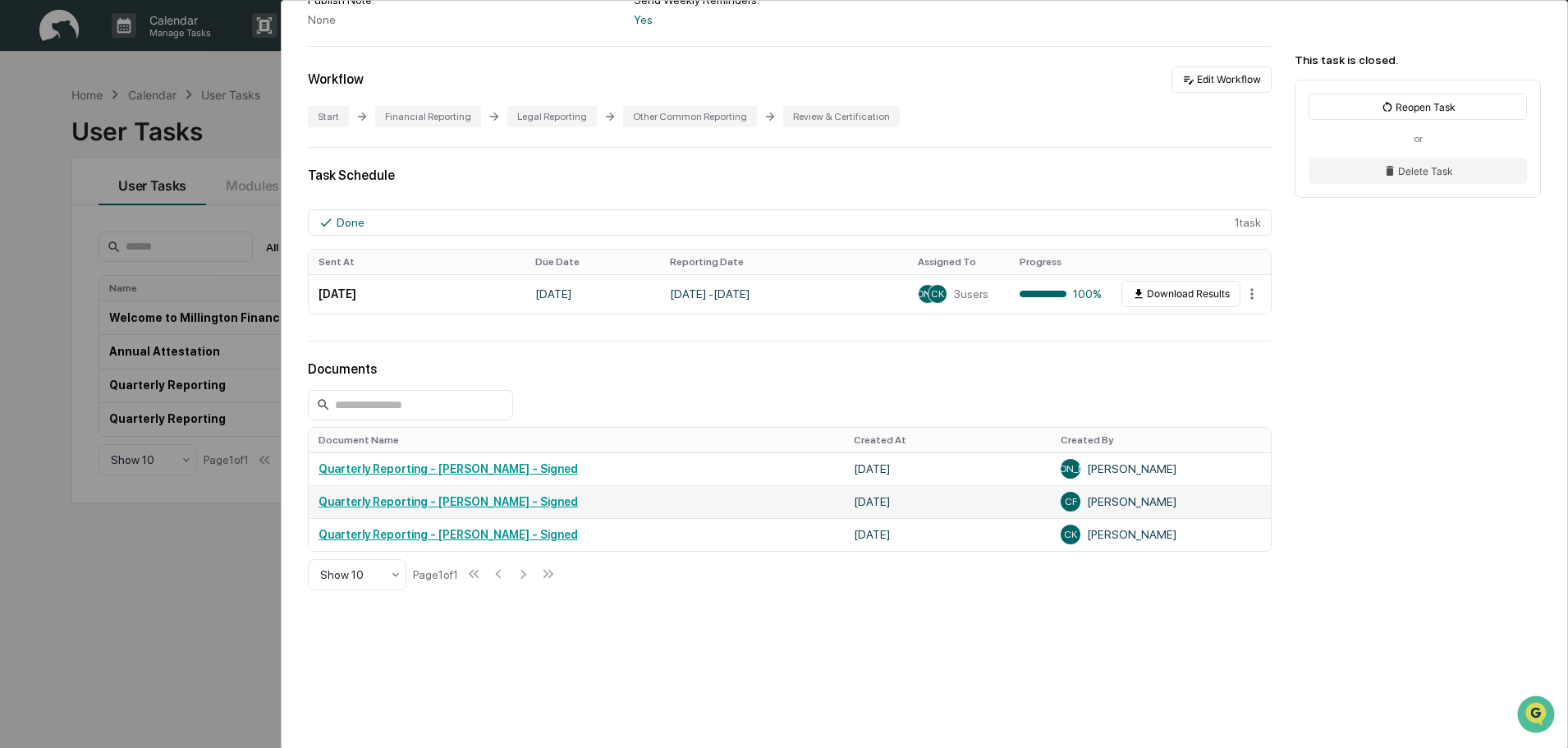
click at [466, 501] on link "Quarterly Reporting - [PERSON_NAME] - Signed" at bounding box center [448, 501] width 259 height 13
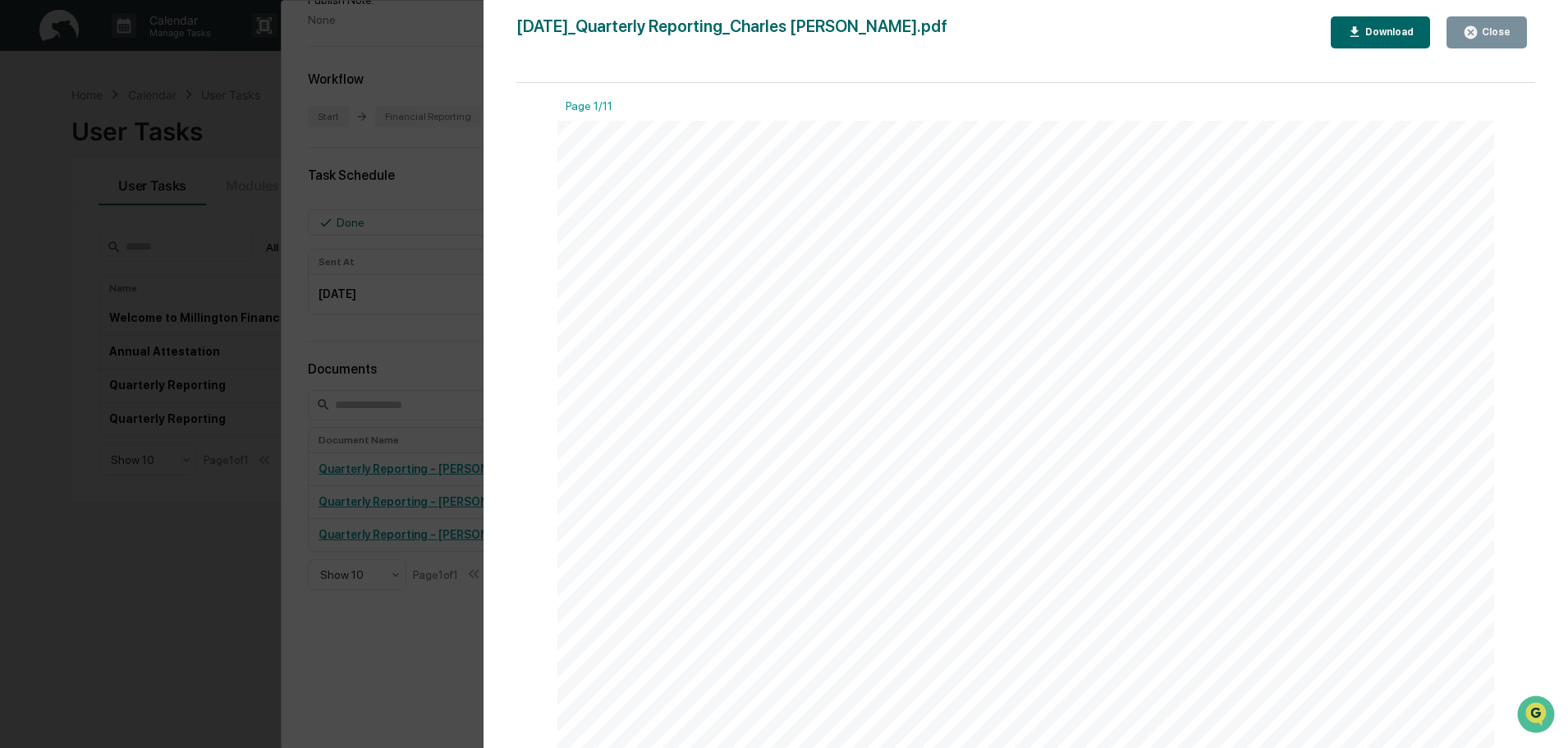
click at [1481, 34] on div "Close" at bounding box center [1494, 32] width 32 height 11
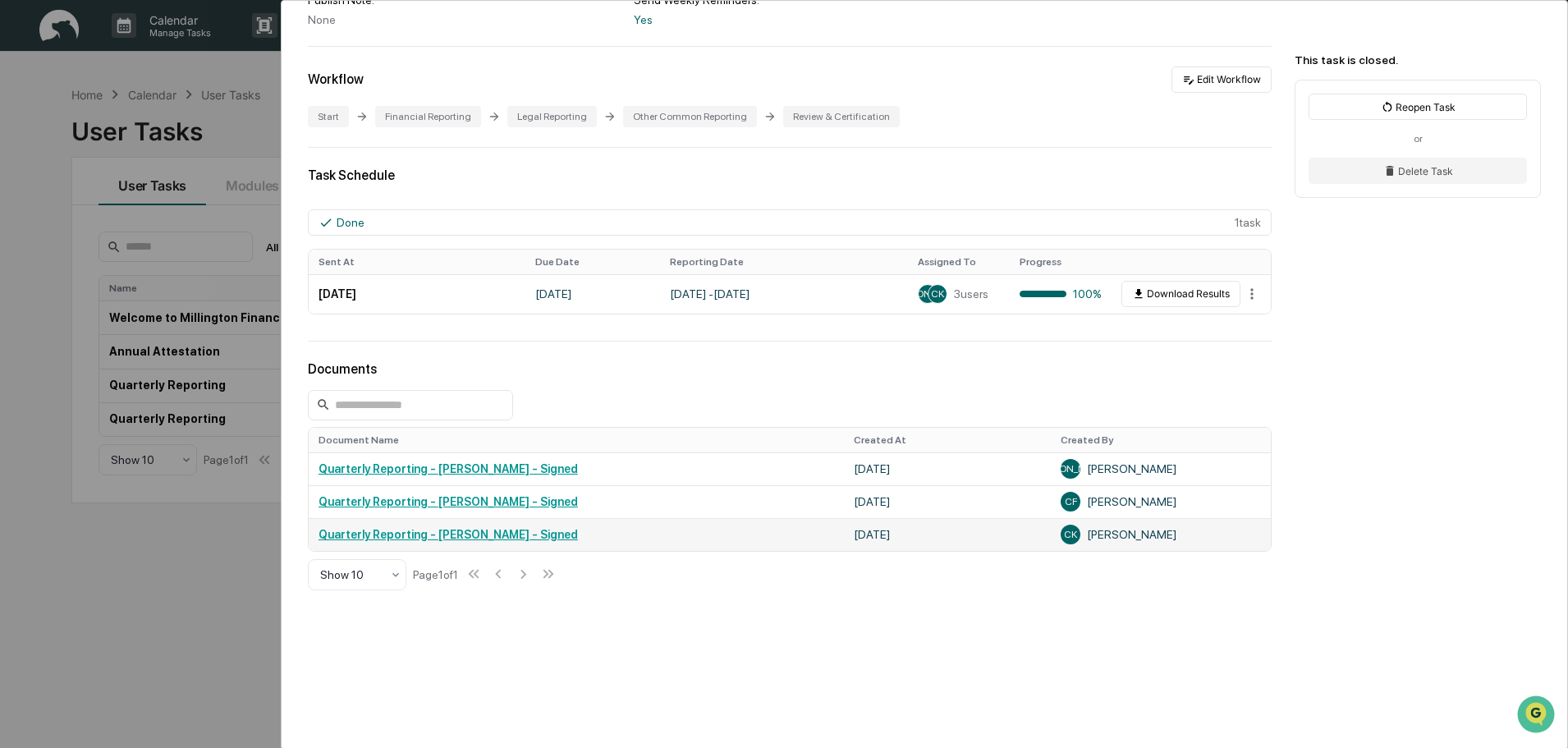
click at [500, 537] on link "Quarterly Reporting - [PERSON_NAME] - Signed" at bounding box center [448, 534] width 259 height 13
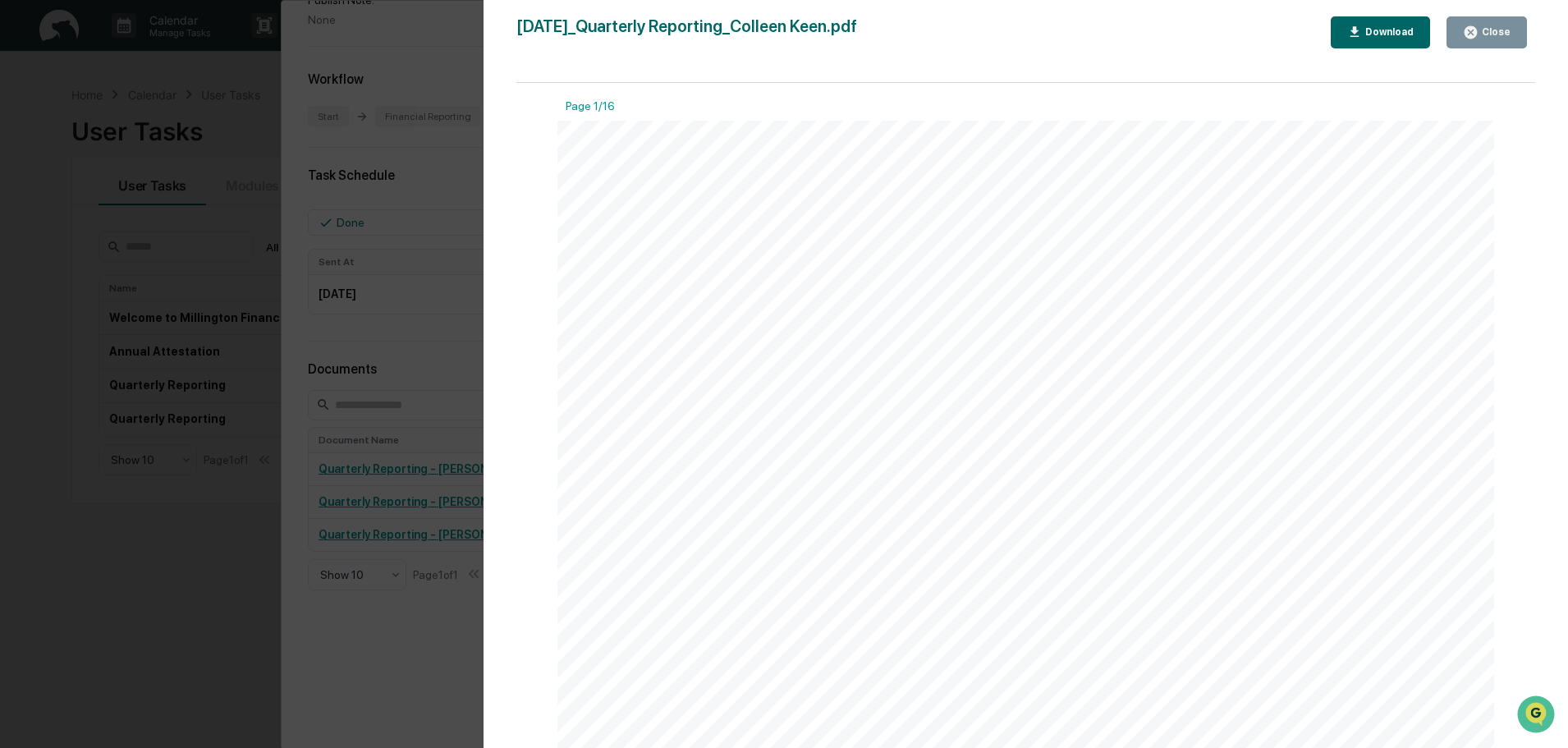
click at [1477, 32] on icon "button" at bounding box center [1470, 32] width 12 height 12
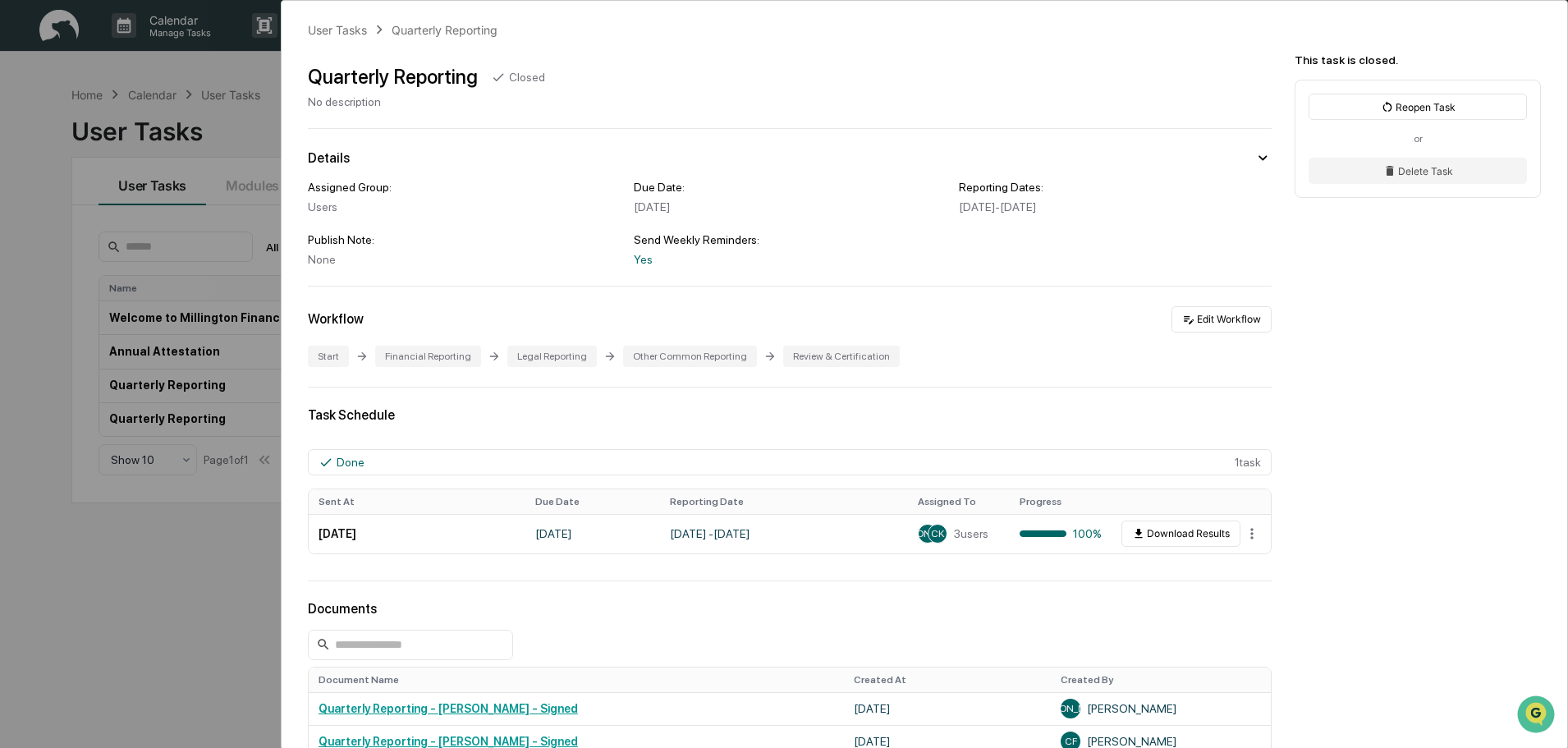
scroll to position [0, 0]
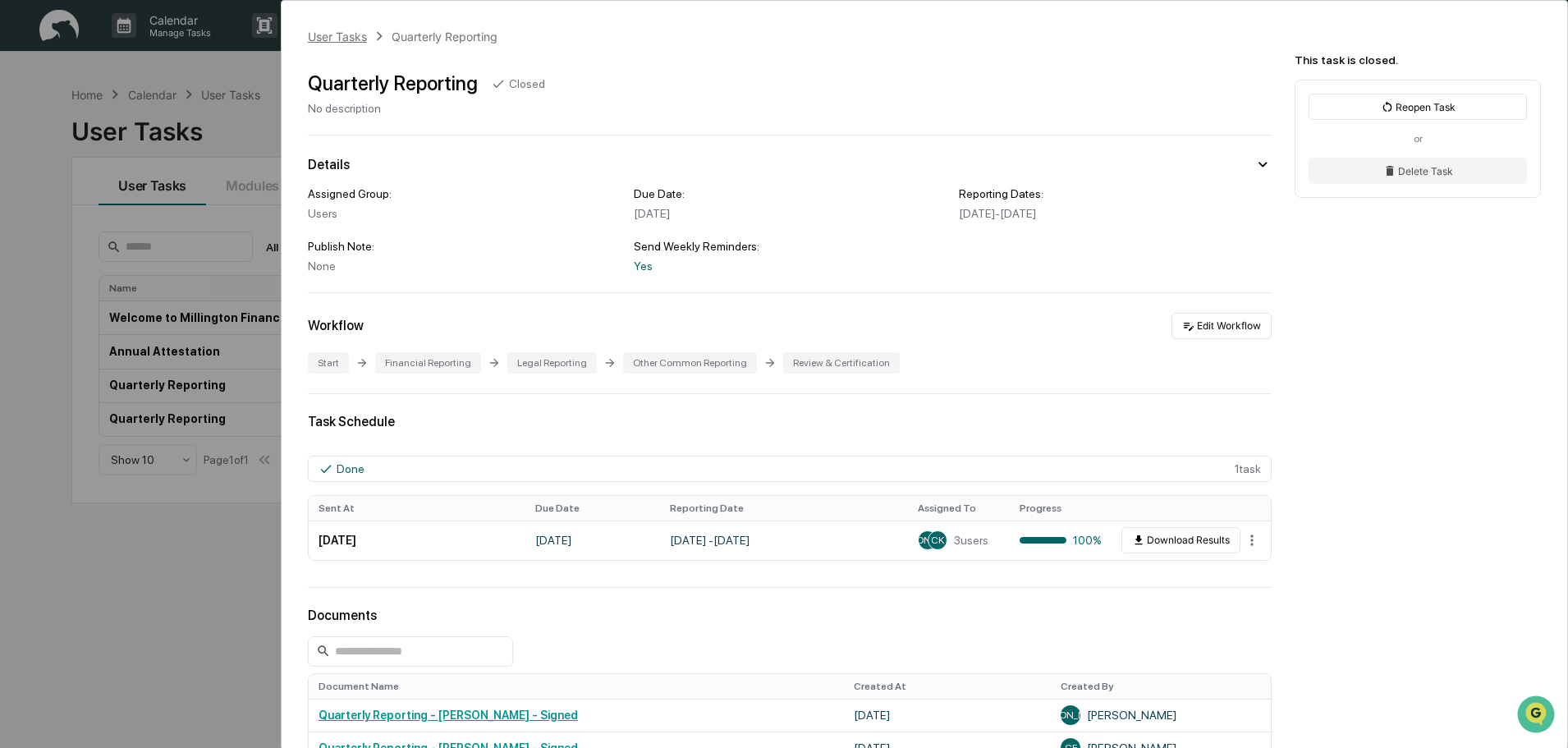
click at [336, 37] on div "User Tasks" at bounding box center [337, 36] width 59 height 14
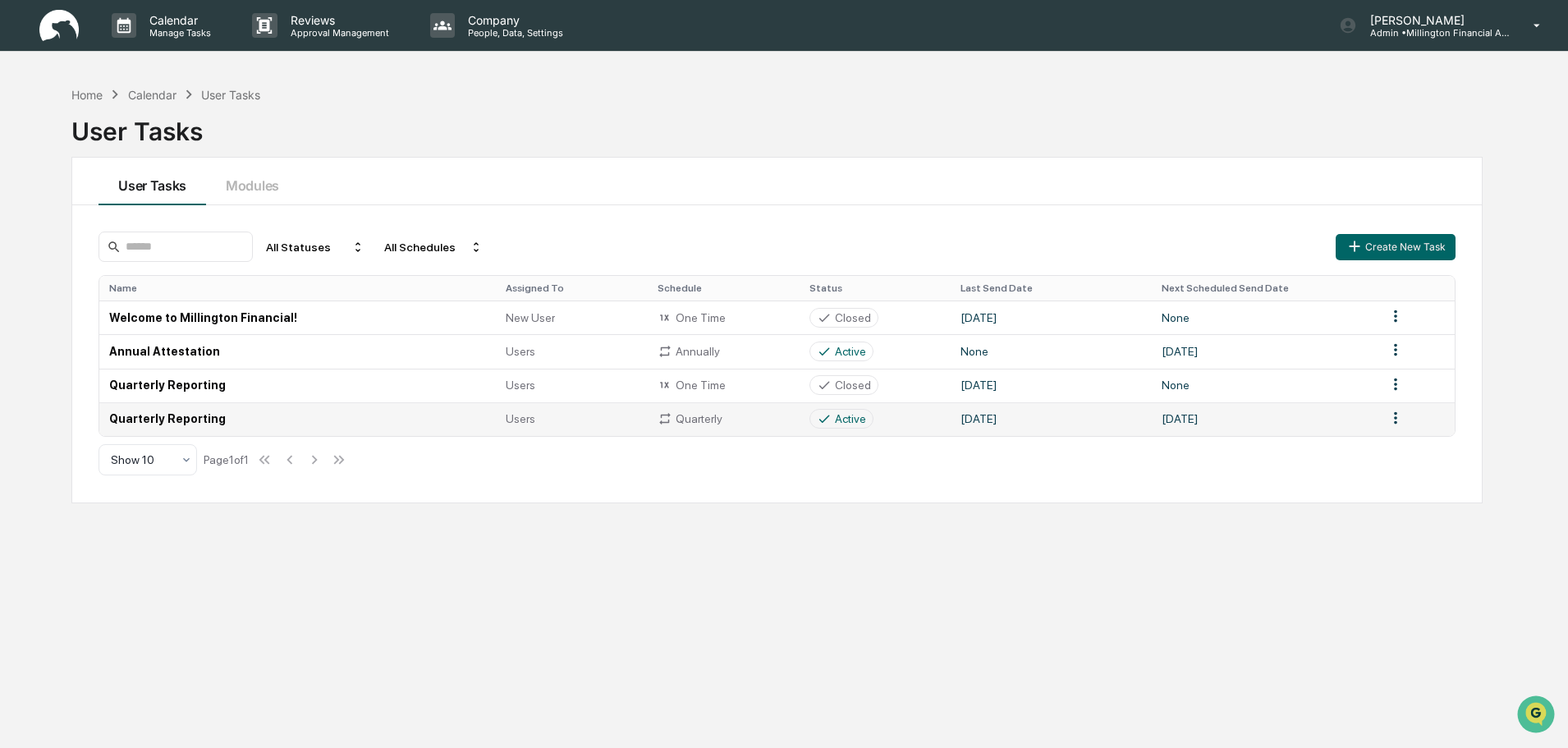
click at [271, 419] on td "Quarterly Reporting" at bounding box center [297, 419] width 396 height 34
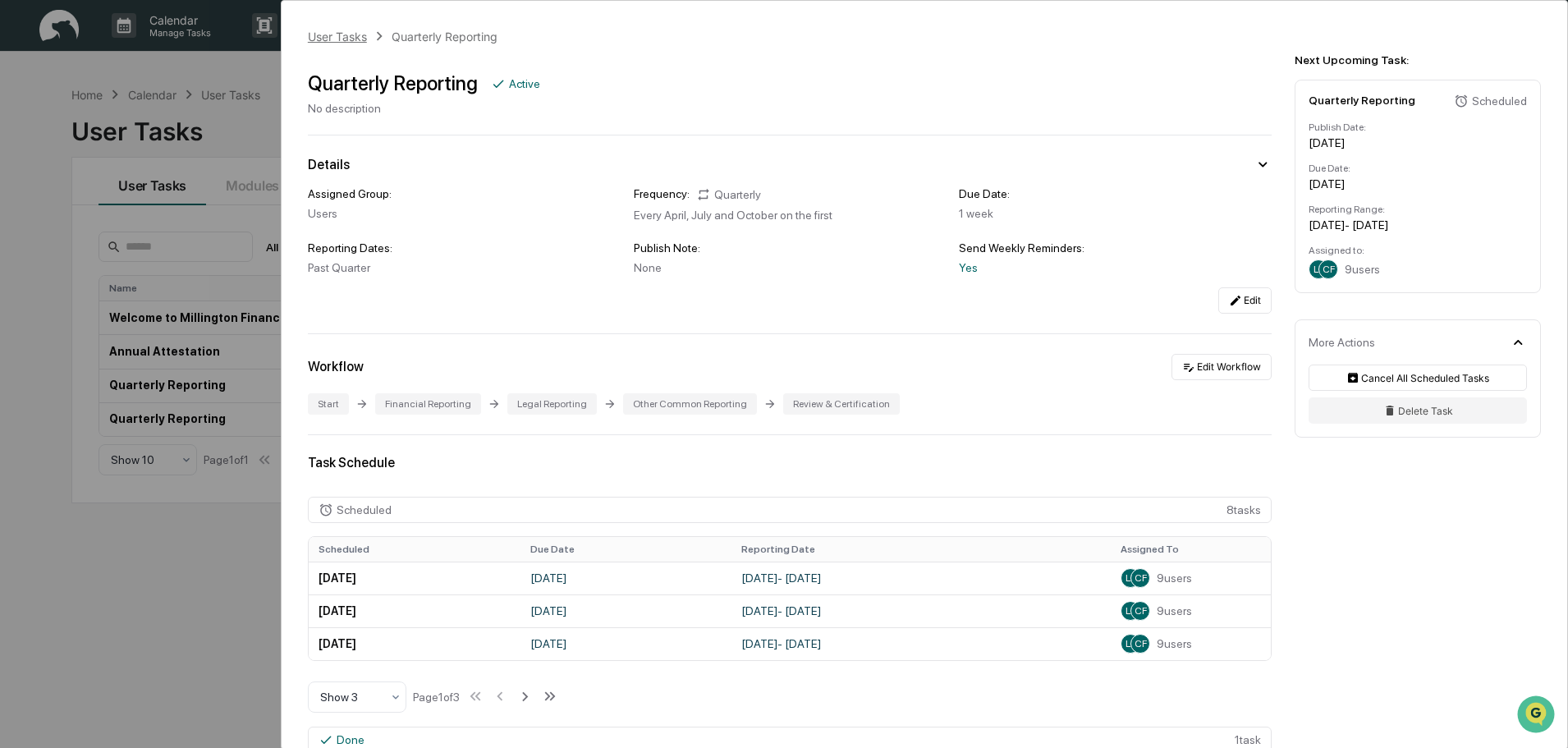
click at [350, 32] on div "User Tasks" at bounding box center [337, 36] width 59 height 14
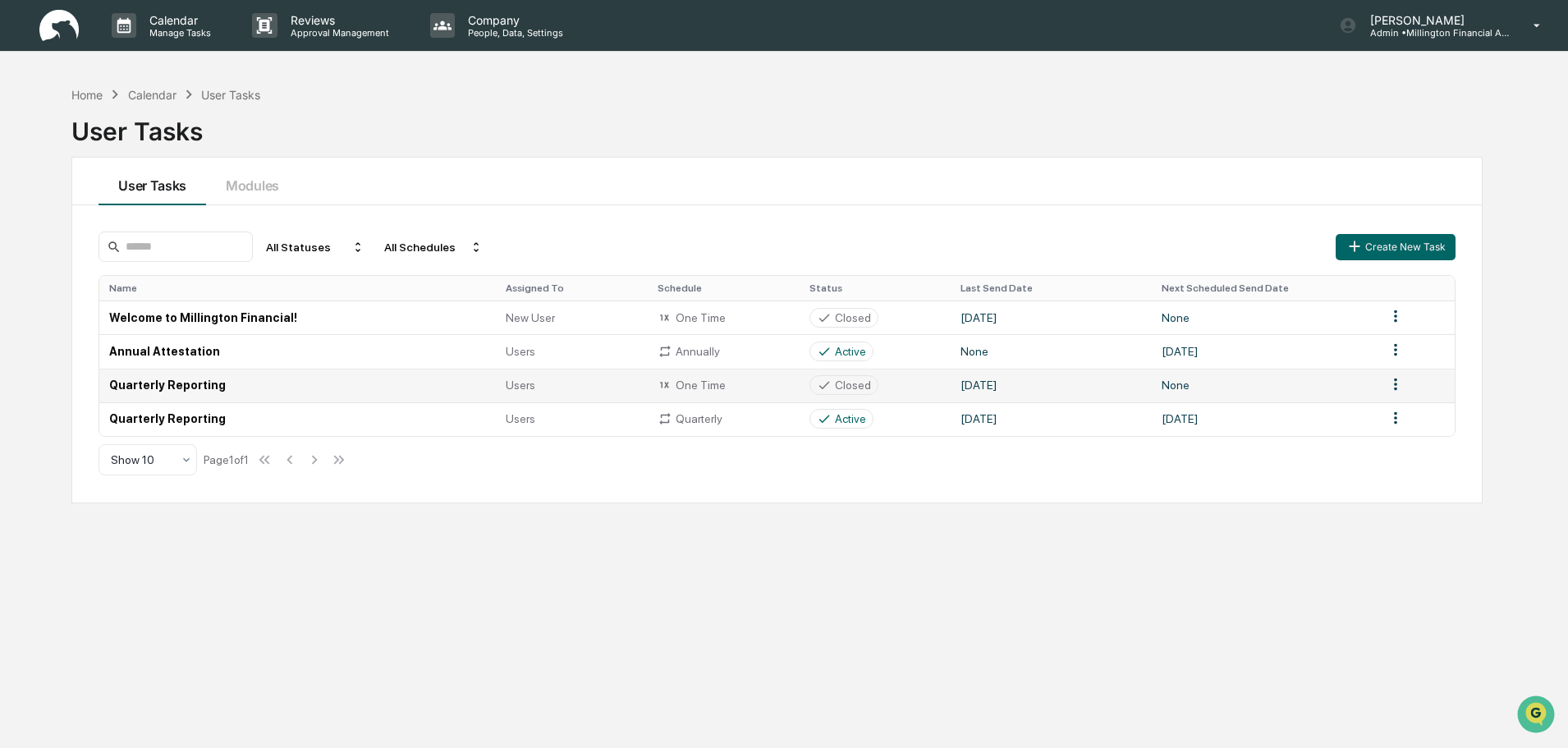
click at [204, 384] on td "Quarterly Reporting" at bounding box center [297, 386] width 396 height 34
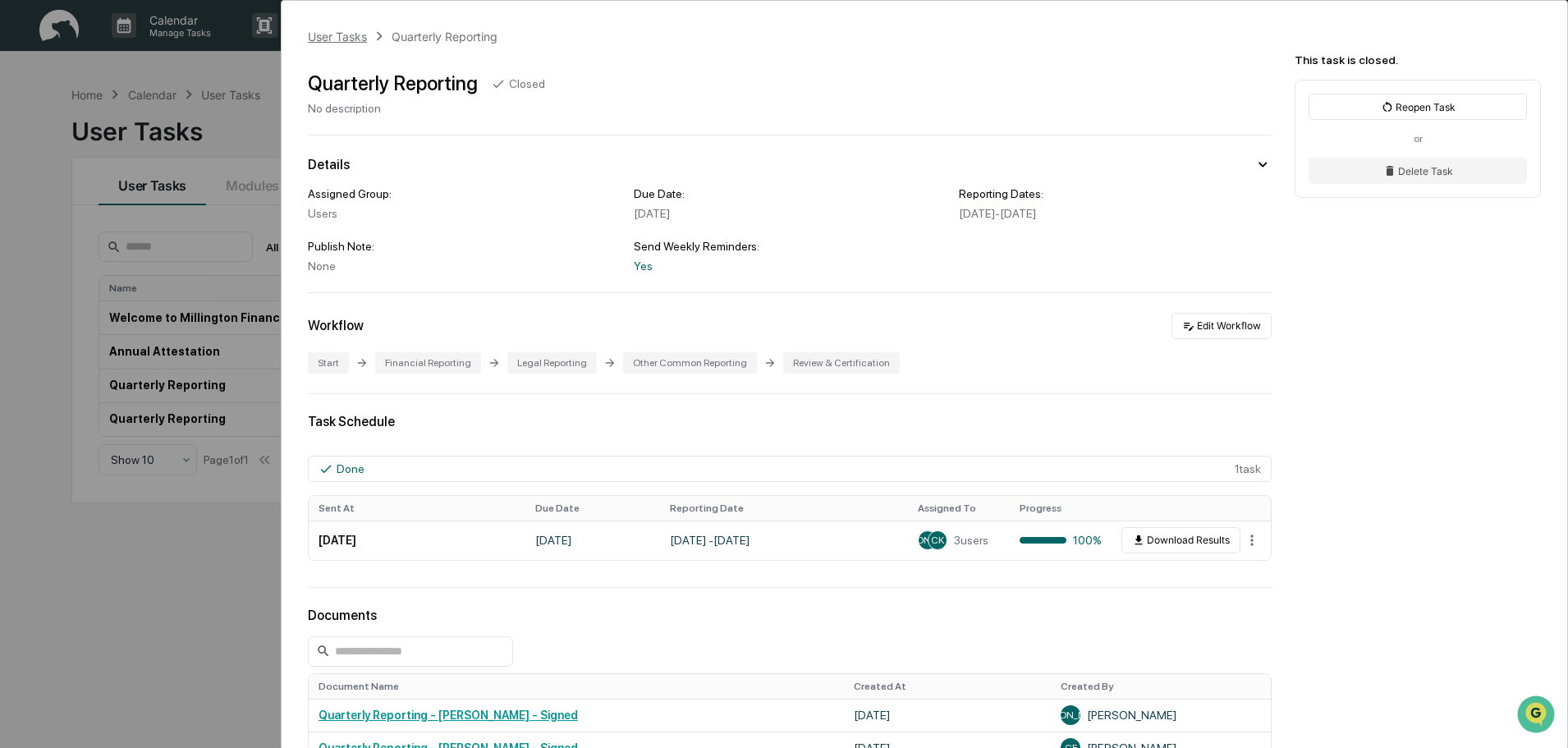
click at [348, 38] on div "User Tasks" at bounding box center [337, 36] width 59 height 14
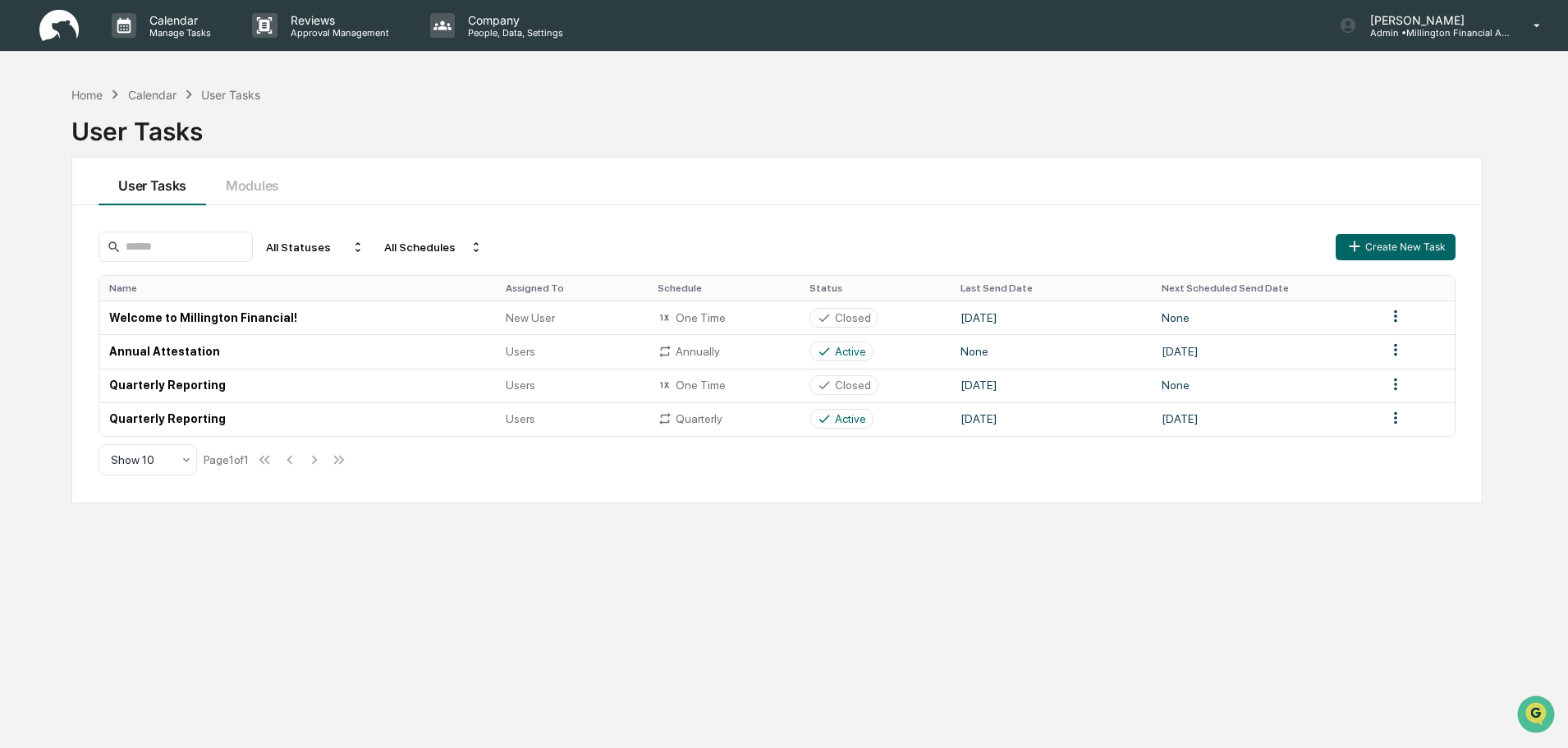
click at [470, 142] on div "User Tasks" at bounding box center [777, 124] width 1411 height 43
click at [465, 138] on div "User Tasks" at bounding box center [777, 124] width 1411 height 43
click at [343, 623] on div "Home Calendar User Tasks User Tasks User Tasks Modules All Statuses All Schedul…" at bounding box center [776, 451] width 1460 height 748
